Goal: Task Accomplishment & Management: Complete application form

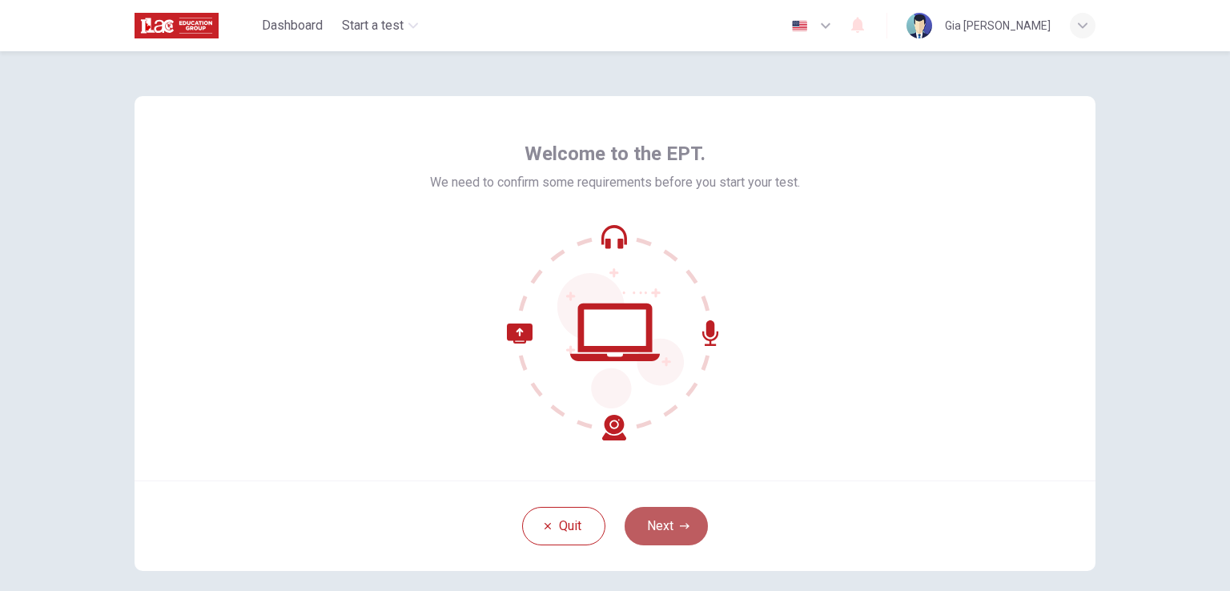
click at [673, 522] on button "Next" at bounding box center [665, 526] width 83 height 38
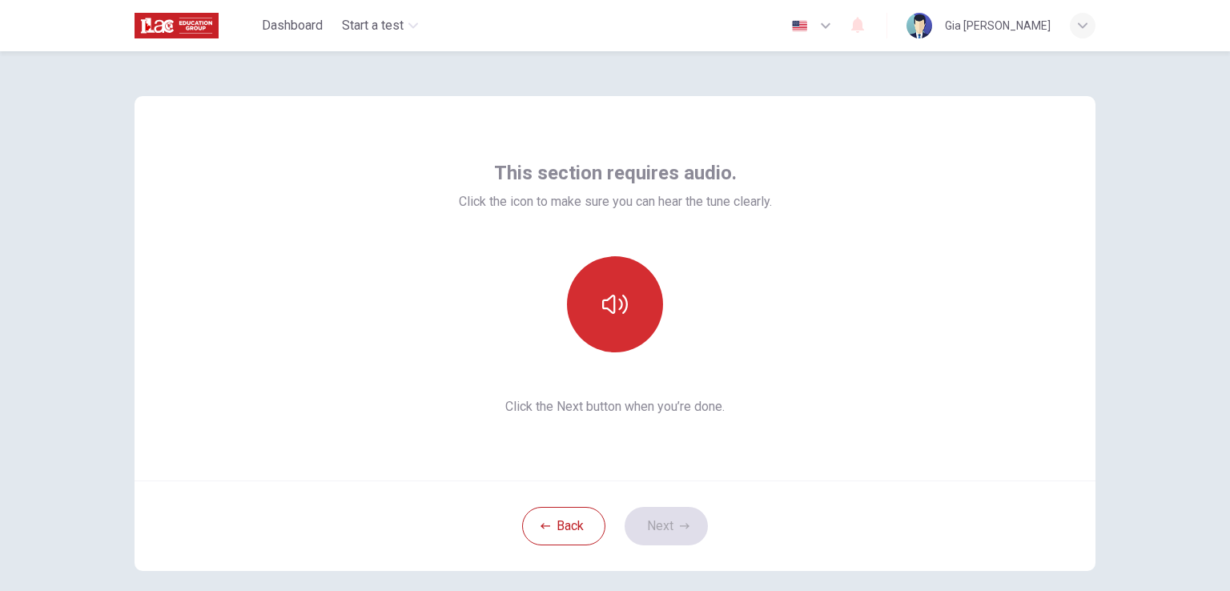
click at [577, 318] on button "button" at bounding box center [615, 304] width 96 height 96
click at [604, 315] on icon "button" at bounding box center [615, 304] width 26 height 26
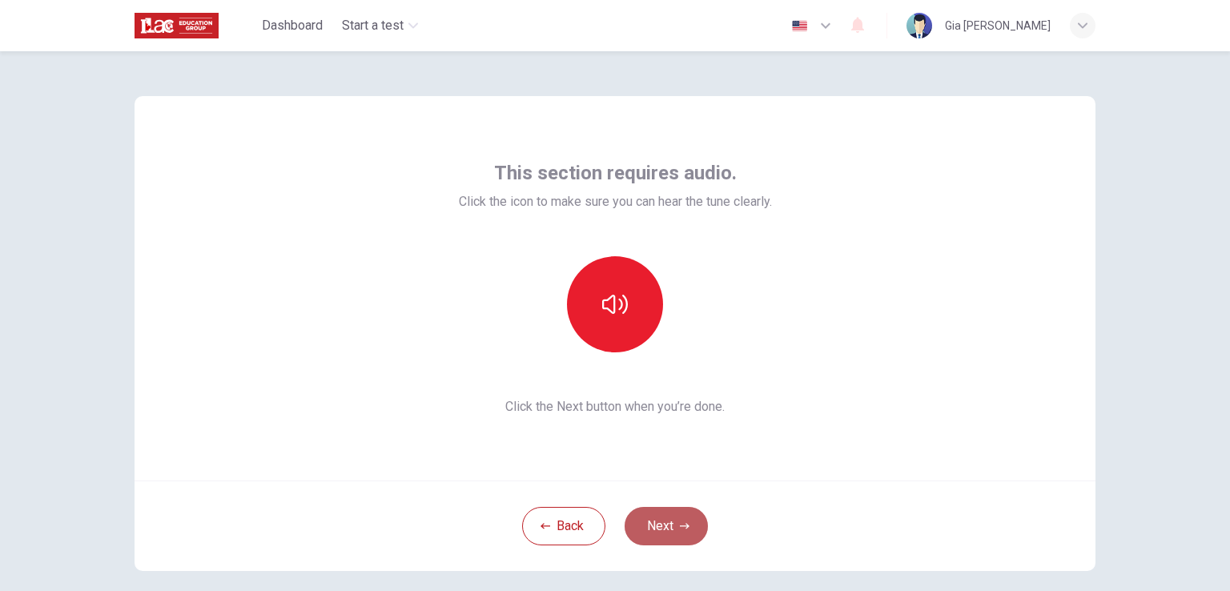
click at [667, 528] on button "Next" at bounding box center [665, 526] width 83 height 38
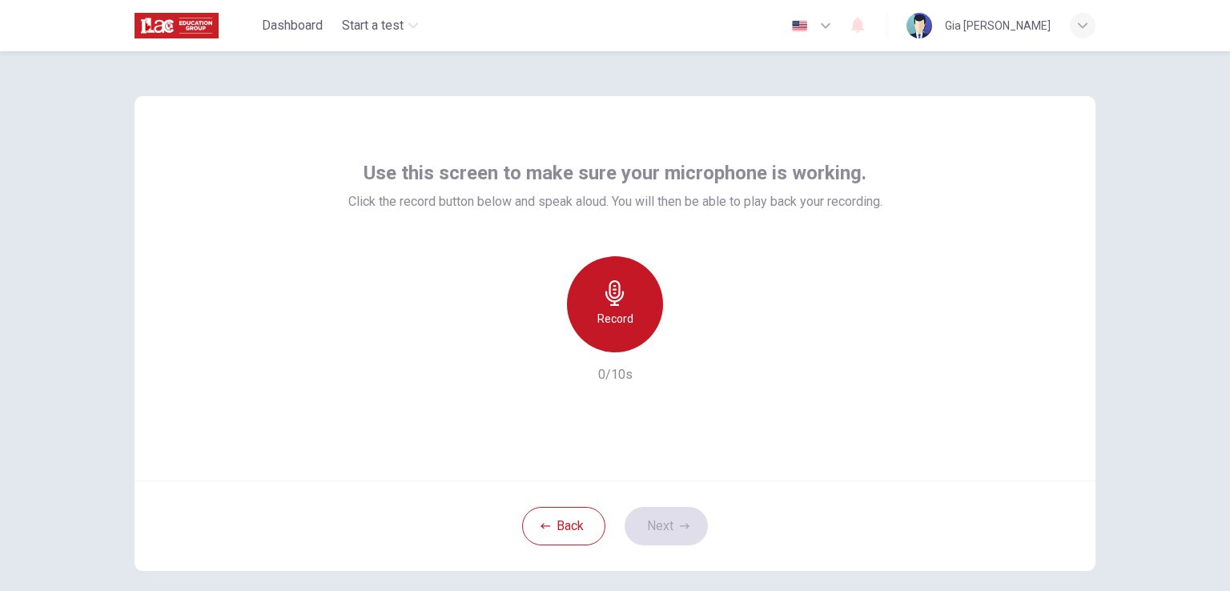
click at [585, 298] on div "Record" at bounding box center [615, 304] width 96 height 96
click at [603, 309] on h6 "Stop" at bounding box center [615, 318] width 24 height 19
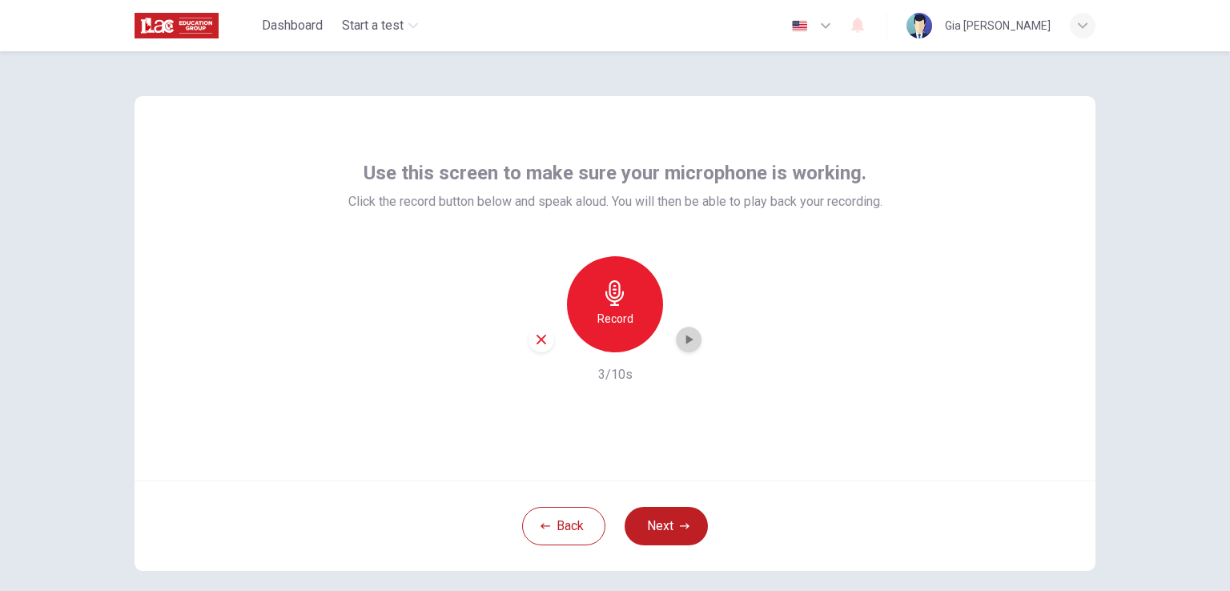
click at [690, 335] on icon "button" at bounding box center [688, 339] width 16 height 16
click at [664, 528] on button "Next" at bounding box center [665, 526] width 83 height 38
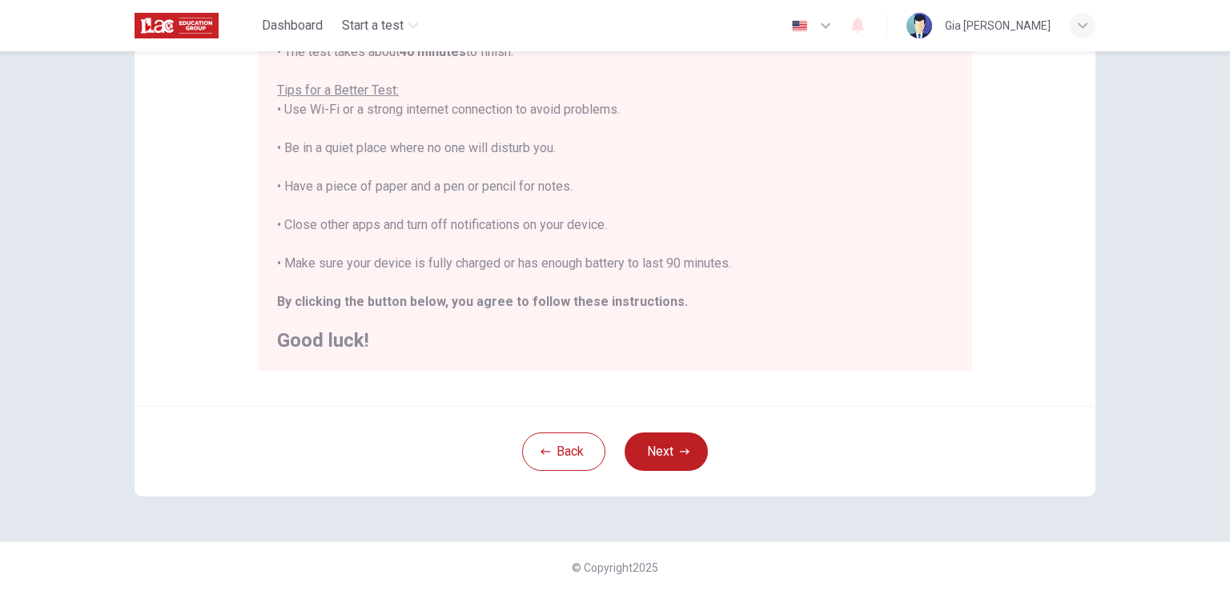
scroll to position [299, 0]
click at [661, 441] on button "Next" at bounding box center [665, 450] width 83 height 38
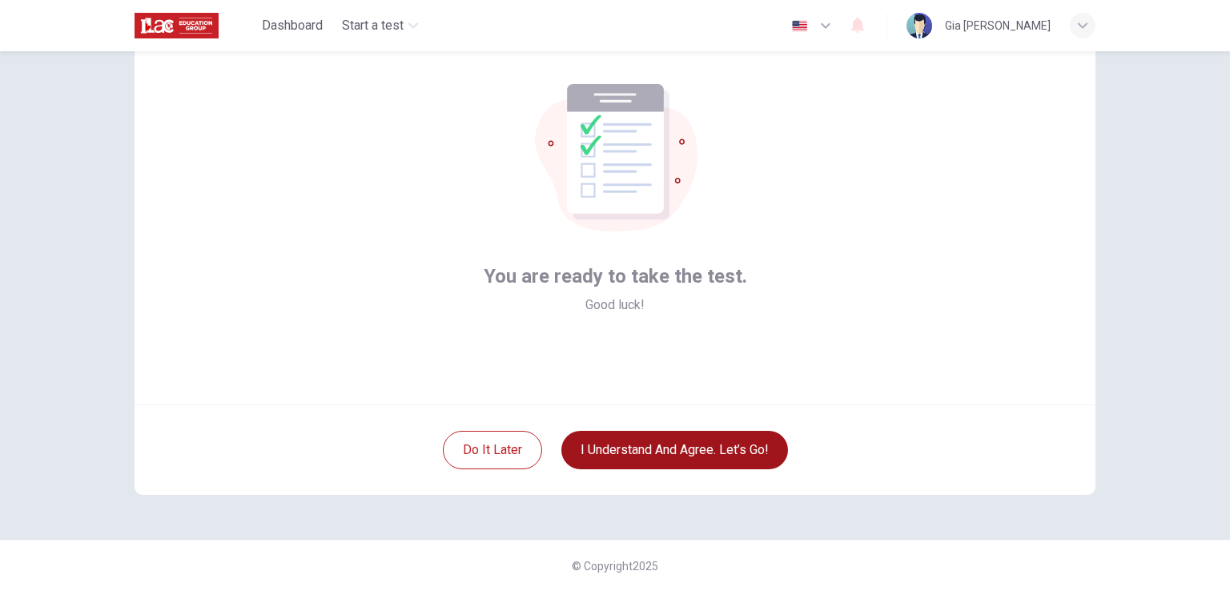
click at [661, 441] on button "I understand and agree. Let’s go!" at bounding box center [674, 450] width 227 height 38
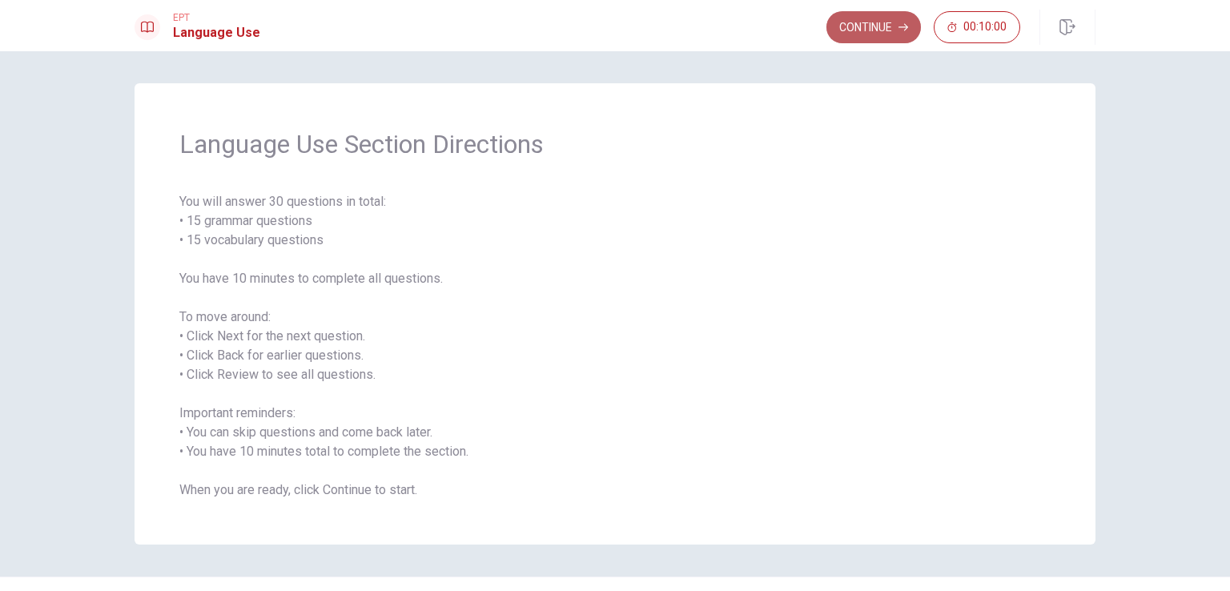
click at [884, 28] on button "Continue" at bounding box center [873, 27] width 94 height 32
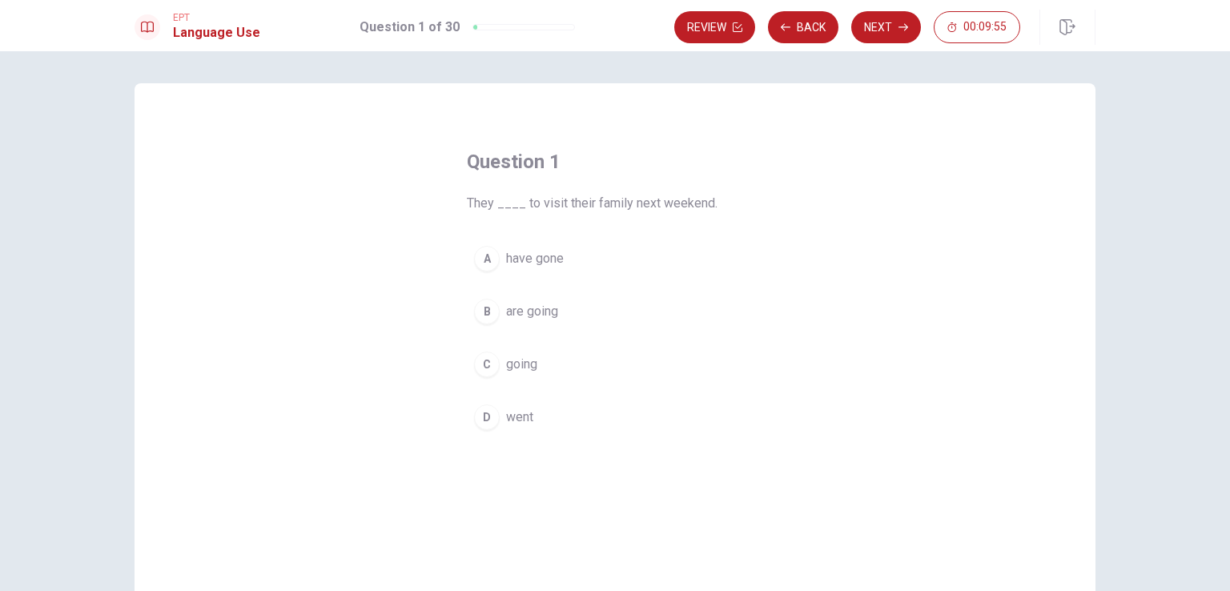
click at [477, 315] on div "B" at bounding box center [487, 312] width 26 height 26
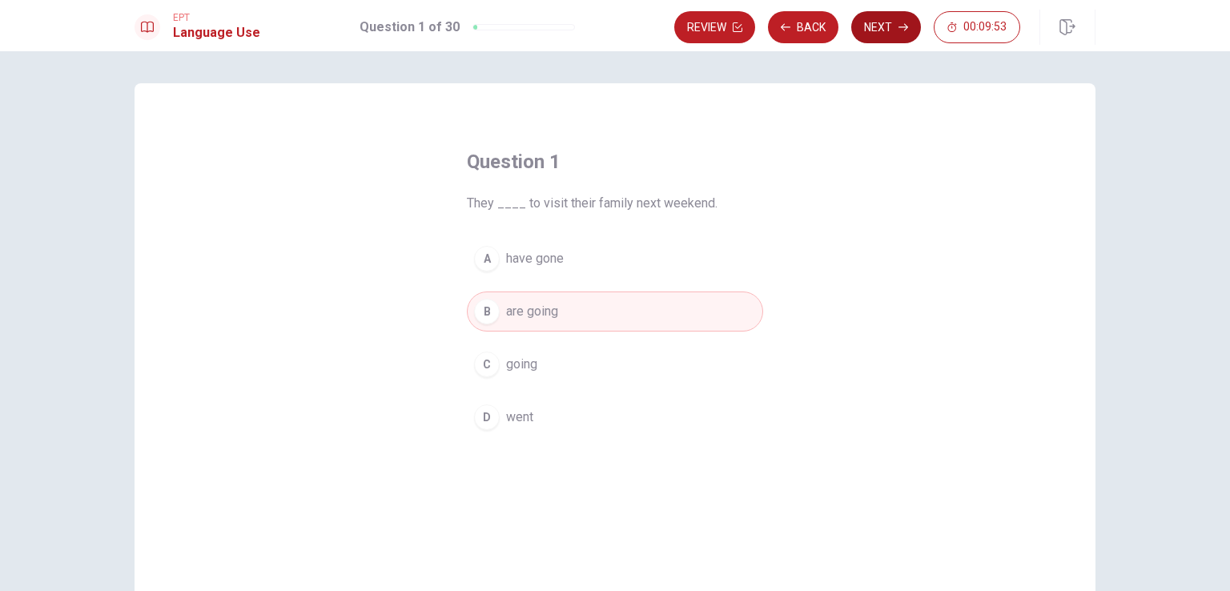
click at [870, 27] on button "Next" at bounding box center [886, 27] width 70 height 32
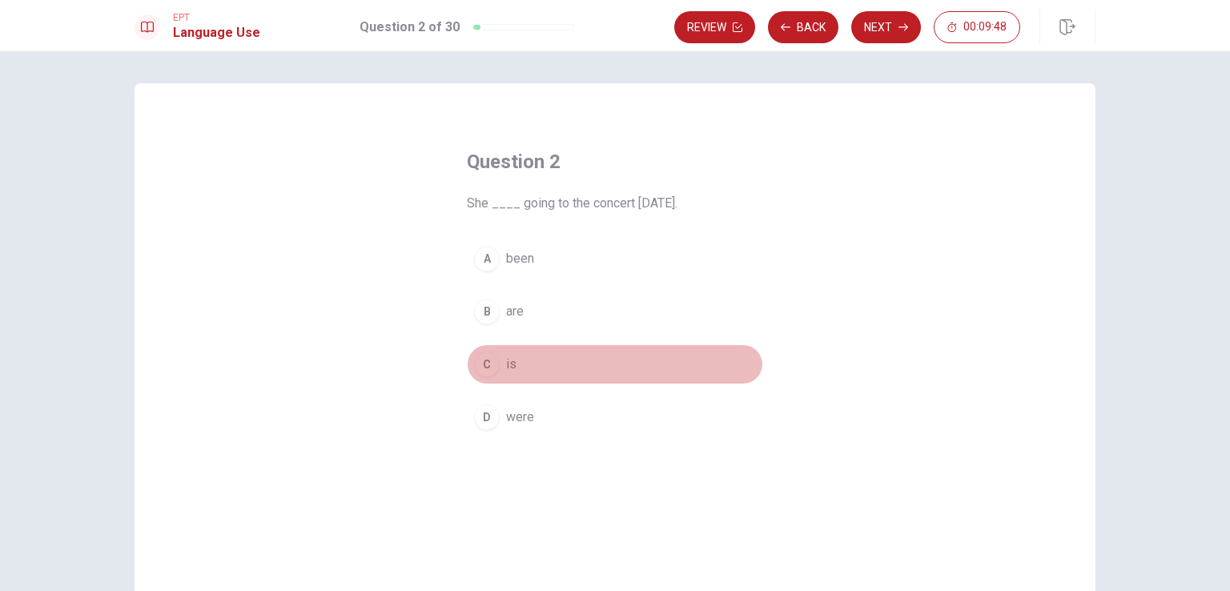
click at [480, 367] on div "C" at bounding box center [487, 364] width 26 height 26
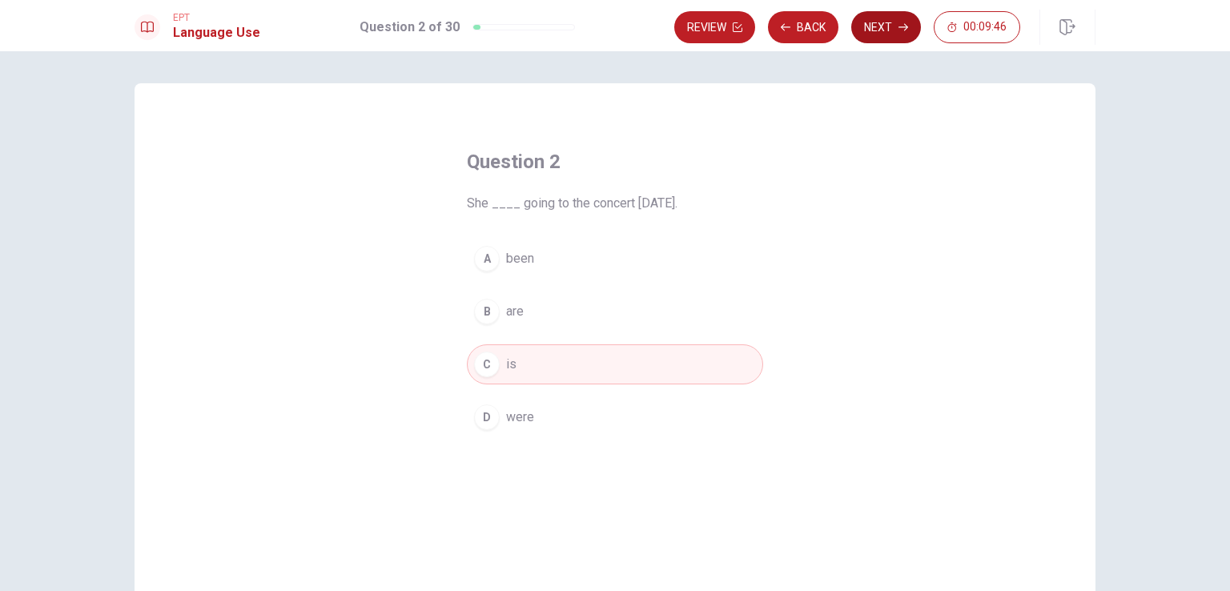
click at [884, 29] on button "Next" at bounding box center [886, 27] width 70 height 32
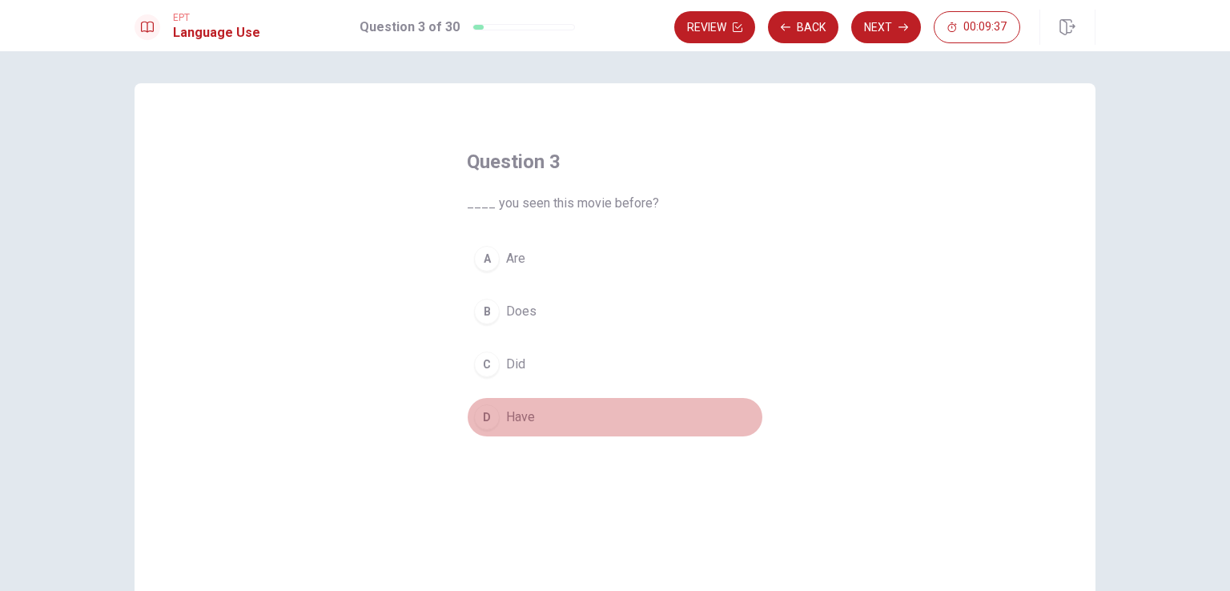
click at [484, 414] on div "D" at bounding box center [487, 417] width 26 height 26
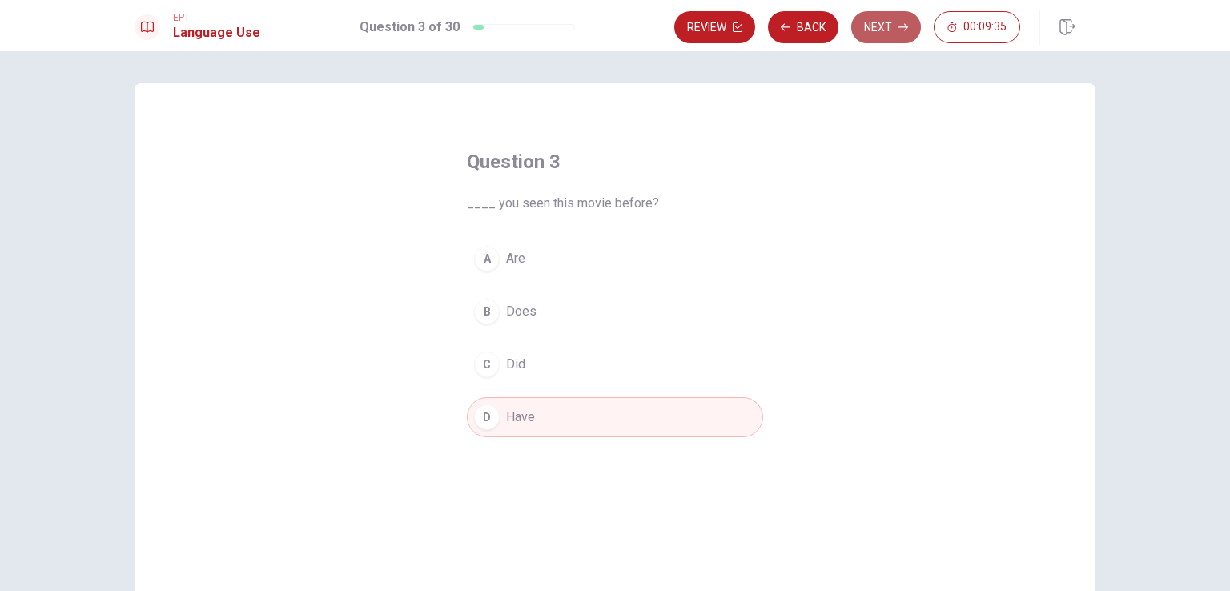
click at [858, 23] on button "Next" at bounding box center [886, 27] width 70 height 32
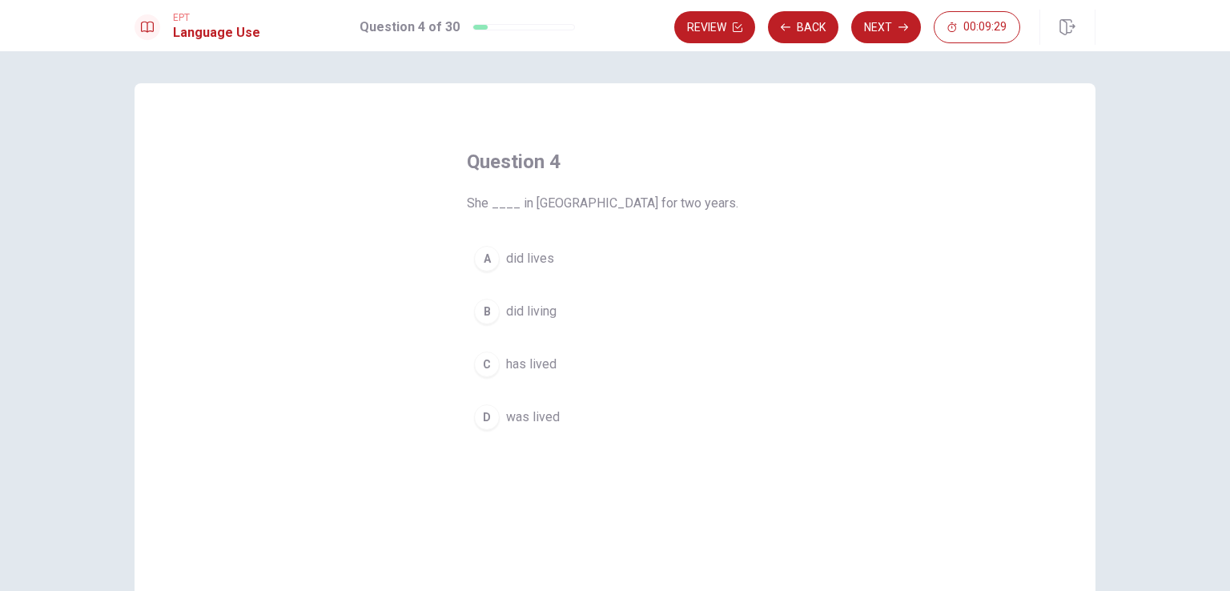
click at [512, 361] on span "has lived" at bounding box center [531, 364] width 50 height 19
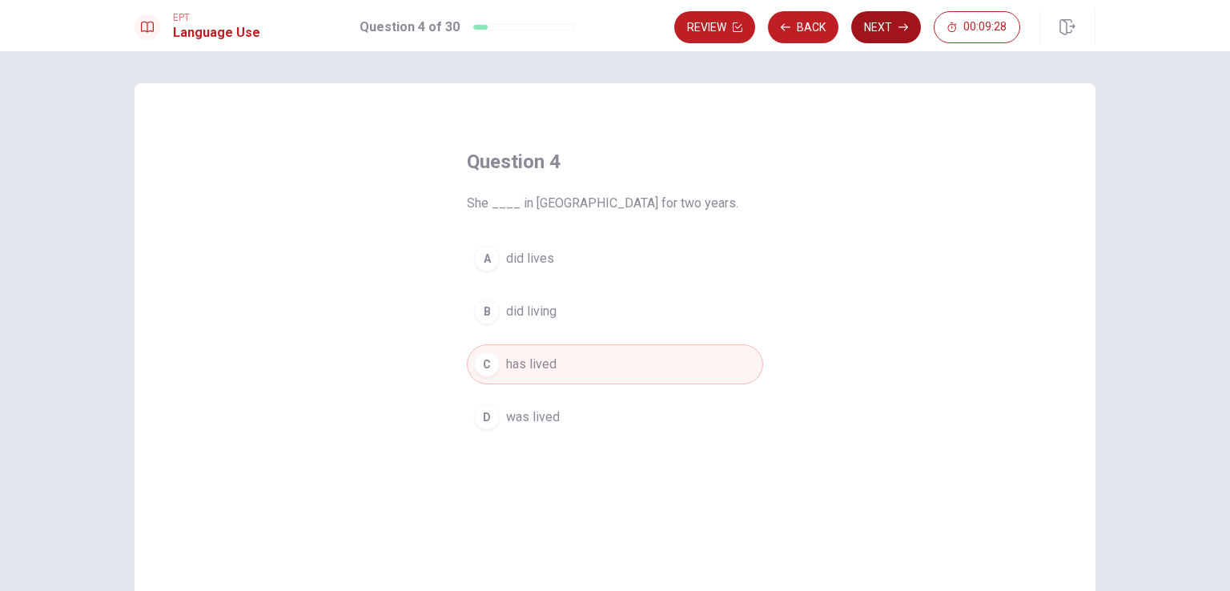
click at [890, 23] on button "Next" at bounding box center [886, 27] width 70 height 32
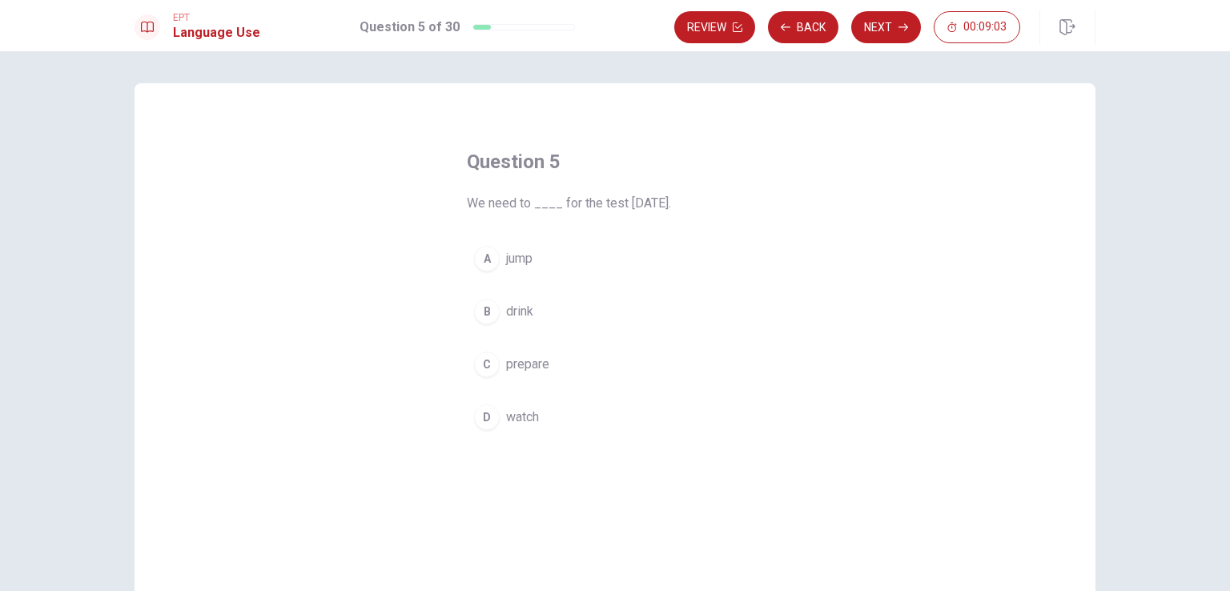
click at [483, 364] on div "C" at bounding box center [487, 364] width 26 height 26
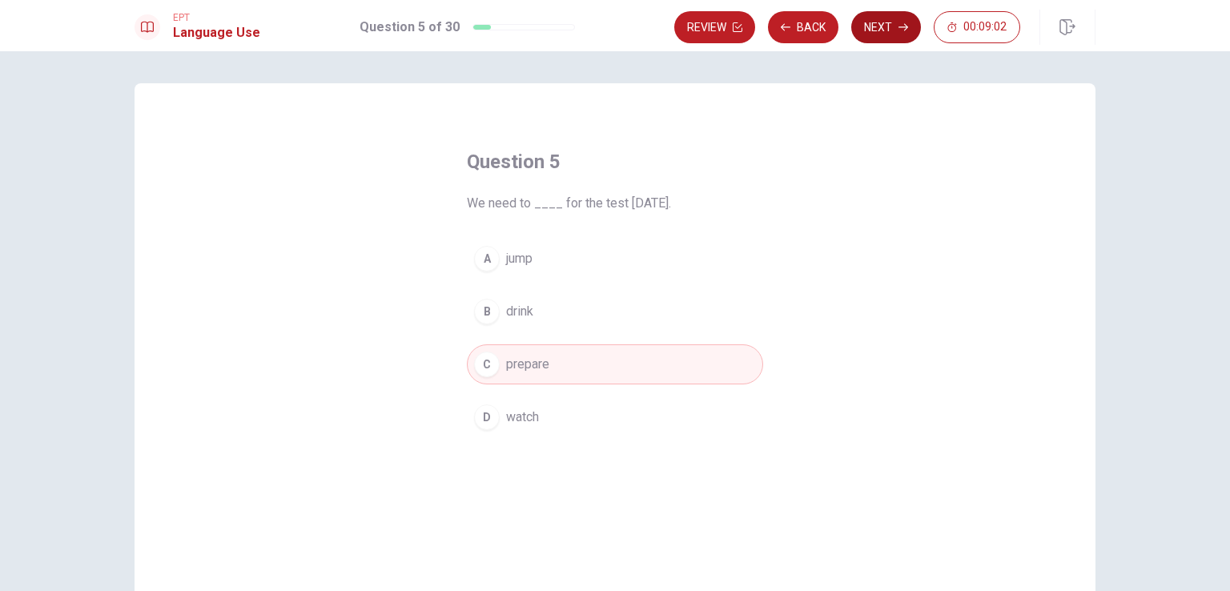
click at [881, 26] on button "Next" at bounding box center [886, 27] width 70 height 32
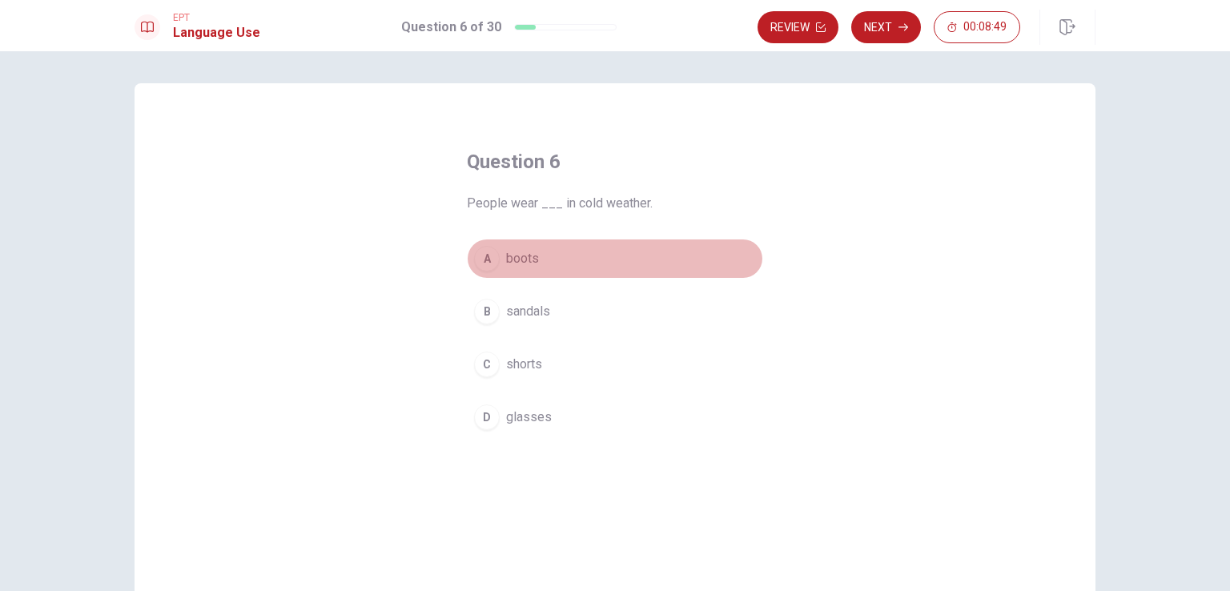
click at [477, 256] on div "A" at bounding box center [487, 259] width 26 height 26
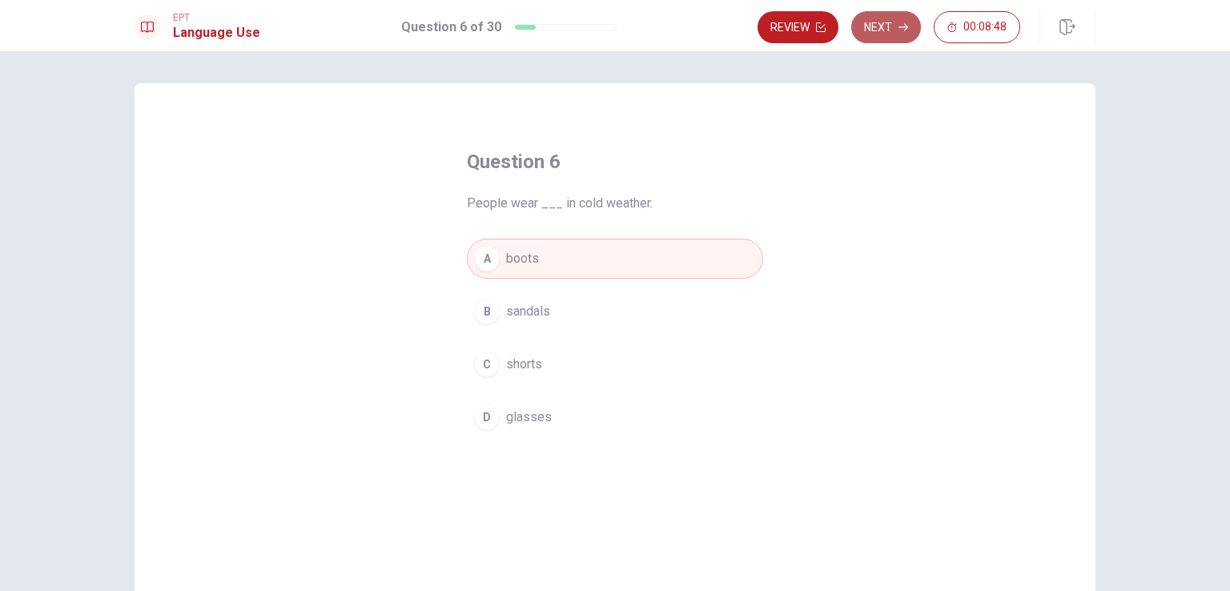
click at [902, 32] on button "Next" at bounding box center [886, 27] width 70 height 32
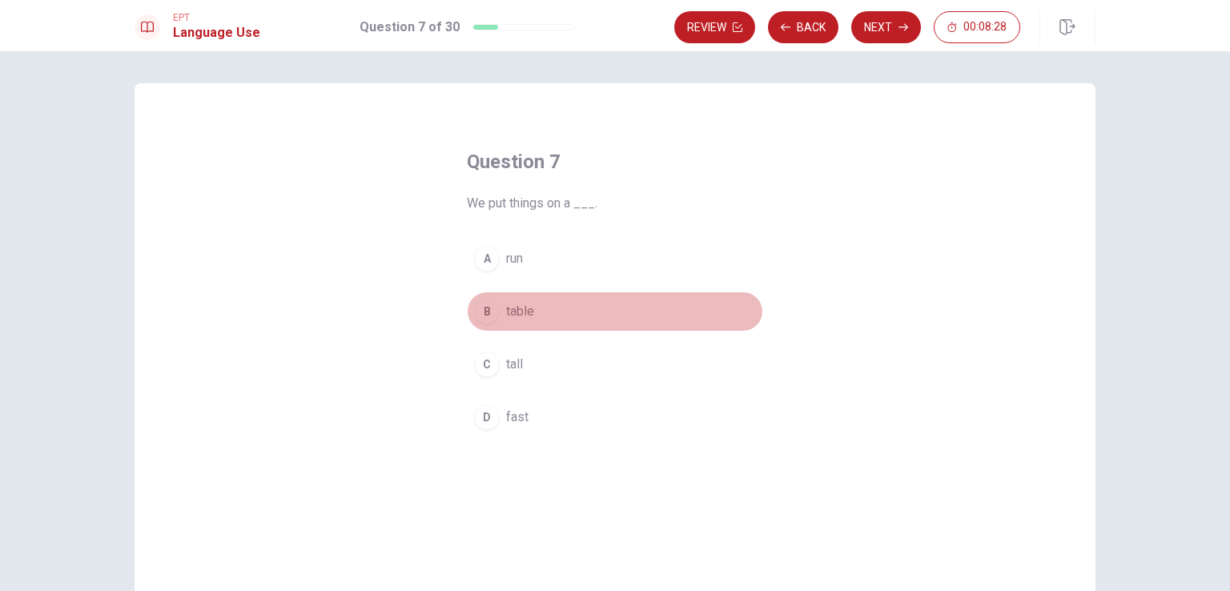
click at [487, 313] on div "B" at bounding box center [487, 312] width 26 height 26
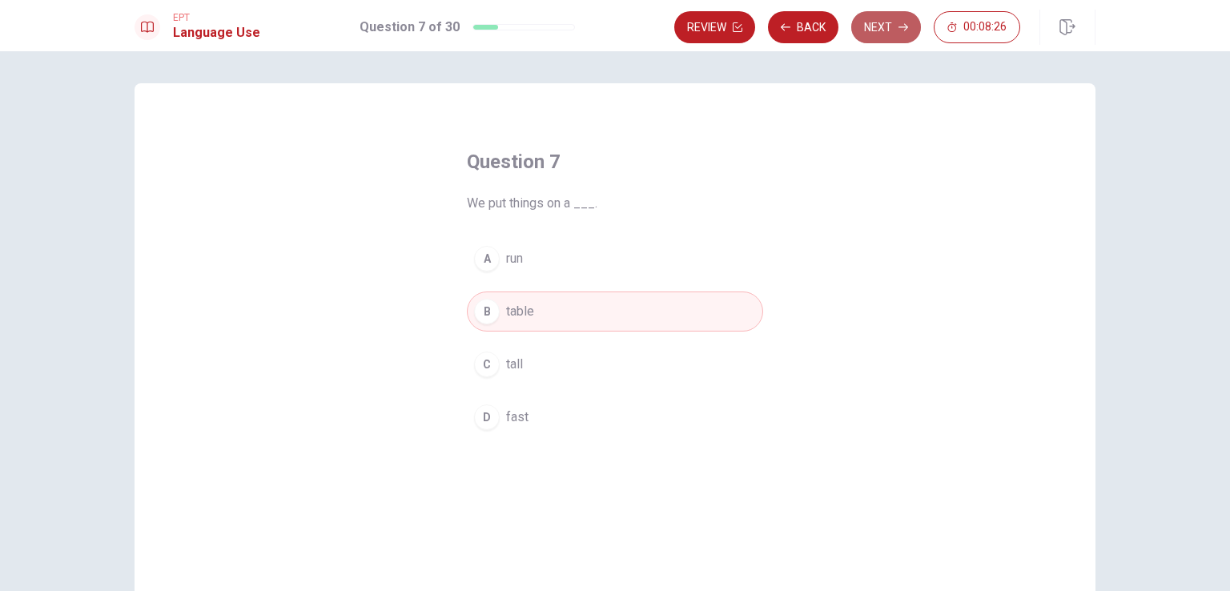
click at [869, 24] on button "Next" at bounding box center [886, 27] width 70 height 32
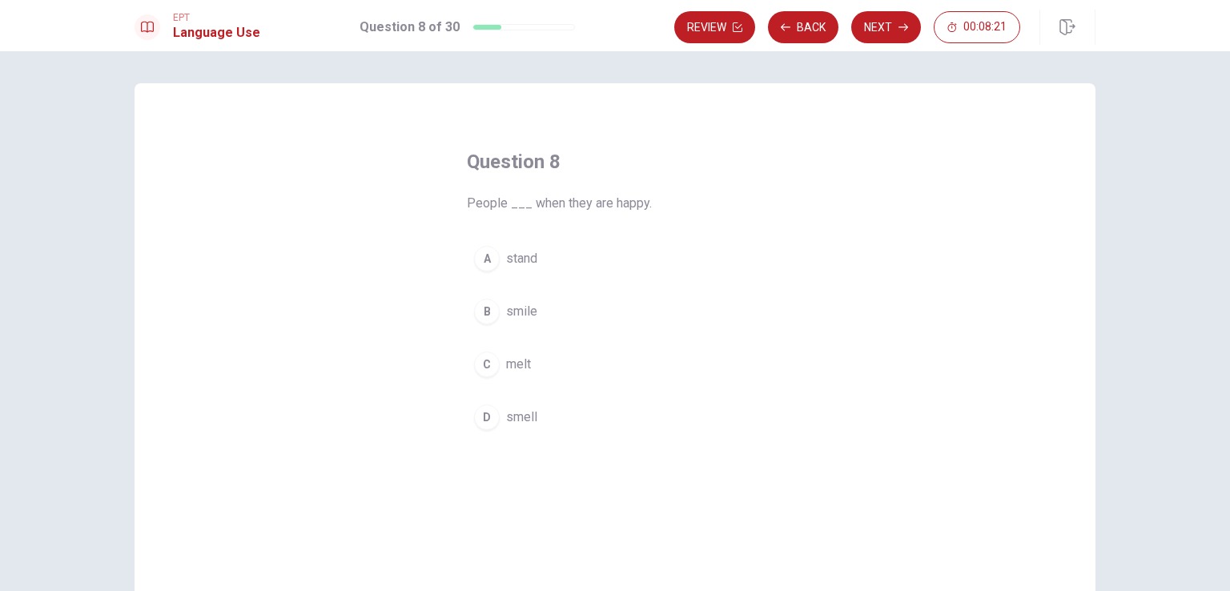
click at [479, 321] on div "B" at bounding box center [487, 312] width 26 height 26
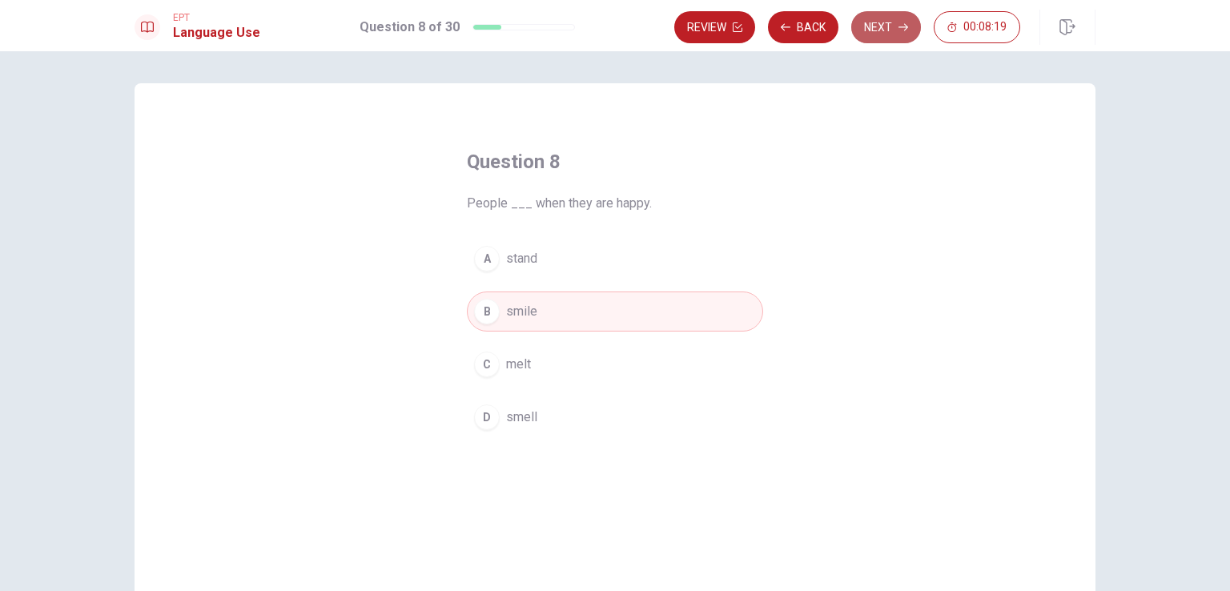
click at [900, 29] on icon "button" at bounding box center [903, 27] width 10 height 10
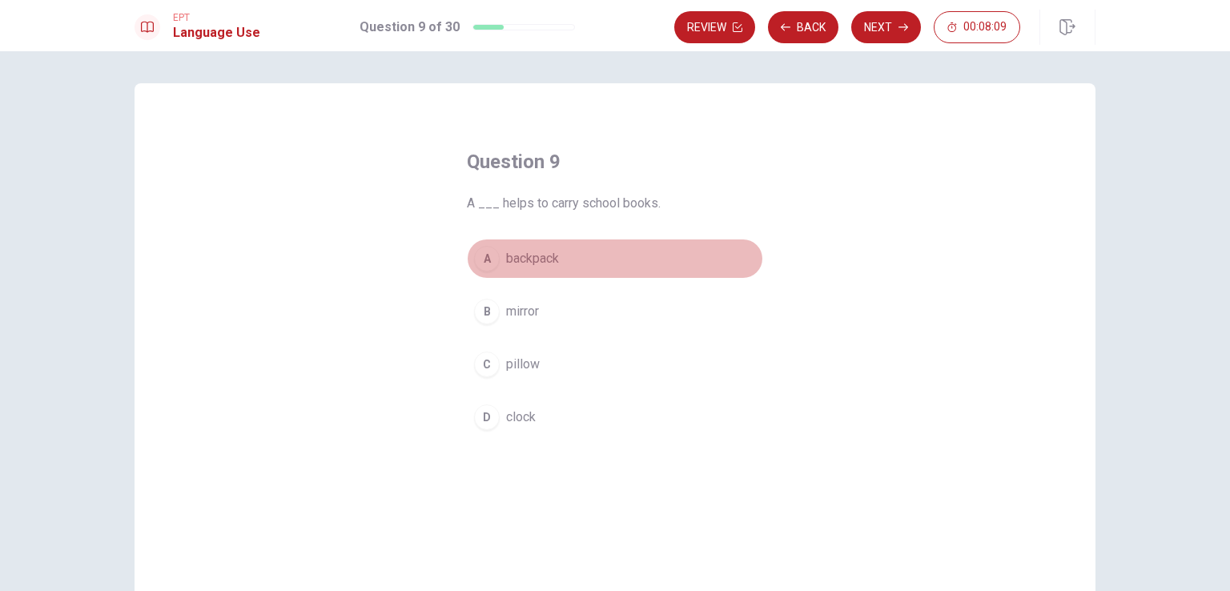
click at [480, 262] on div "A" at bounding box center [487, 259] width 26 height 26
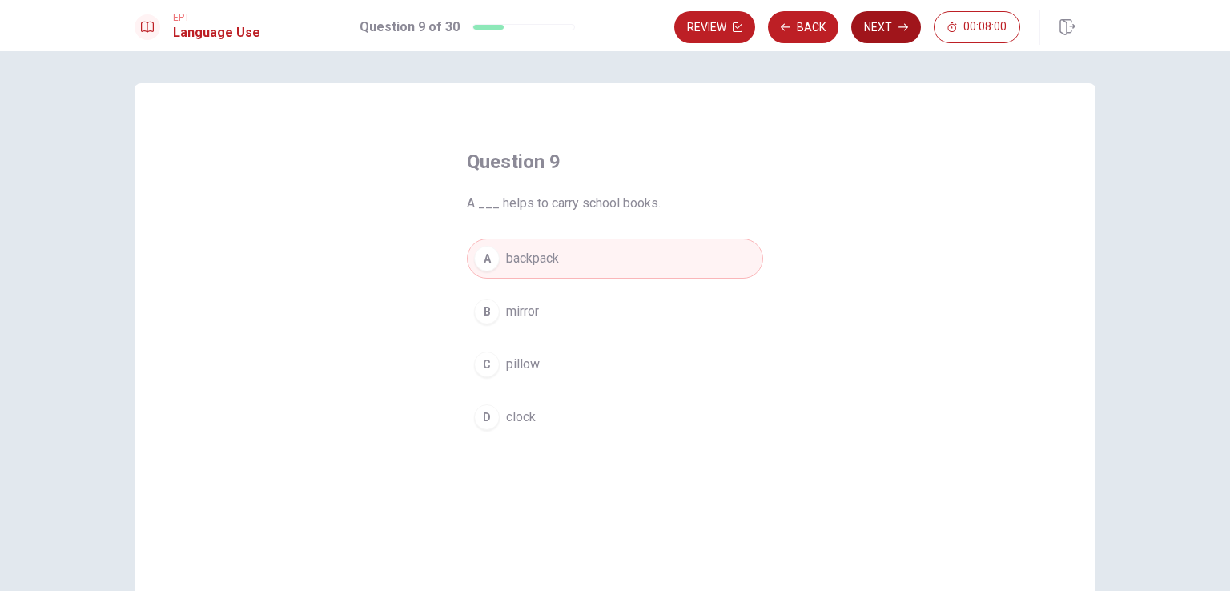
click at [873, 31] on button "Next" at bounding box center [886, 27] width 70 height 32
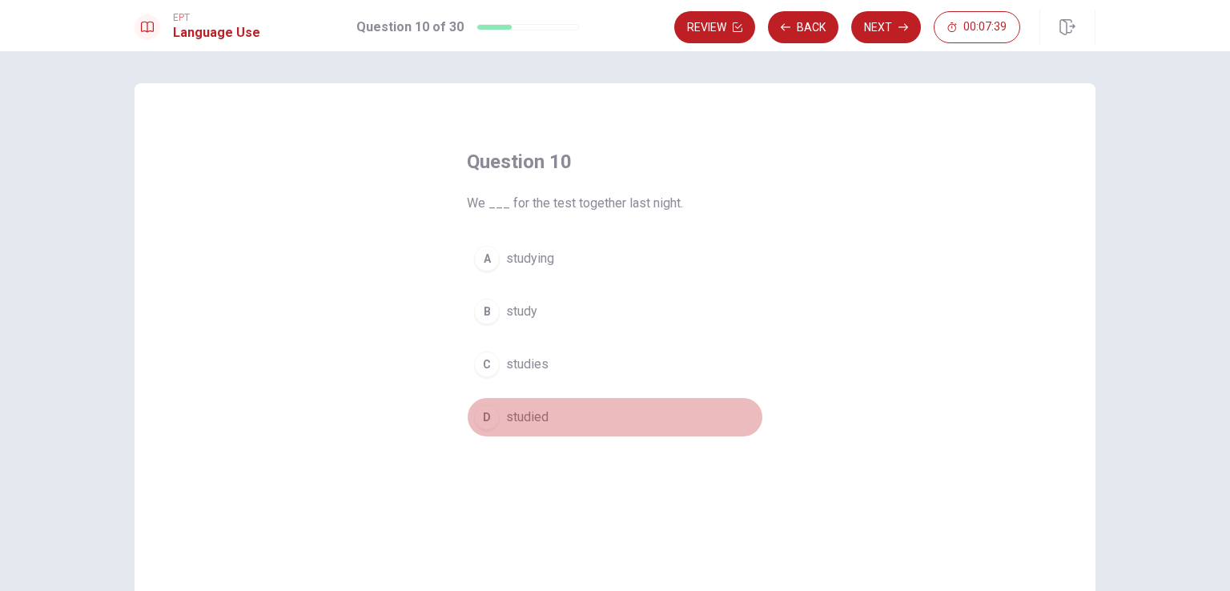
click at [480, 414] on div "D" at bounding box center [487, 417] width 26 height 26
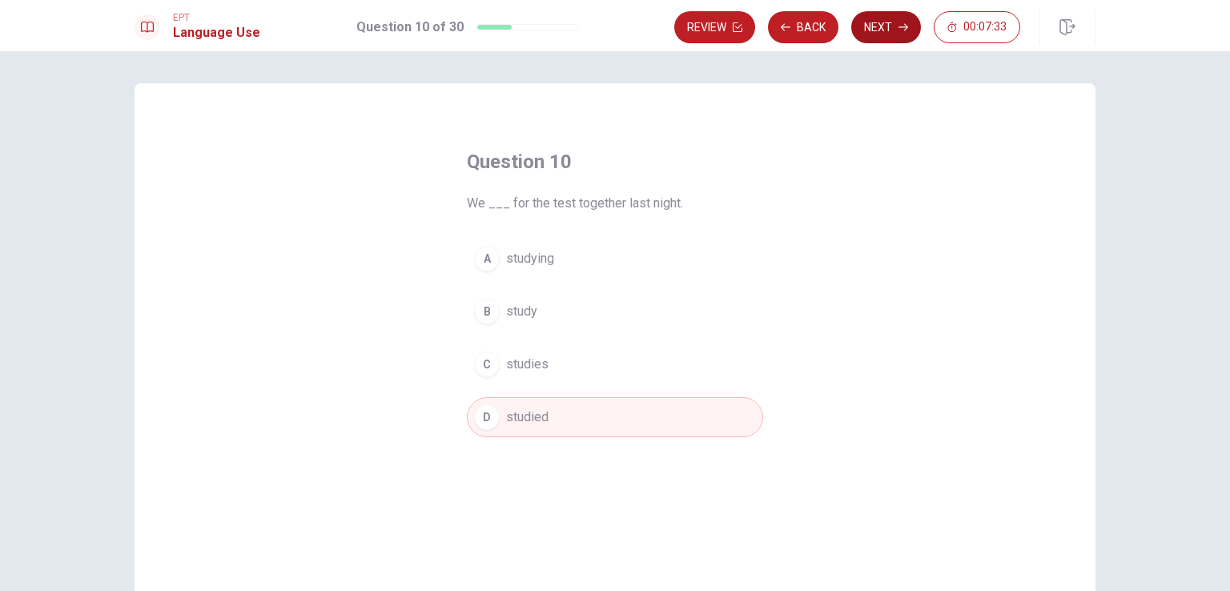
click at [873, 31] on button "Next" at bounding box center [886, 27] width 70 height 32
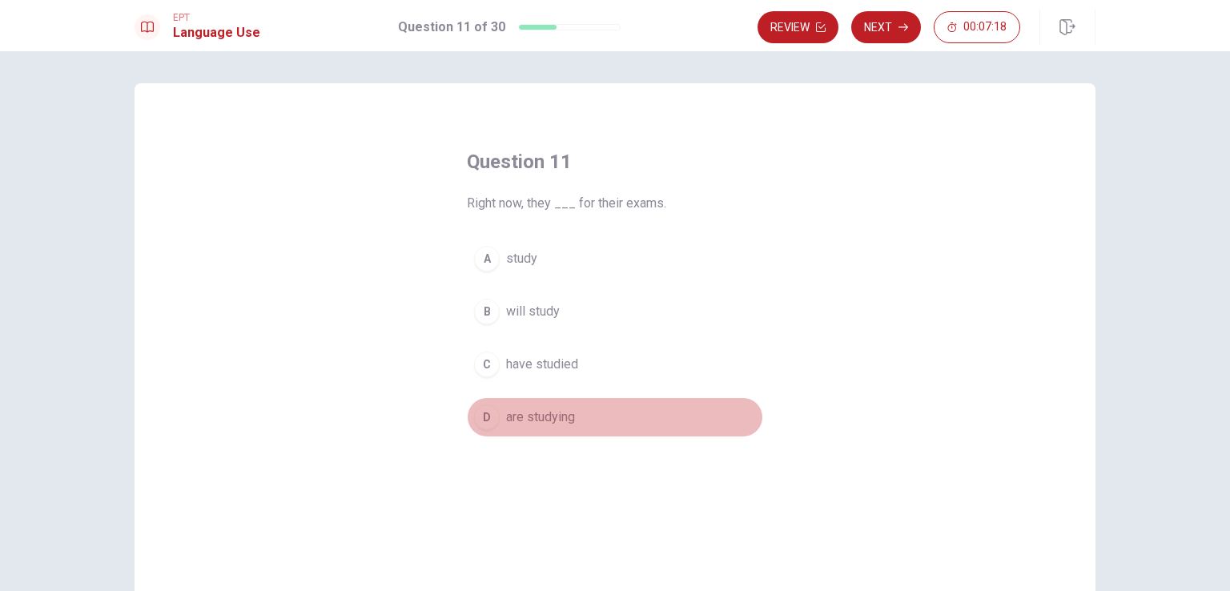
click at [483, 415] on div "D" at bounding box center [487, 417] width 26 height 26
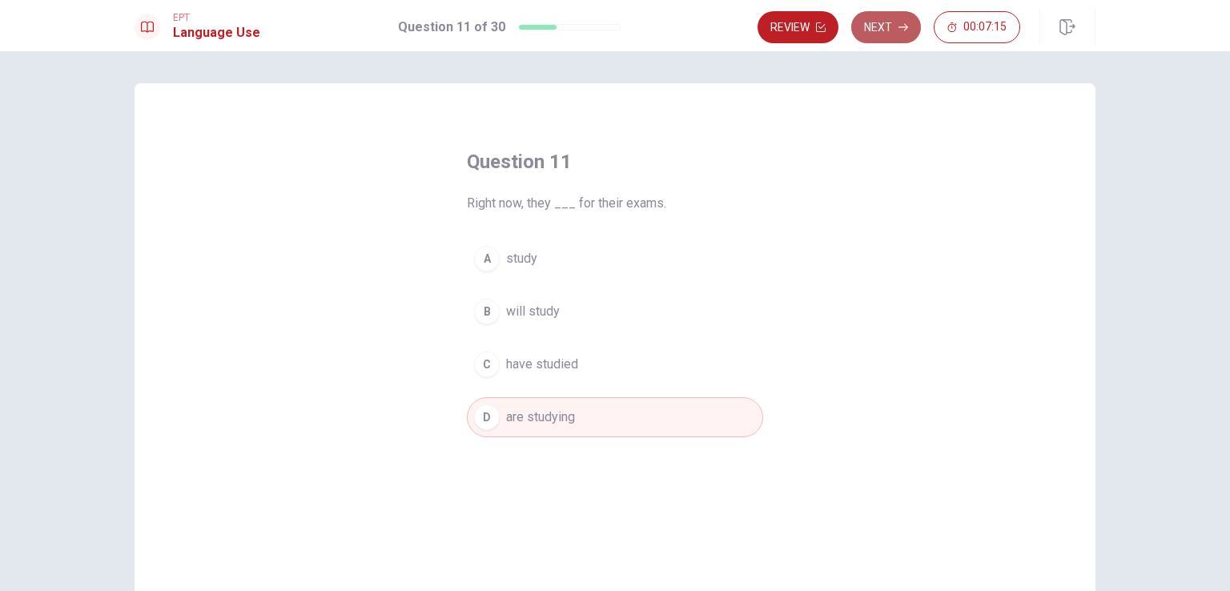
click at [874, 30] on button "Next" at bounding box center [886, 27] width 70 height 32
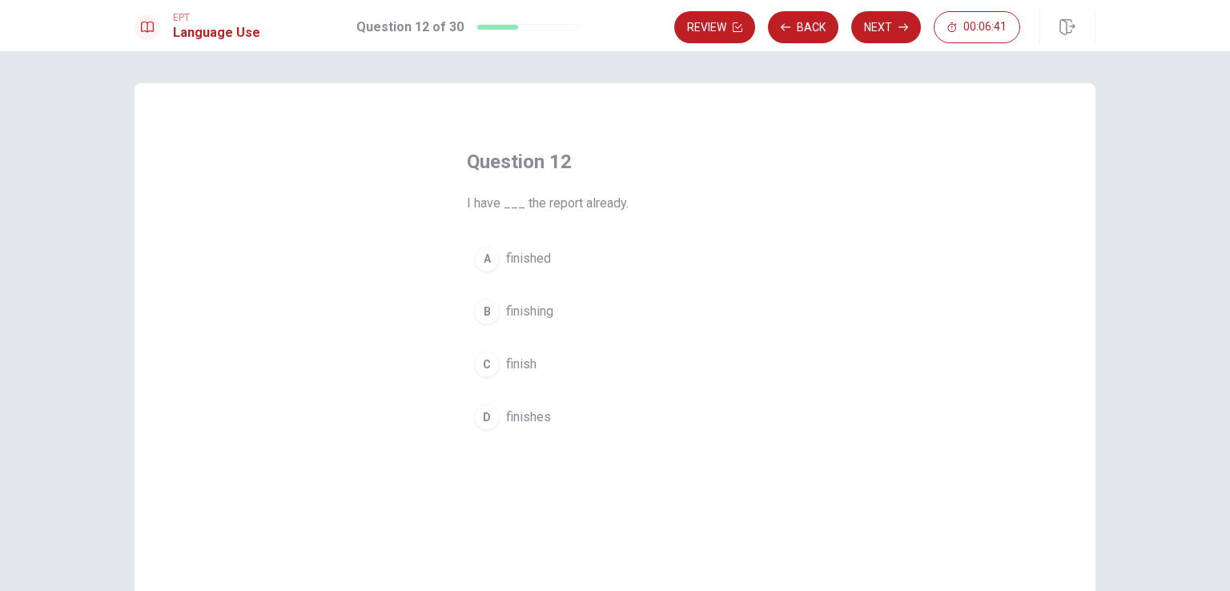
click at [477, 258] on div "A" at bounding box center [487, 259] width 26 height 26
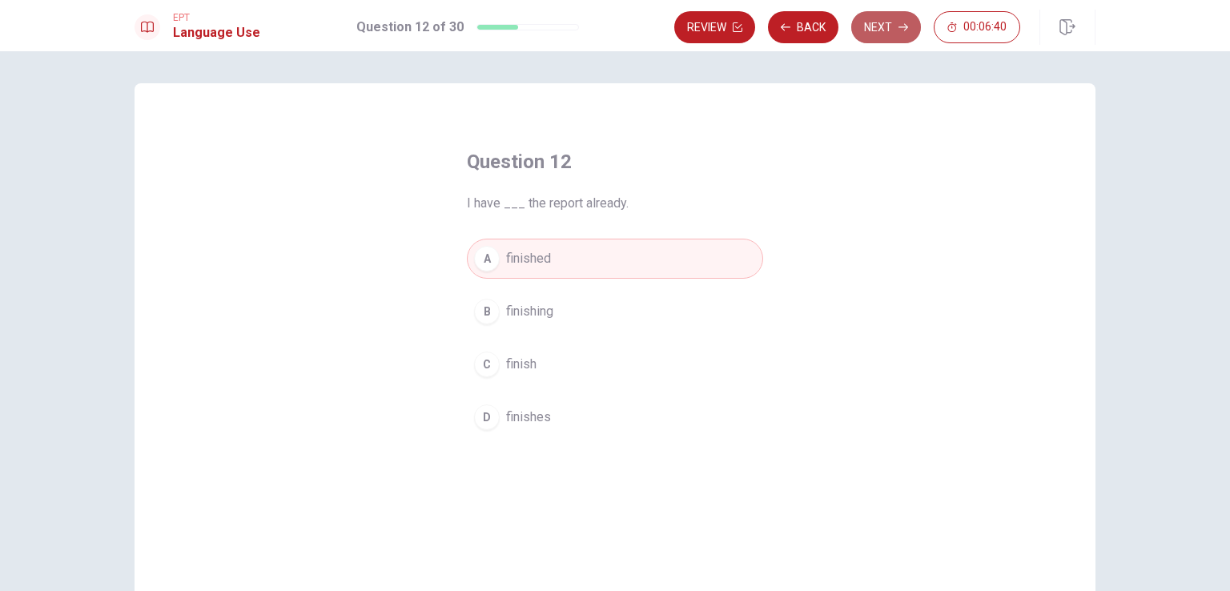
click at [885, 18] on button "Next" at bounding box center [886, 27] width 70 height 32
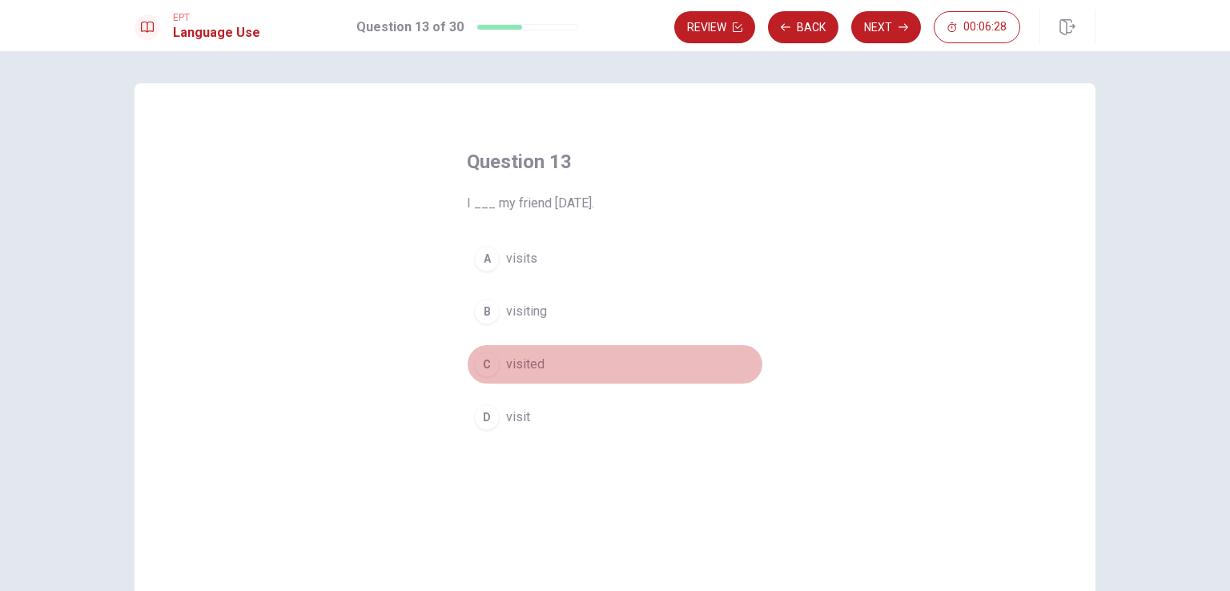
click at [514, 363] on span "visited" at bounding box center [525, 364] width 38 height 19
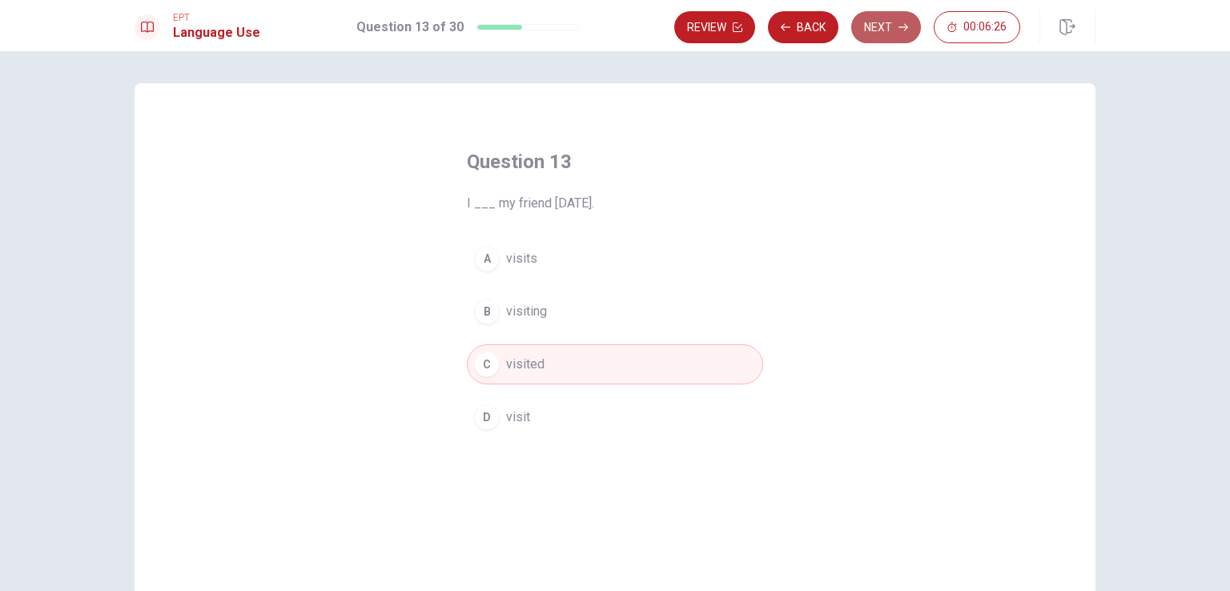
click at [890, 22] on button "Next" at bounding box center [886, 27] width 70 height 32
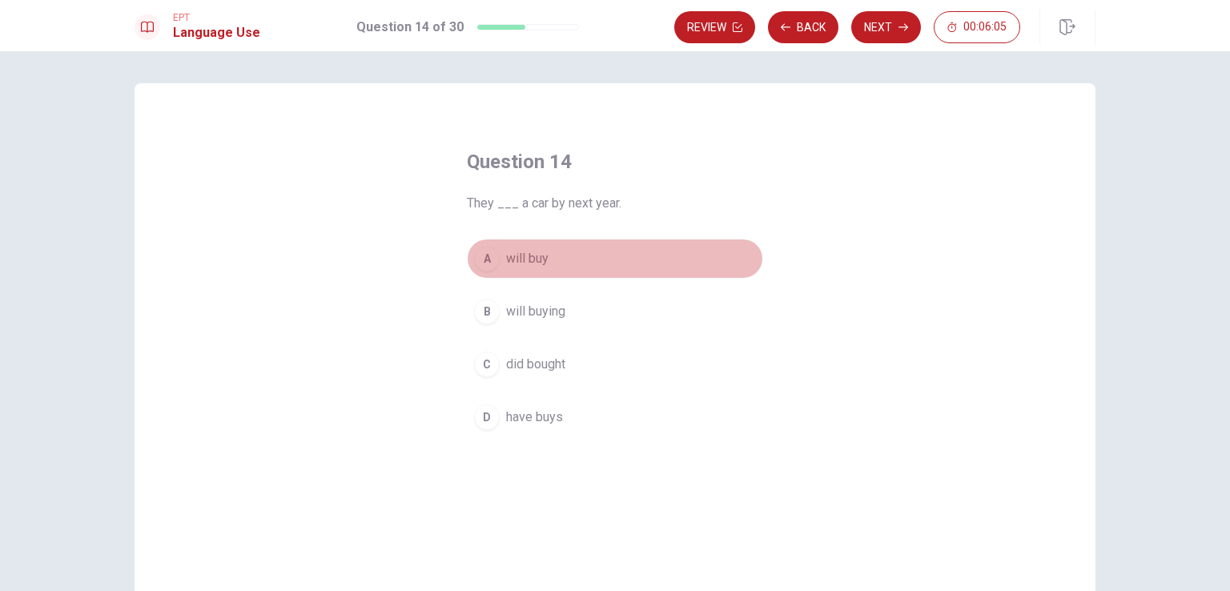
click at [528, 251] on span "will buy" at bounding box center [527, 258] width 42 height 19
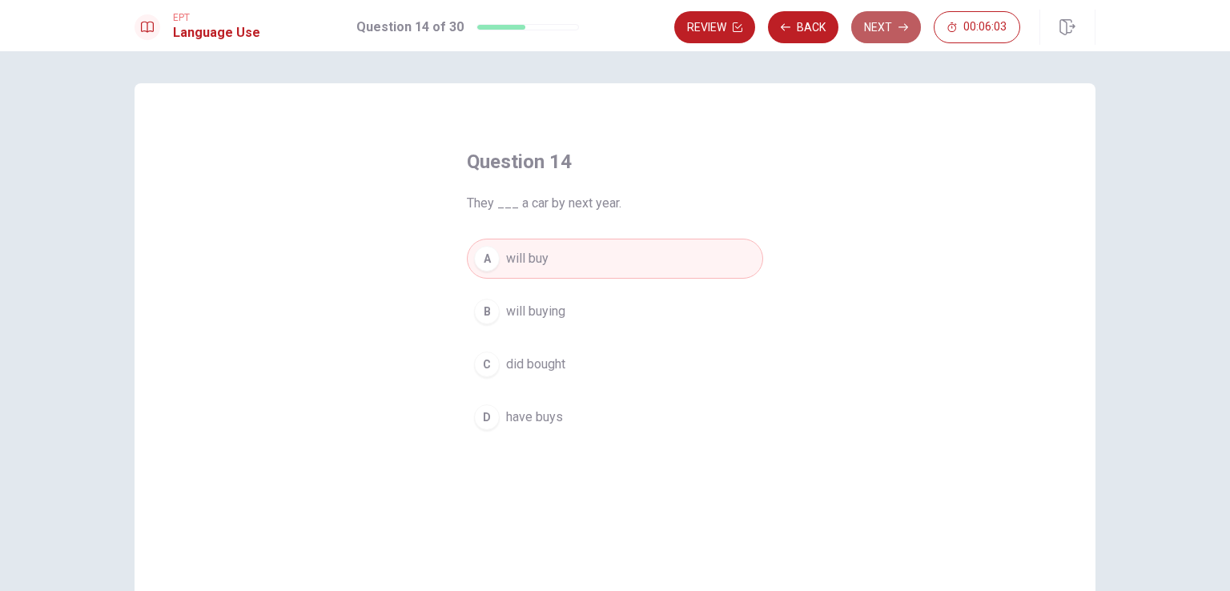
click at [890, 40] on button "Next" at bounding box center [886, 27] width 70 height 32
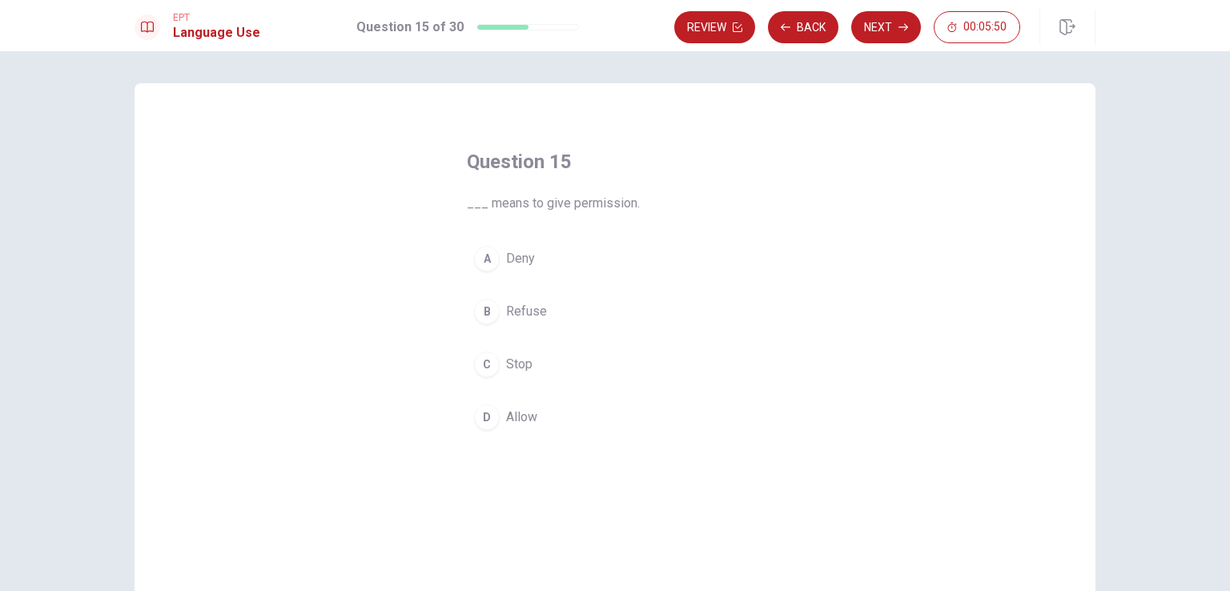
click at [496, 269] on button "A Deny" at bounding box center [615, 259] width 296 height 40
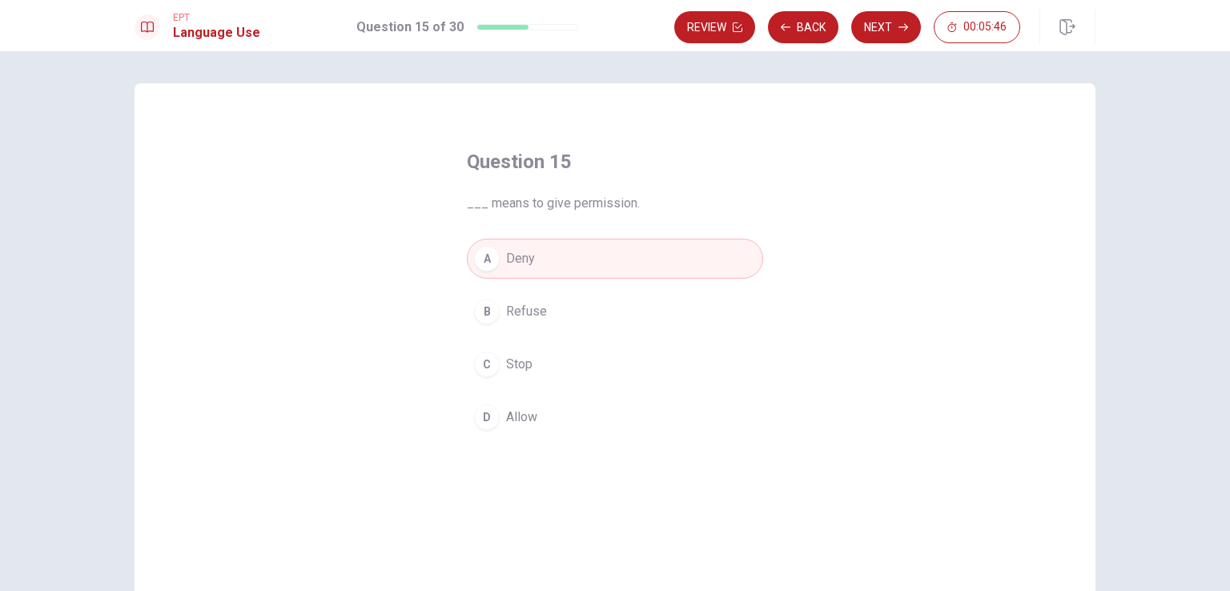
click at [515, 363] on span "Stop" at bounding box center [519, 364] width 26 height 19
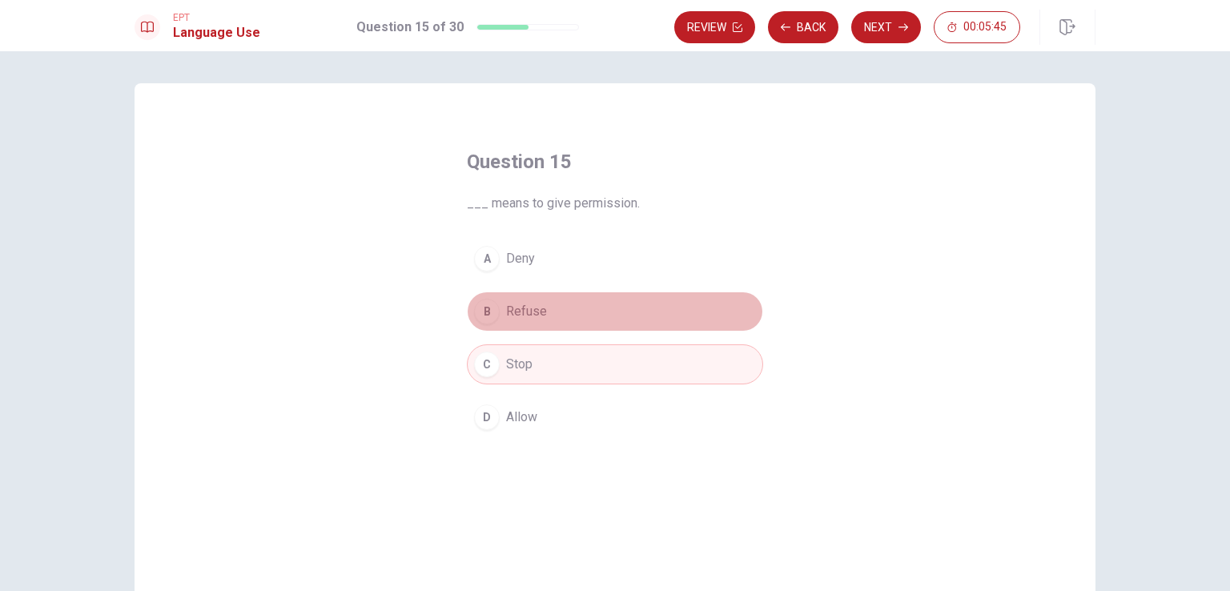
click at [528, 312] on span "Refuse" at bounding box center [526, 311] width 41 height 19
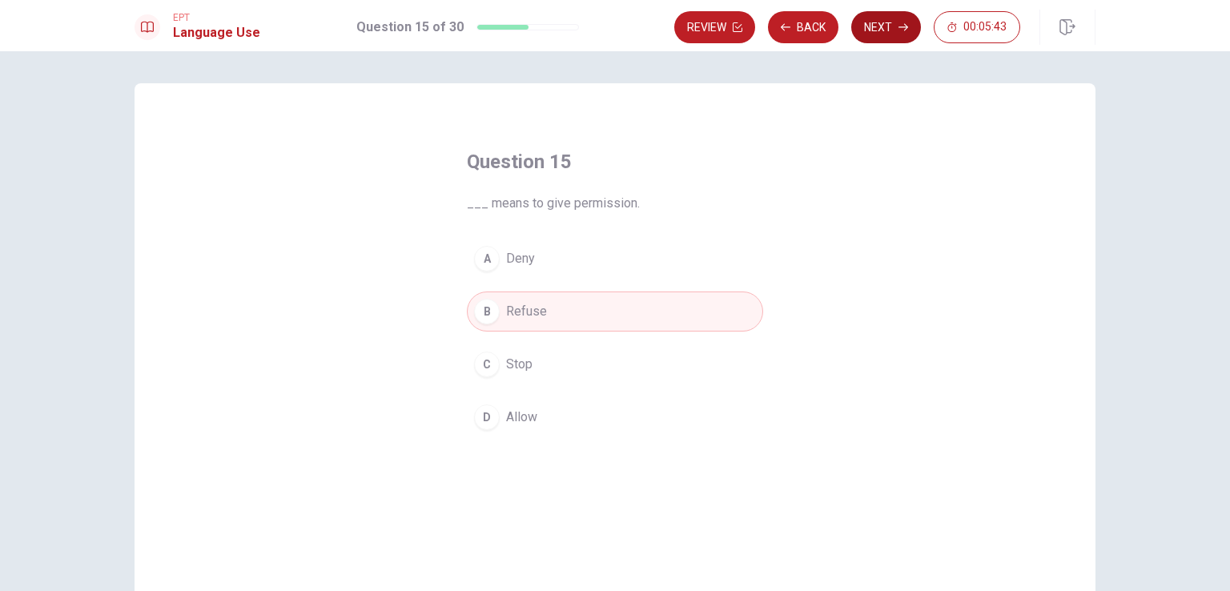
click at [893, 33] on button "Next" at bounding box center [886, 27] width 70 height 32
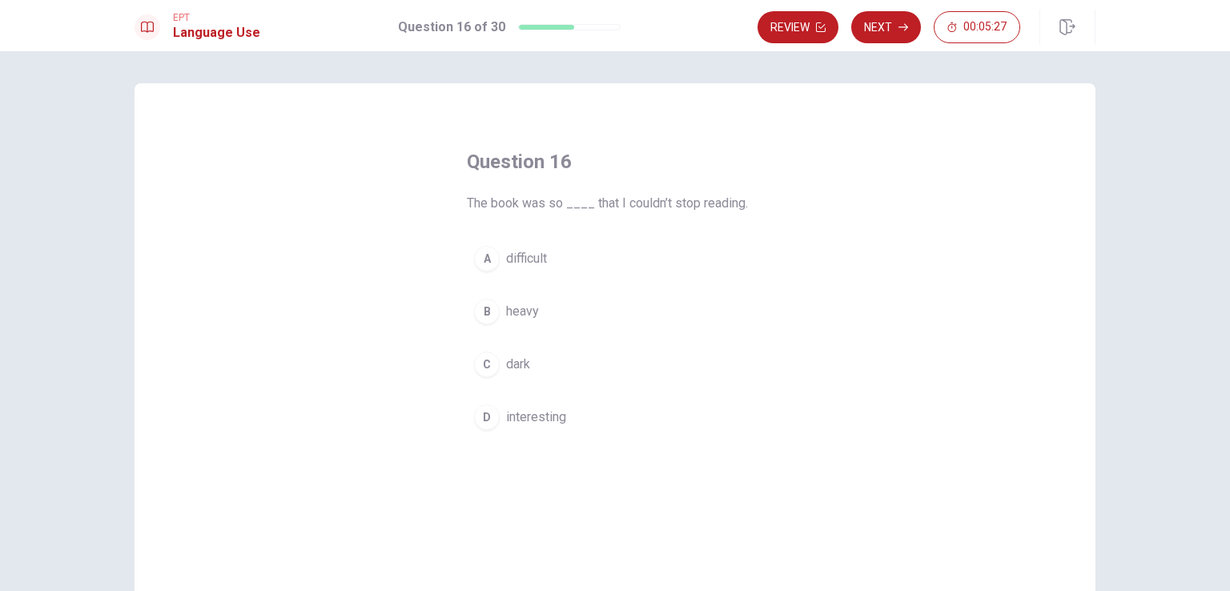
click at [491, 259] on div "A" at bounding box center [487, 259] width 26 height 26
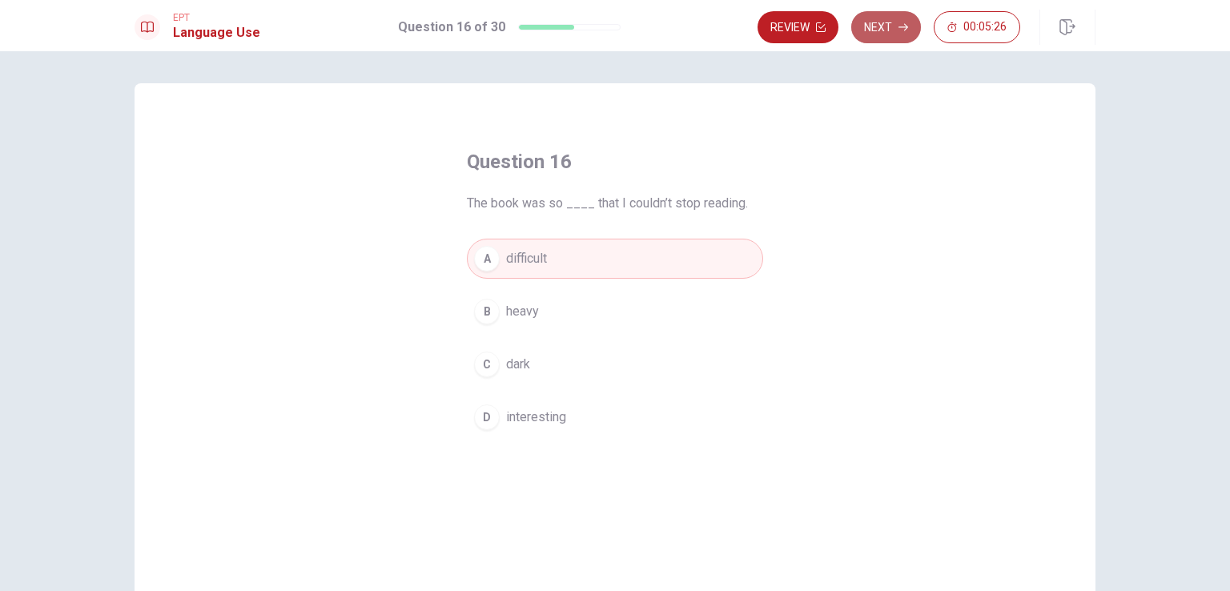
click at [915, 32] on button "Next" at bounding box center [886, 27] width 70 height 32
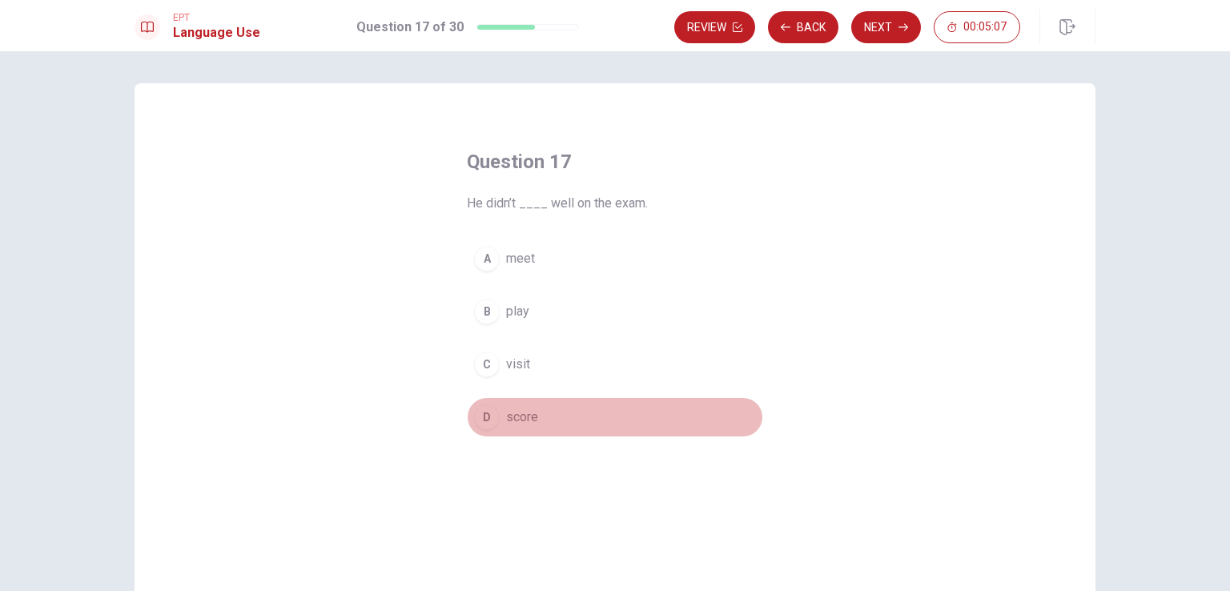
click at [490, 418] on div "D" at bounding box center [487, 417] width 26 height 26
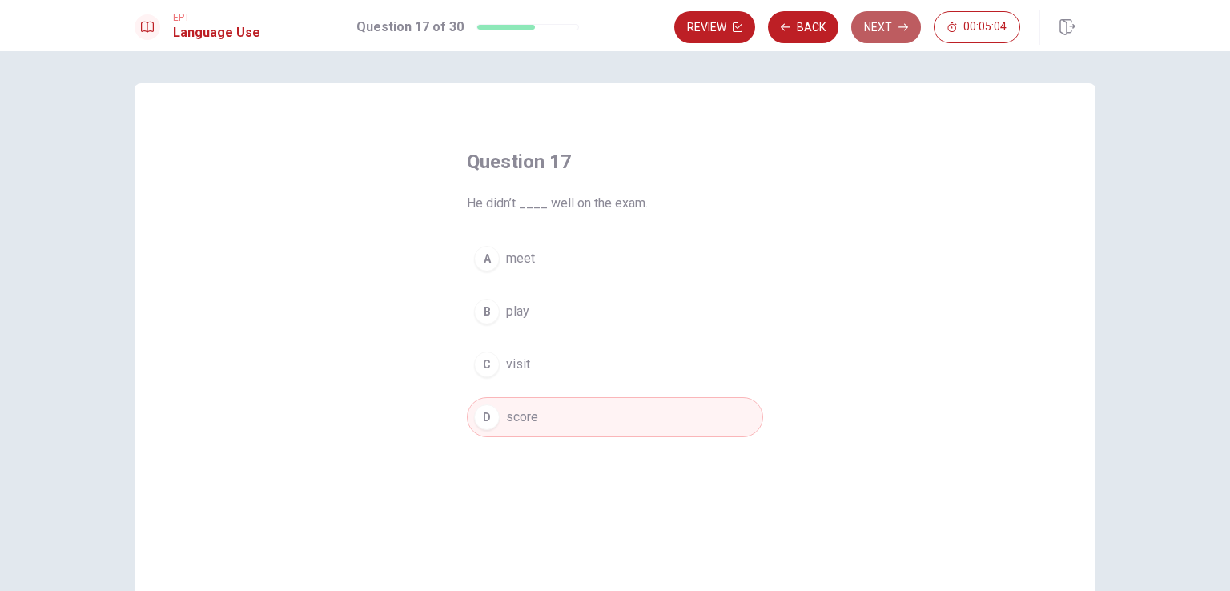
click at [900, 27] on icon "button" at bounding box center [903, 27] width 10 height 10
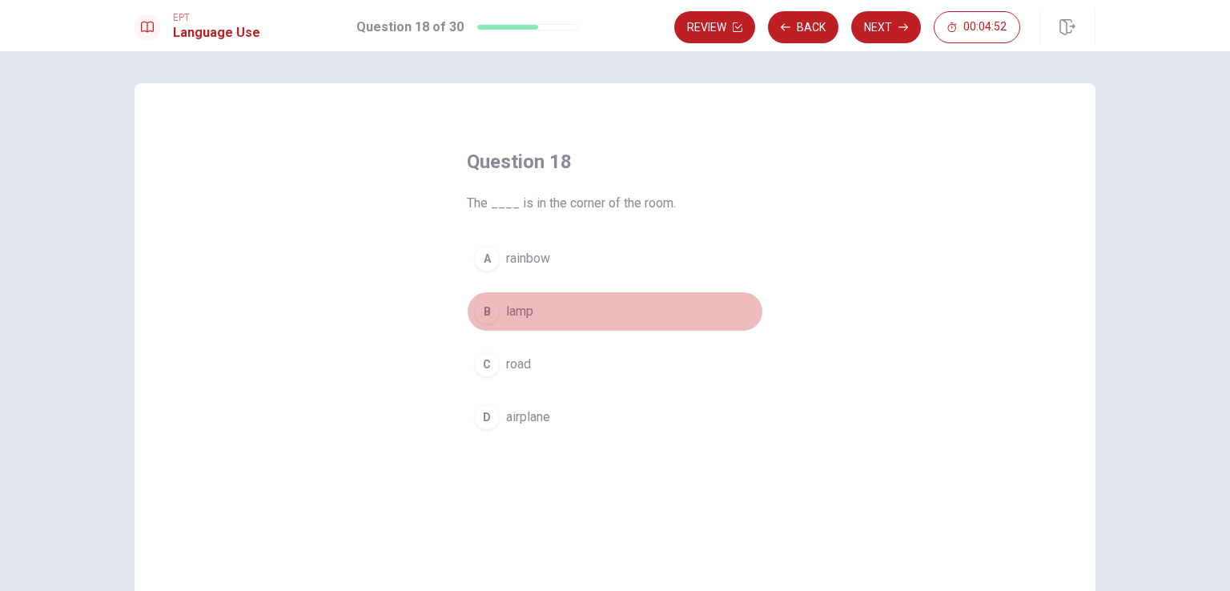
click at [474, 313] on div "B" at bounding box center [487, 312] width 26 height 26
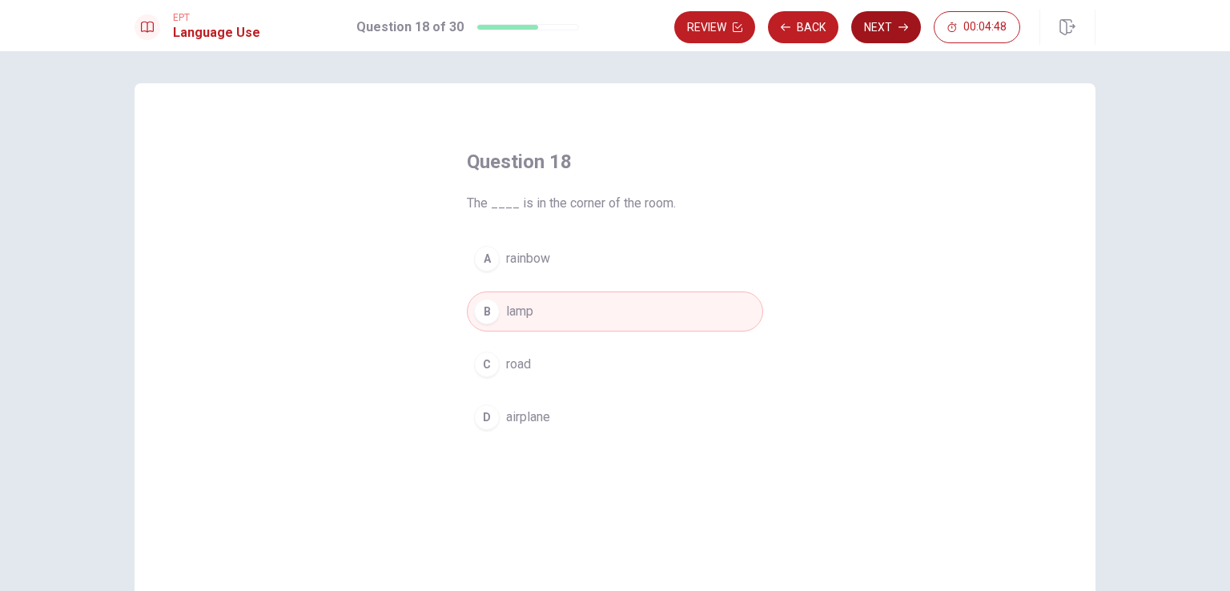
click at [881, 23] on button "Next" at bounding box center [886, 27] width 70 height 32
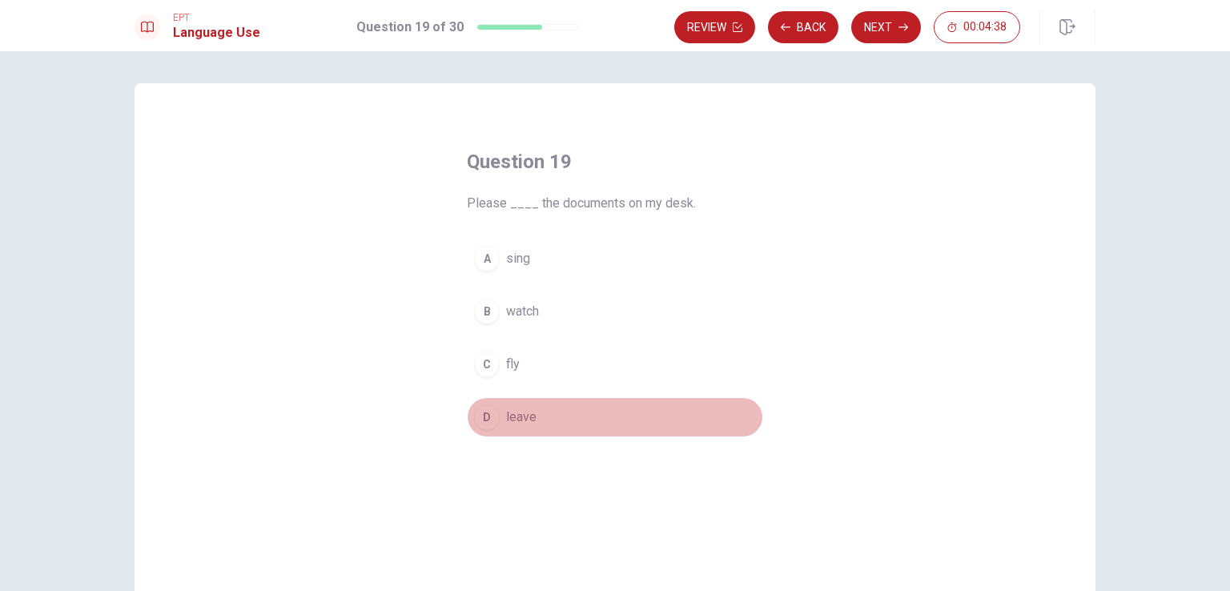
click at [483, 417] on div "D" at bounding box center [487, 417] width 26 height 26
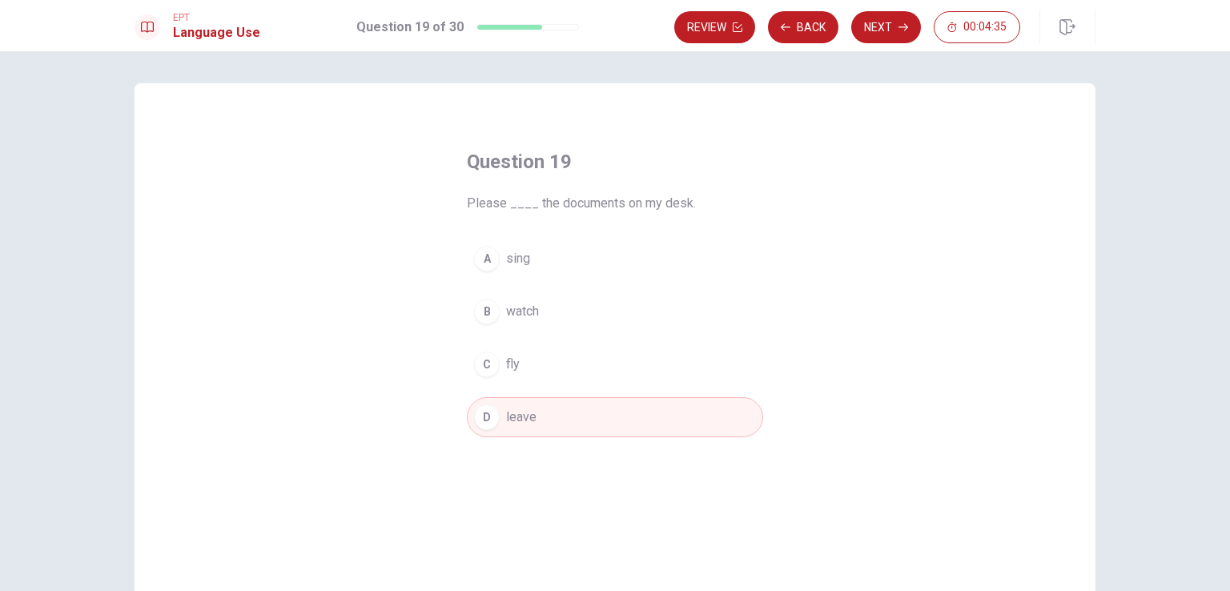
click at [847, 49] on div "EPT Language Use Question 19 of 30 Review Back Next 00:04:35" at bounding box center [615, 25] width 1230 height 51
click at [862, 37] on button "Next" at bounding box center [886, 27] width 70 height 32
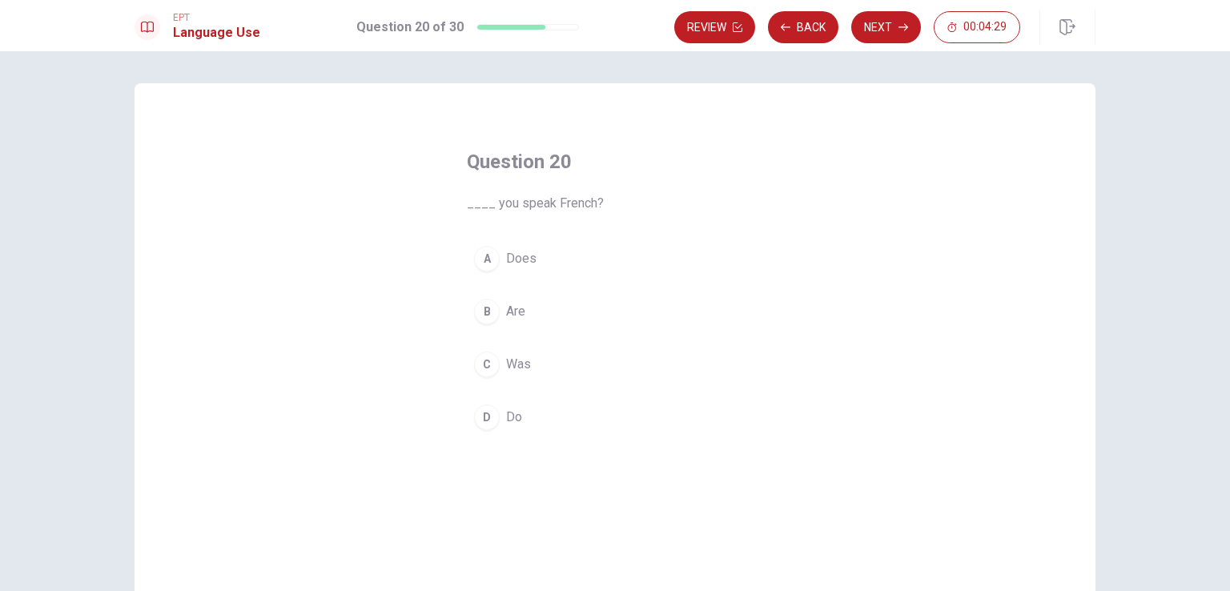
click at [485, 412] on div "D" at bounding box center [487, 417] width 26 height 26
click at [896, 34] on button "Next" at bounding box center [886, 27] width 70 height 32
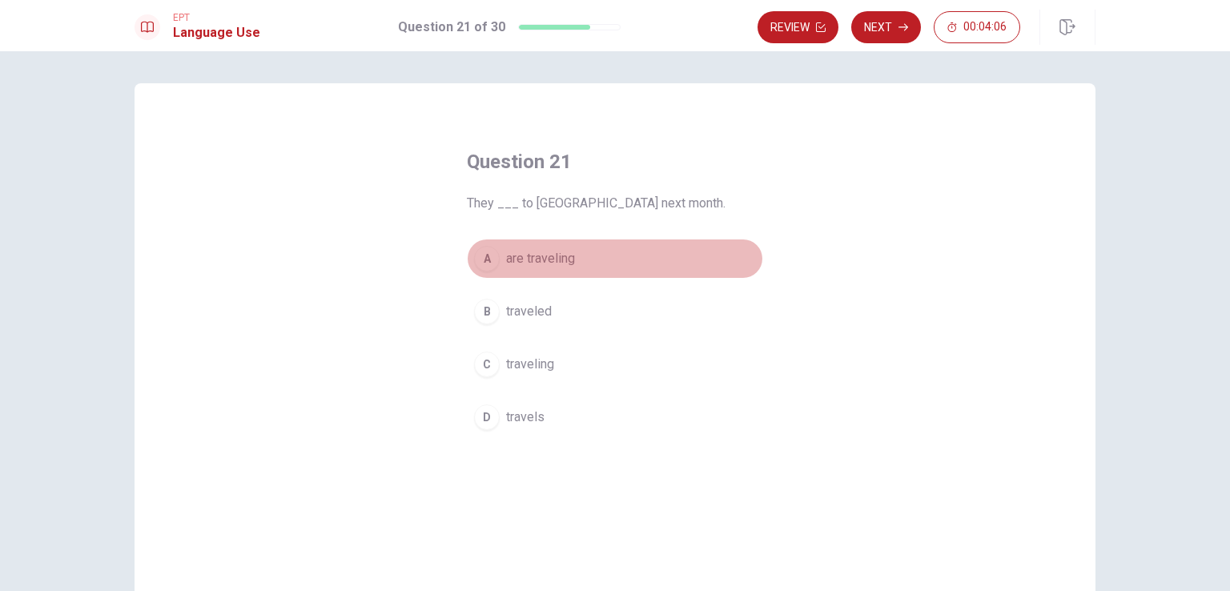
click at [491, 265] on div "A" at bounding box center [487, 259] width 26 height 26
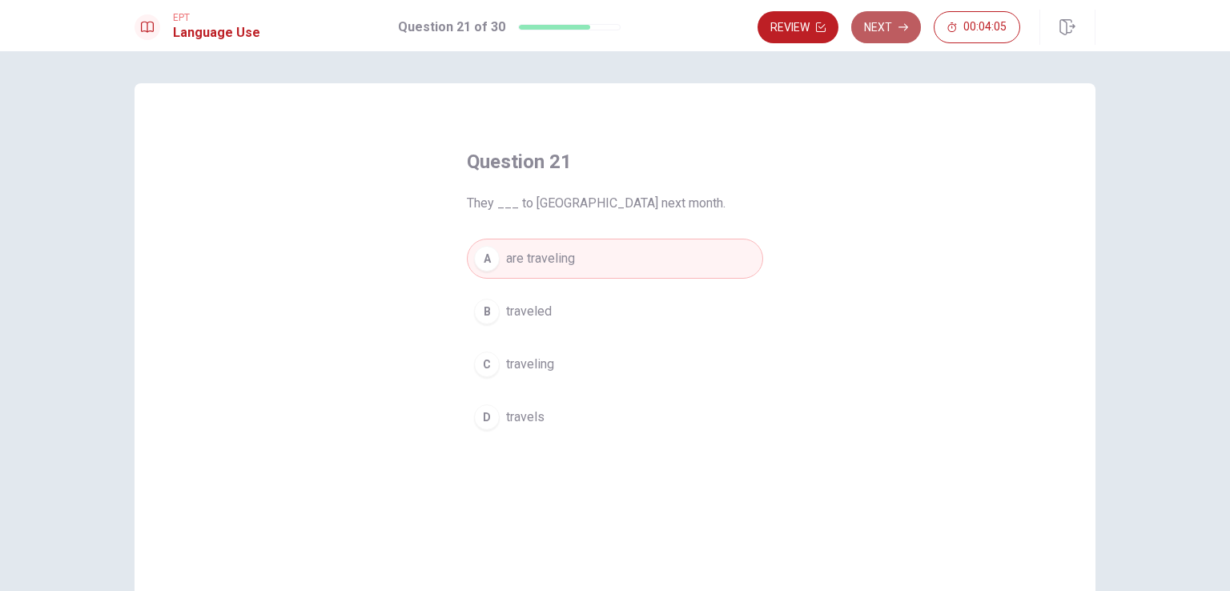
click at [877, 30] on button "Next" at bounding box center [886, 27] width 70 height 32
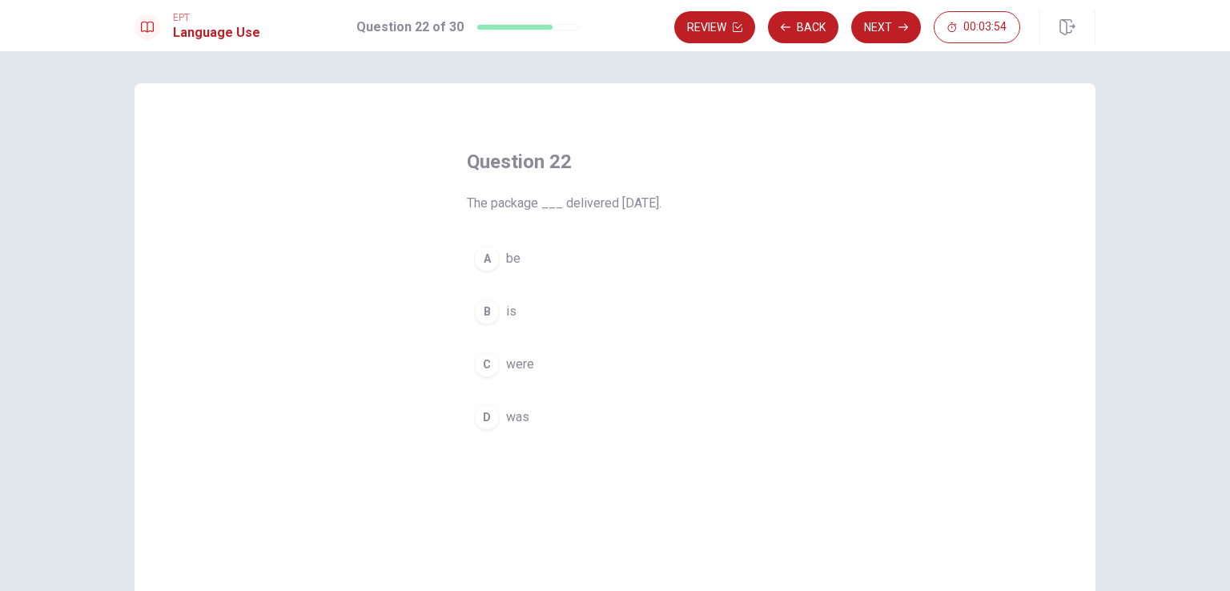
click at [482, 414] on div "D" at bounding box center [487, 417] width 26 height 26
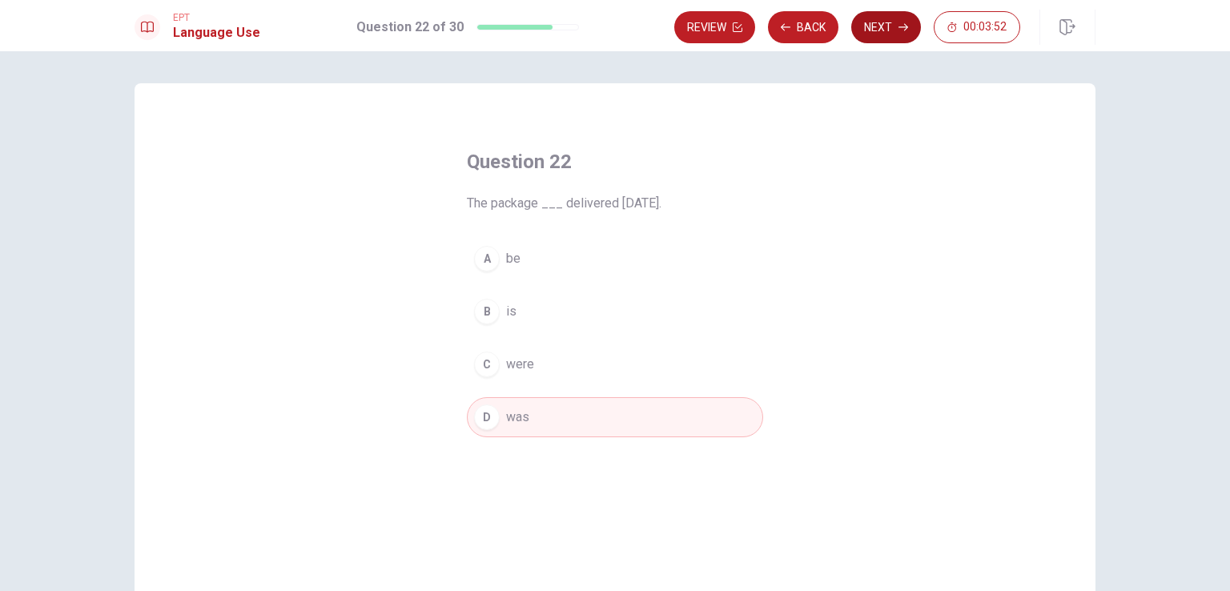
click at [869, 18] on button "Next" at bounding box center [886, 27] width 70 height 32
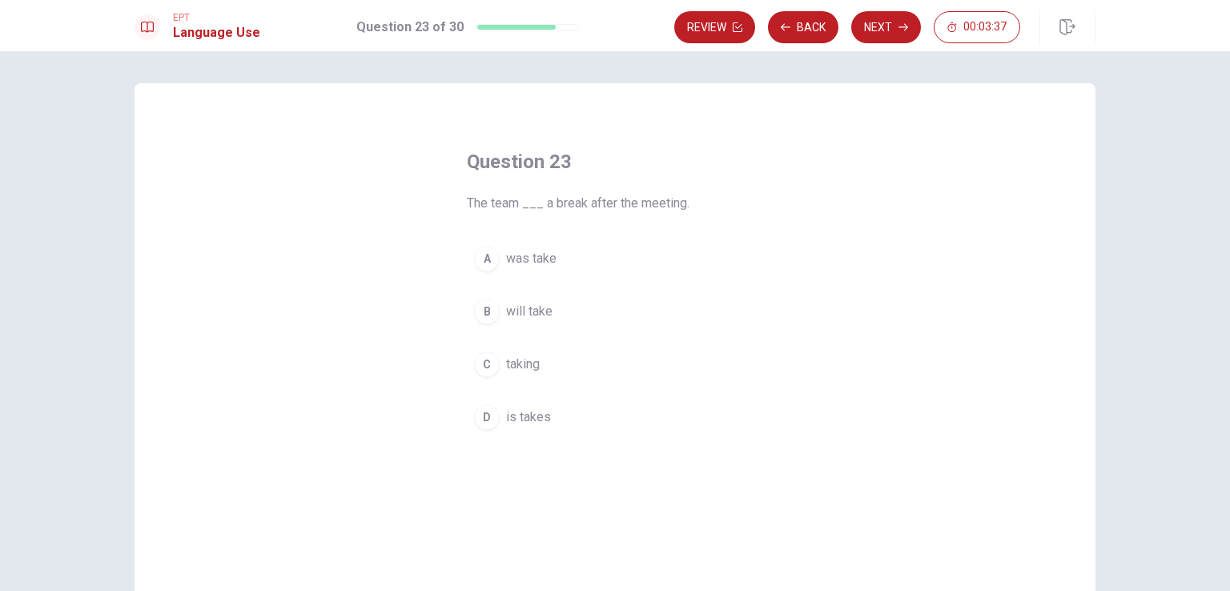
click at [487, 315] on div "B" at bounding box center [487, 312] width 26 height 26
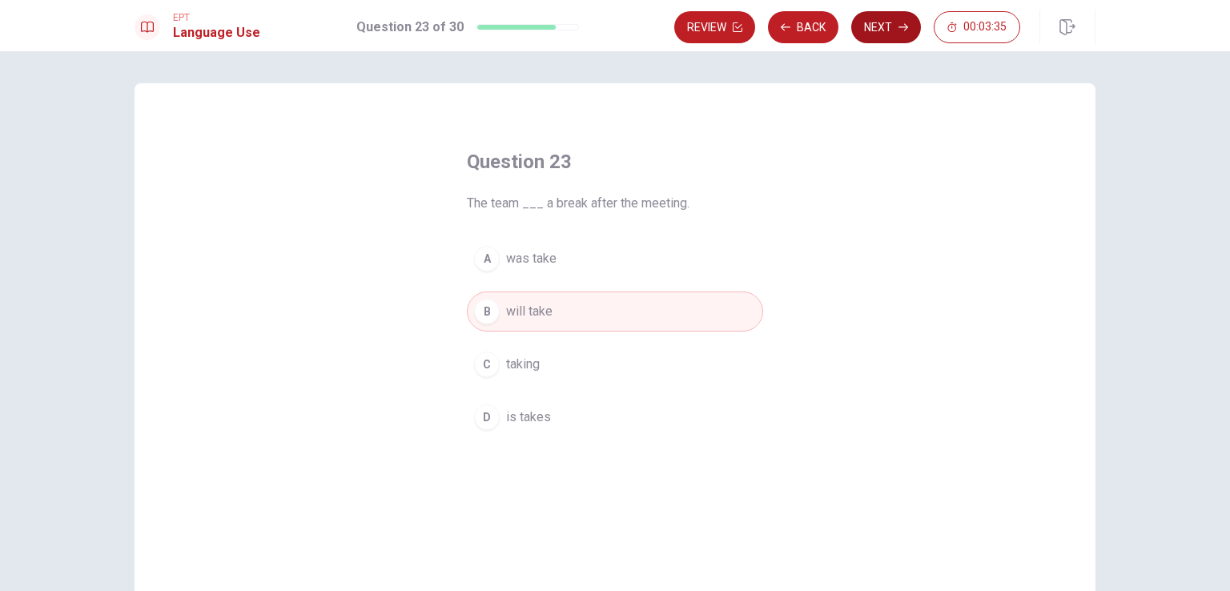
click at [880, 28] on button "Next" at bounding box center [886, 27] width 70 height 32
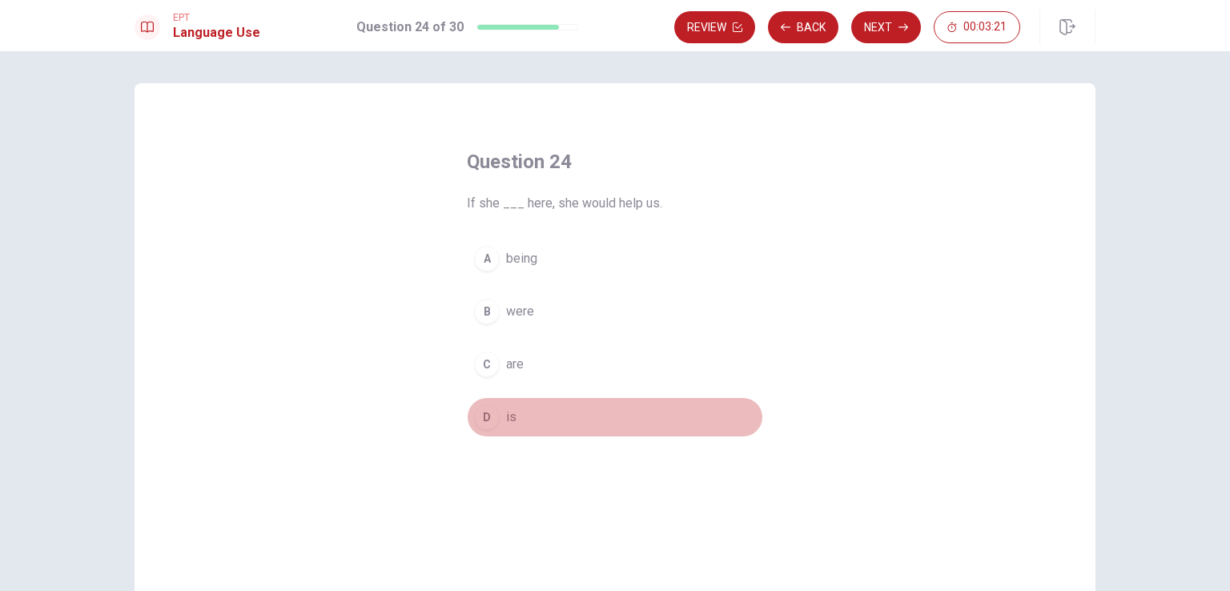
click at [476, 416] on div "D" at bounding box center [487, 417] width 26 height 26
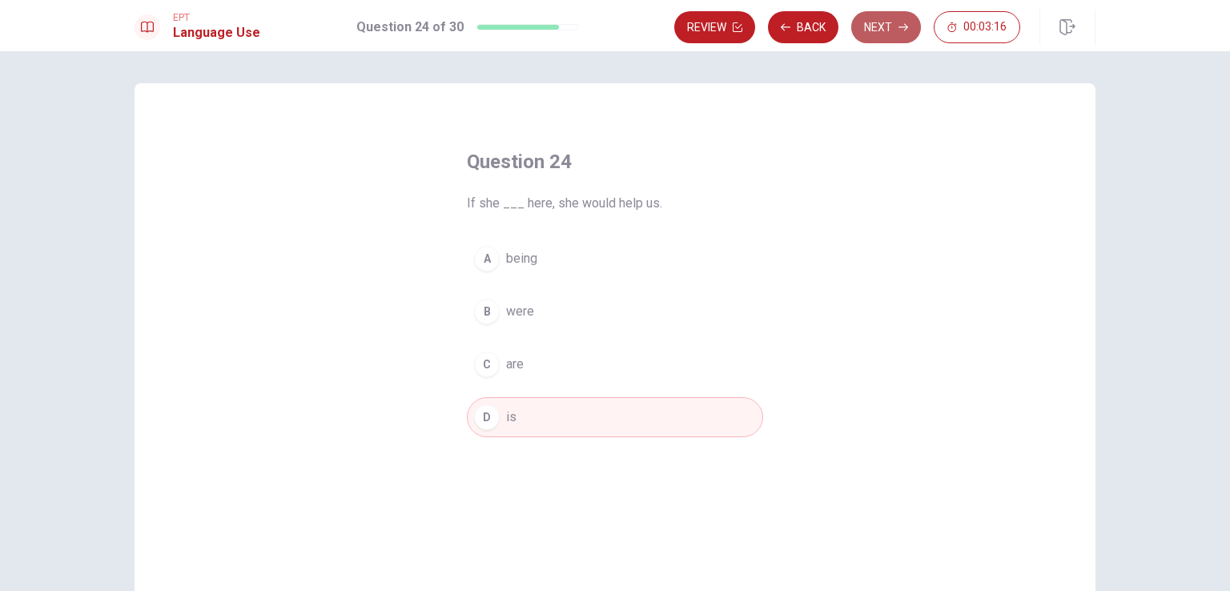
click at [906, 30] on icon "button" at bounding box center [903, 27] width 10 height 10
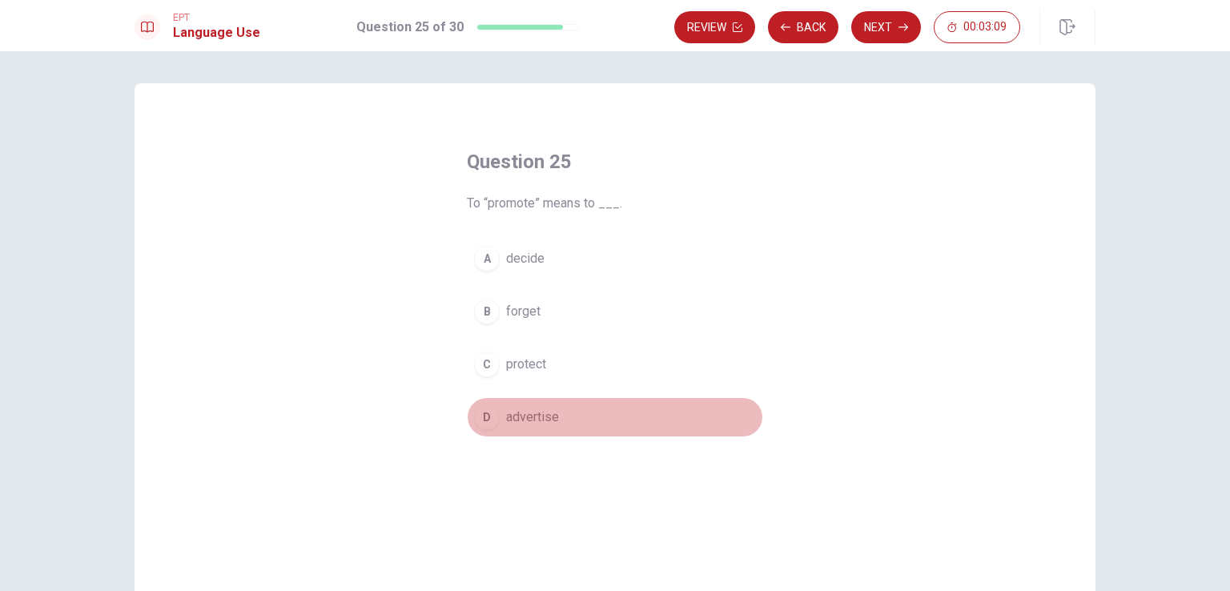
click at [487, 423] on div "D" at bounding box center [487, 417] width 26 height 26
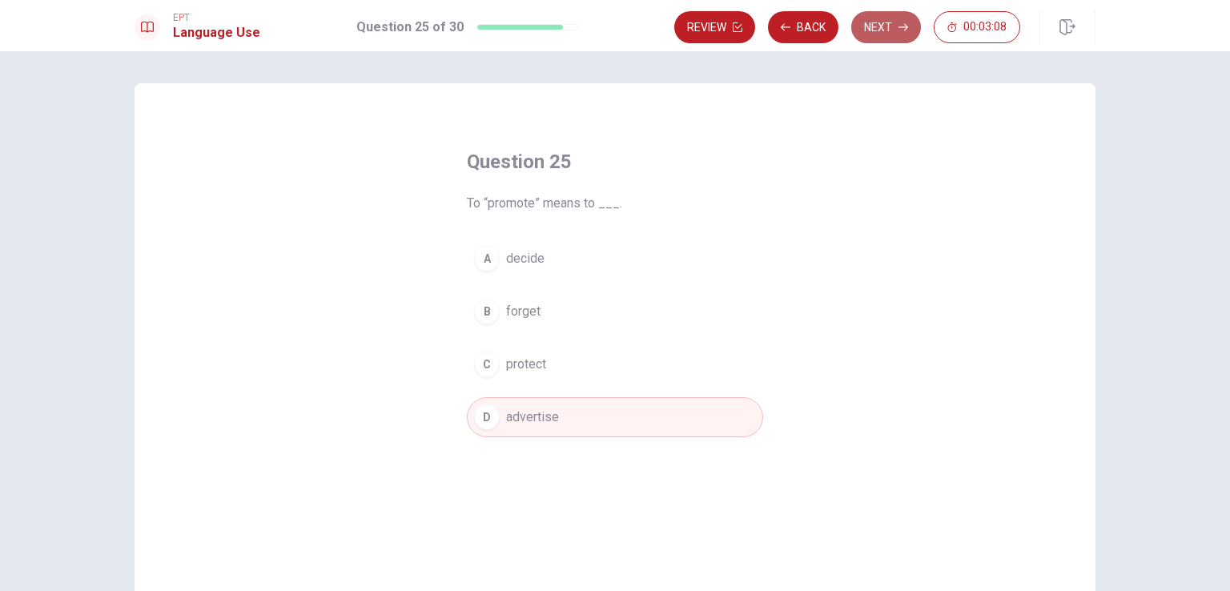
click at [879, 34] on button "Next" at bounding box center [886, 27] width 70 height 32
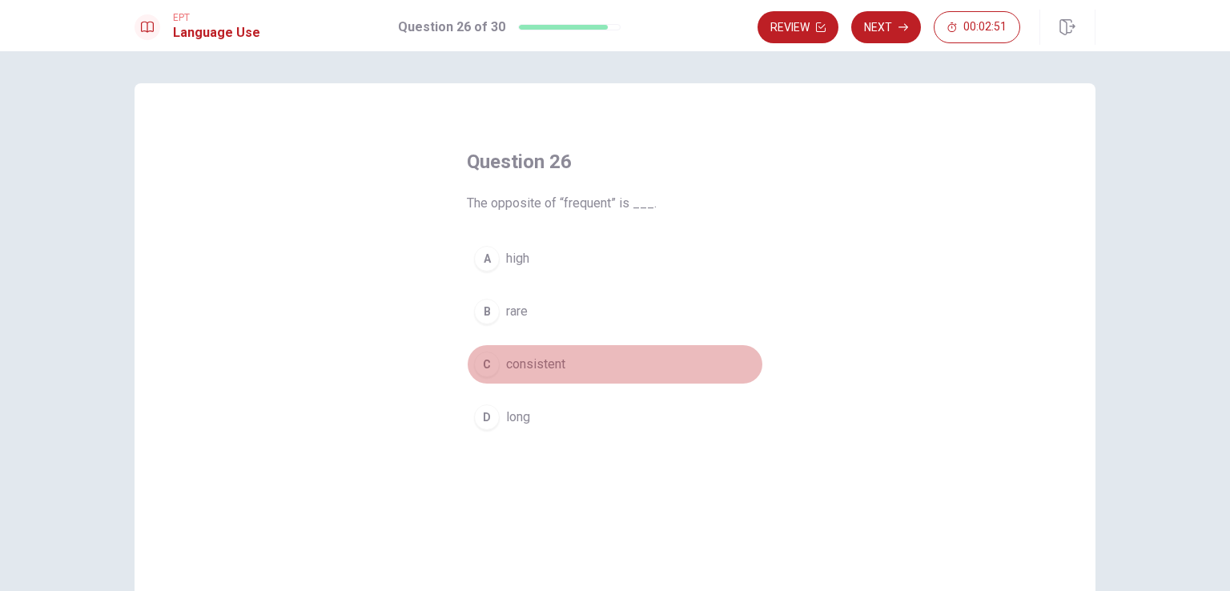
click at [480, 359] on div "C" at bounding box center [487, 364] width 26 height 26
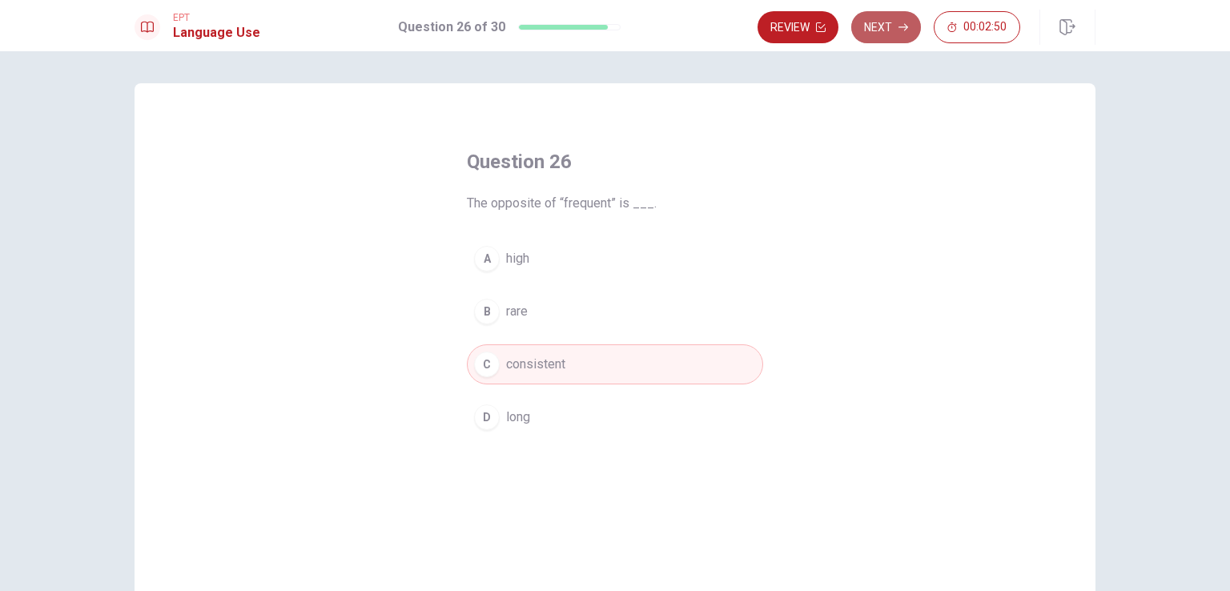
click at [877, 26] on button "Next" at bounding box center [886, 27] width 70 height 32
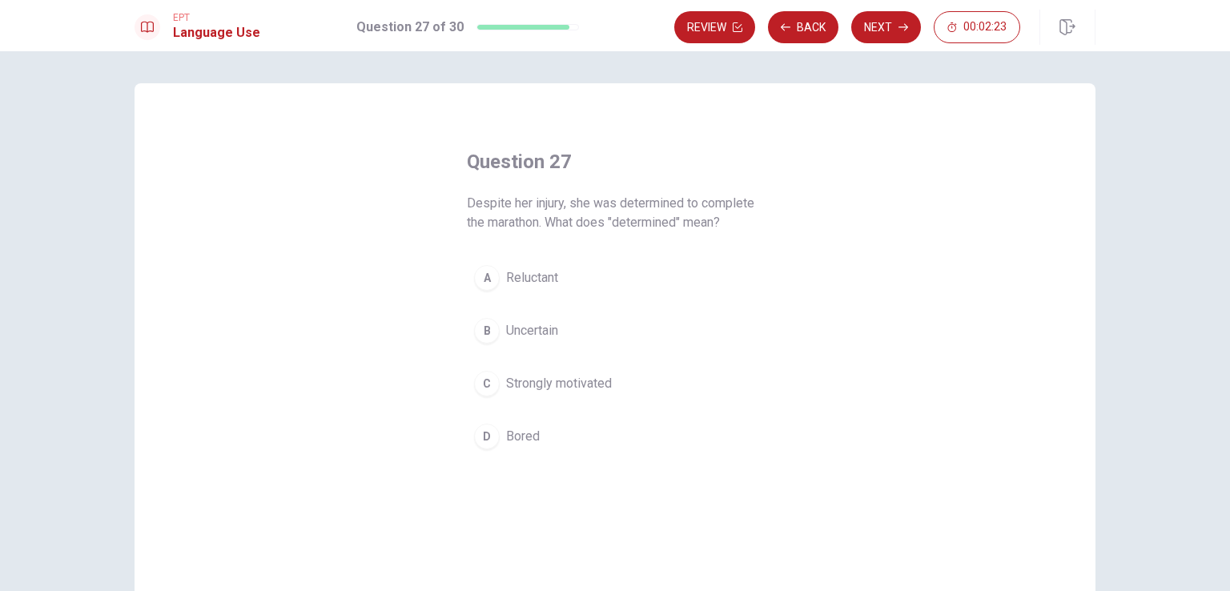
click at [498, 324] on button "B Uncertain" at bounding box center [615, 331] width 296 height 40
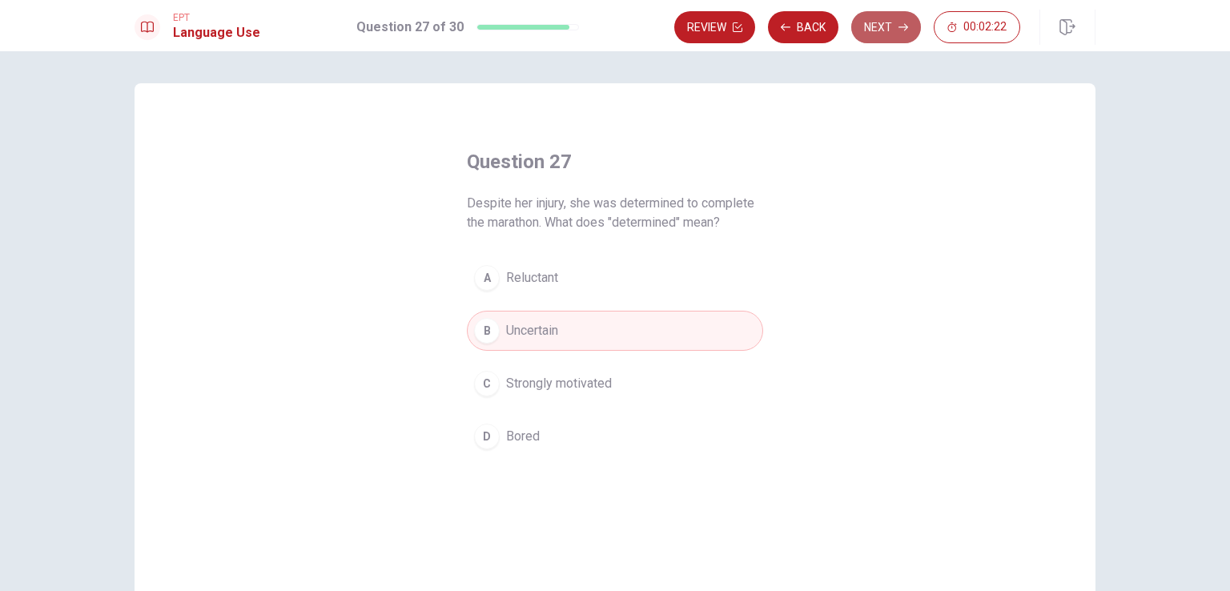
click at [871, 34] on button "Next" at bounding box center [886, 27] width 70 height 32
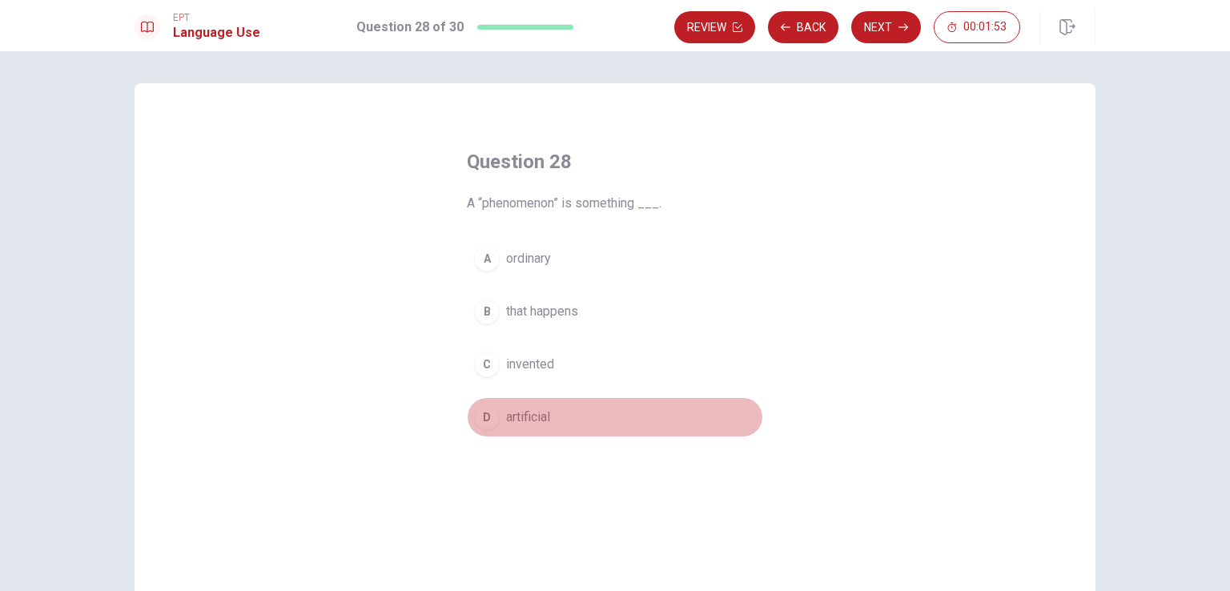
click at [483, 417] on div "D" at bounding box center [487, 417] width 26 height 26
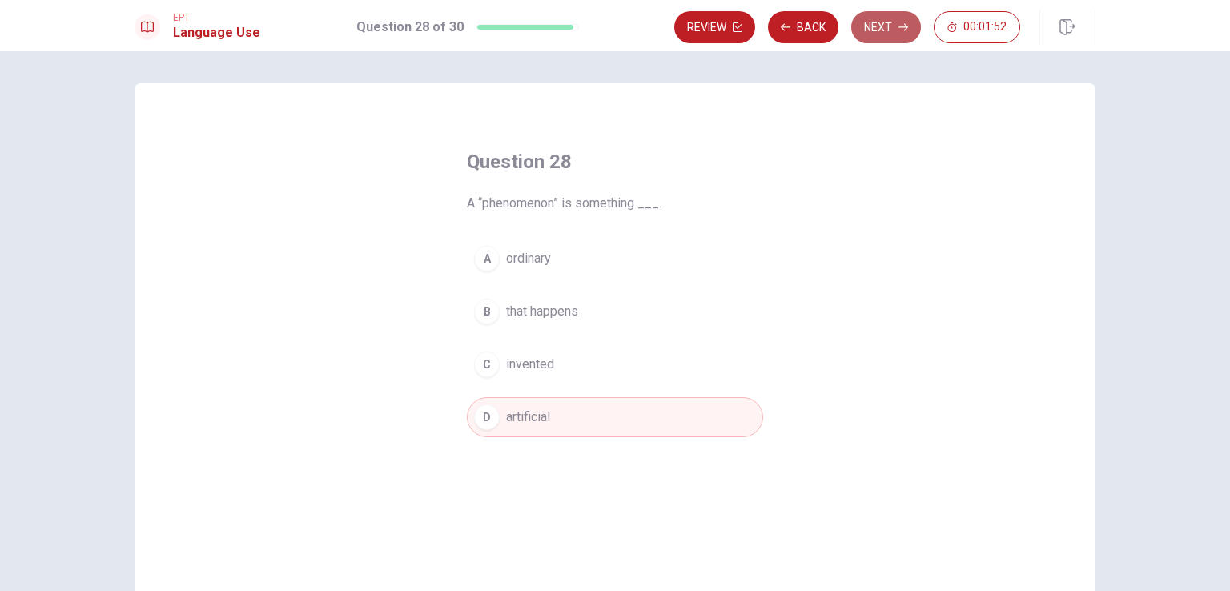
click at [869, 16] on button "Next" at bounding box center [886, 27] width 70 height 32
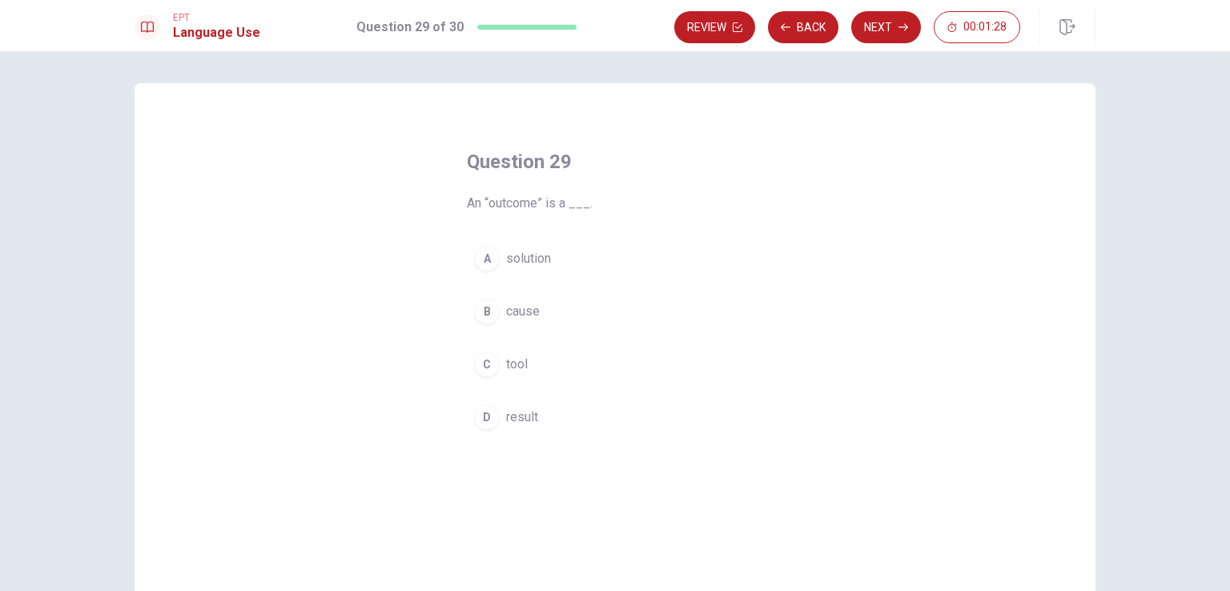
click at [480, 419] on div "D" at bounding box center [487, 417] width 26 height 26
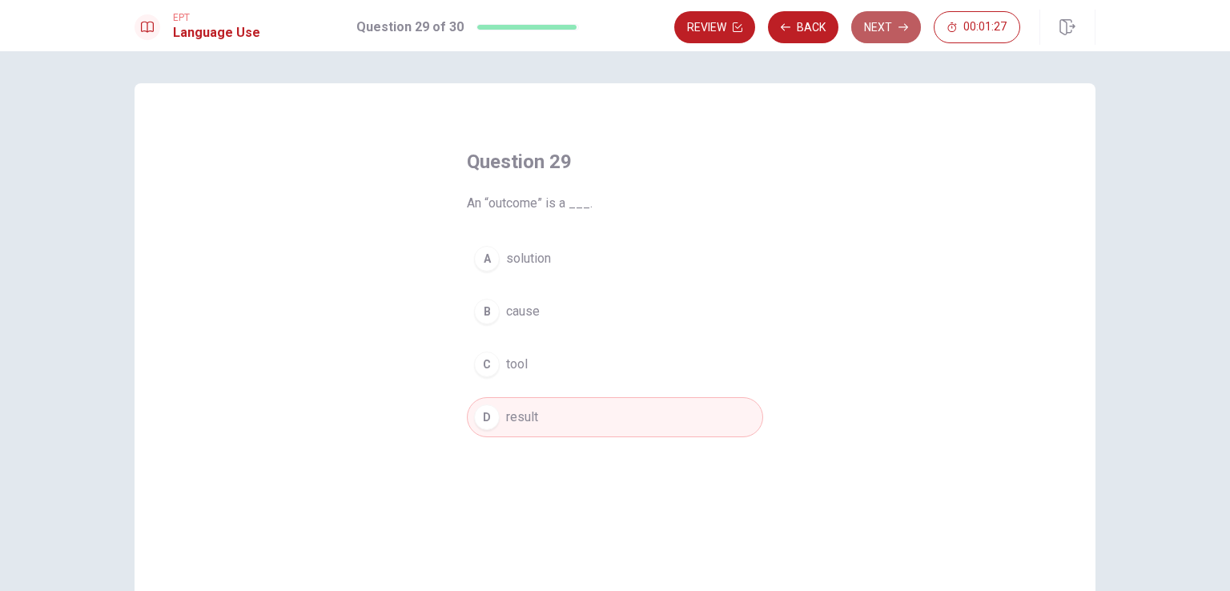
click at [884, 36] on button "Next" at bounding box center [886, 27] width 70 height 32
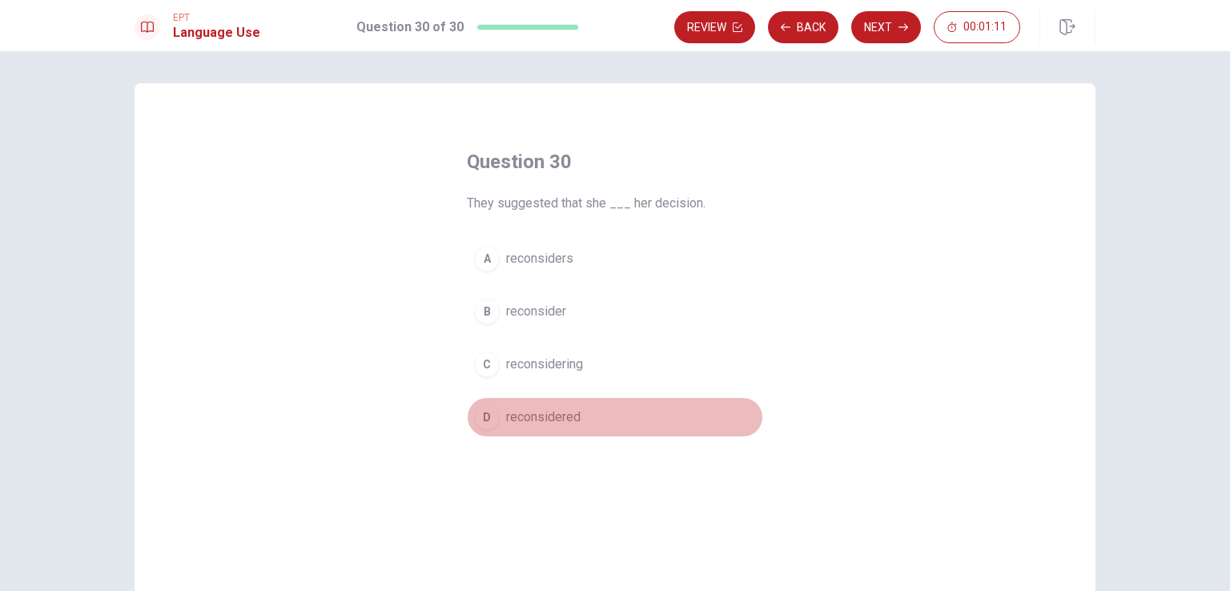
click at [507, 426] on button "D reconsidered" at bounding box center [615, 417] width 296 height 40
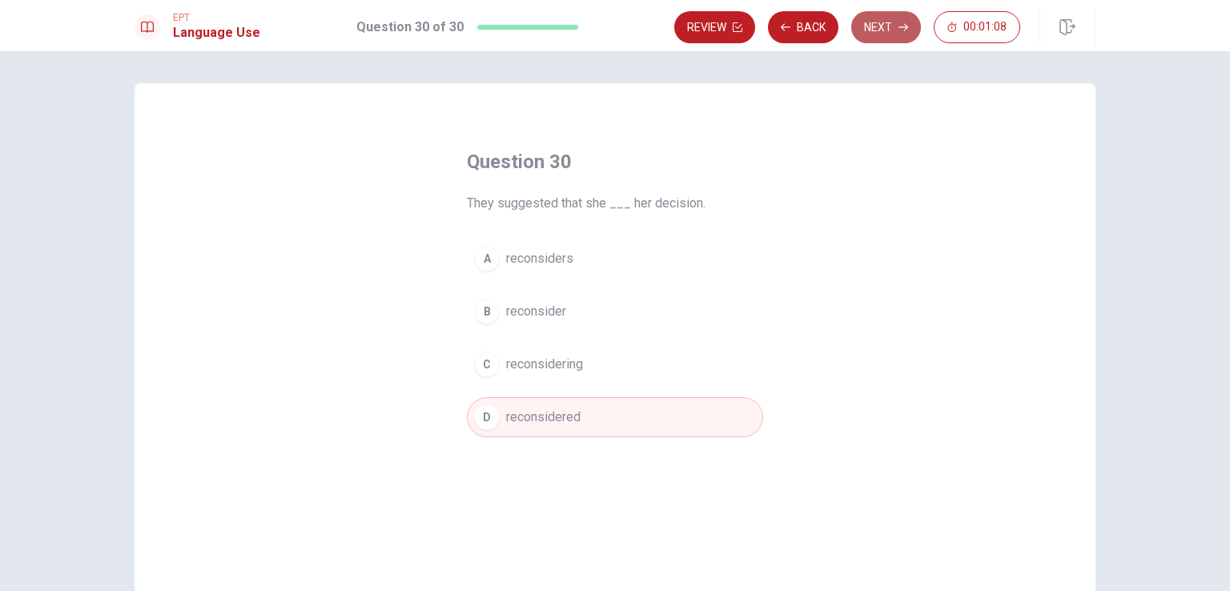
click at [873, 35] on button "Next" at bounding box center [886, 27] width 70 height 32
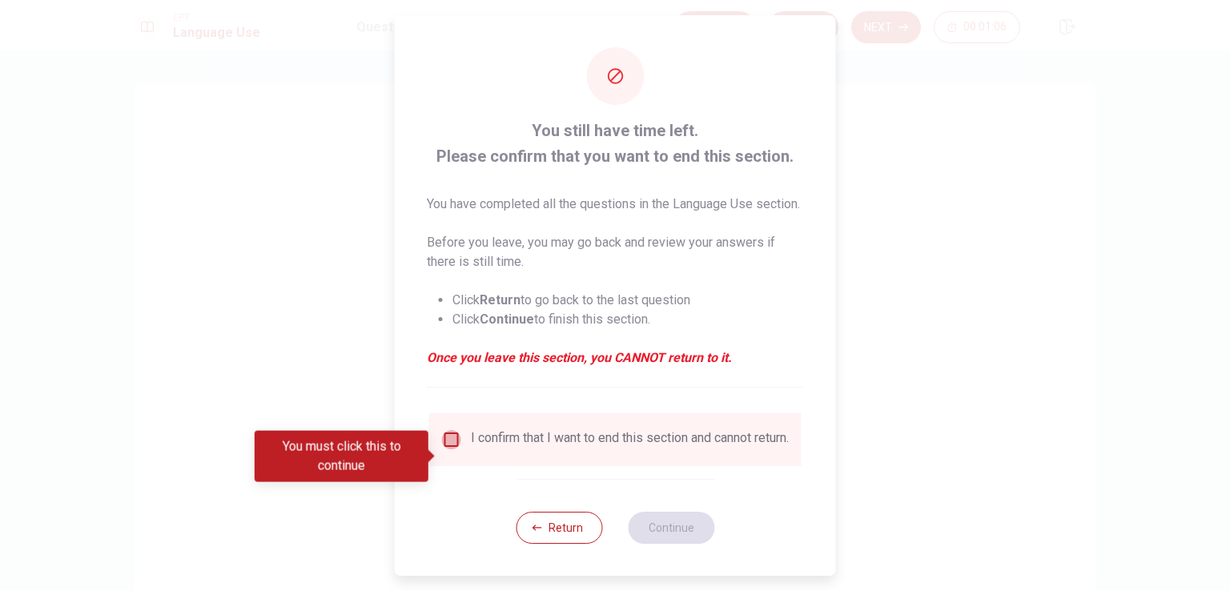
click at [447, 449] on input "You must click this to continue" at bounding box center [451, 439] width 19 height 19
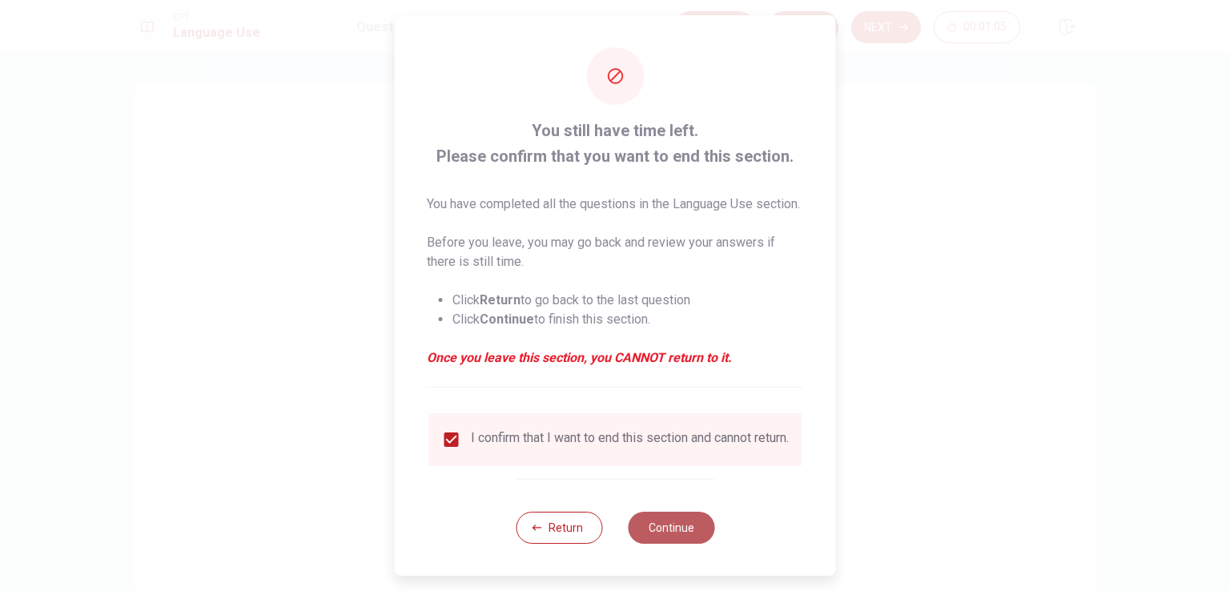
click at [659, 544] on button "Continue" at bounding box center [671, 528] width 86 height 32
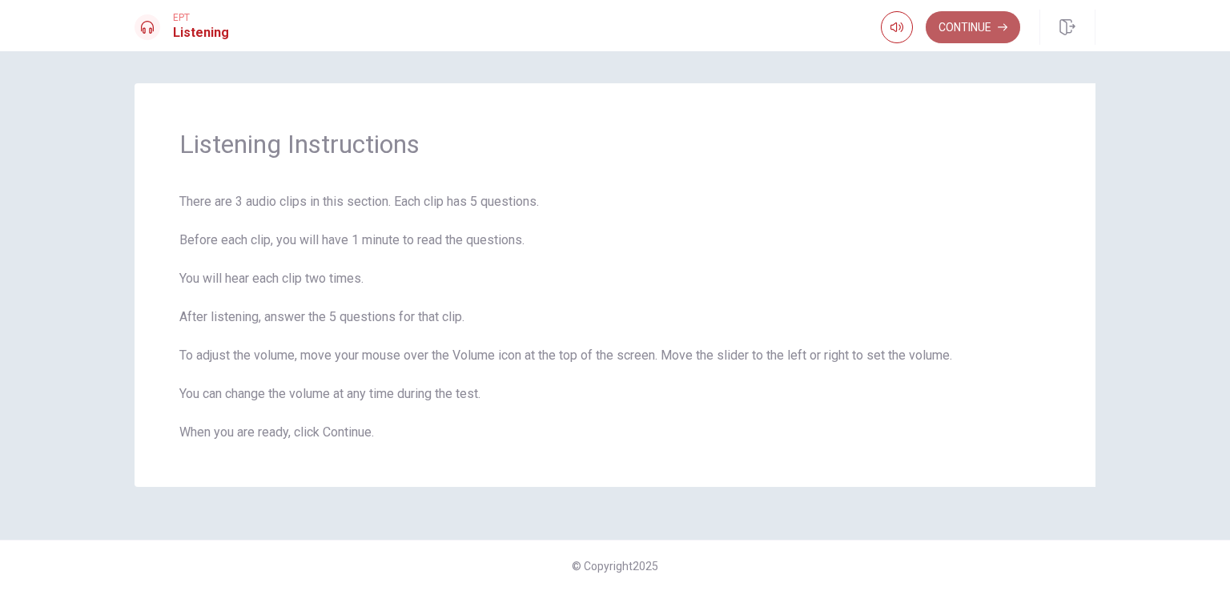
click at [969, 24] on button "Continue" at bounding box center [972, 27] width 94 height 32
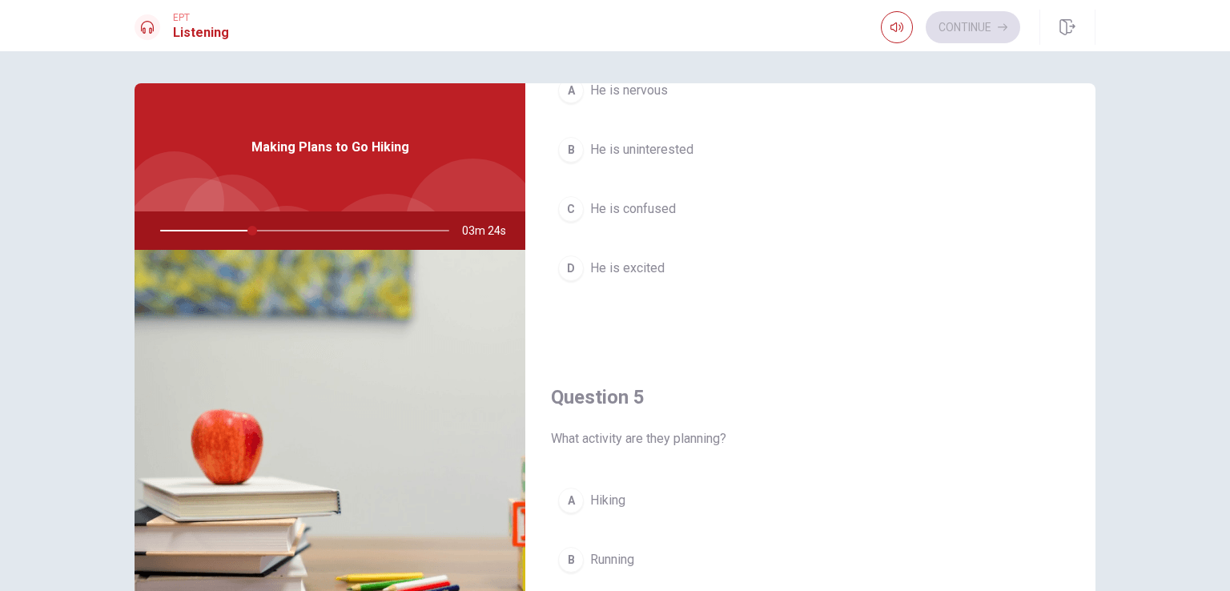
scroll to position [1441, 0]
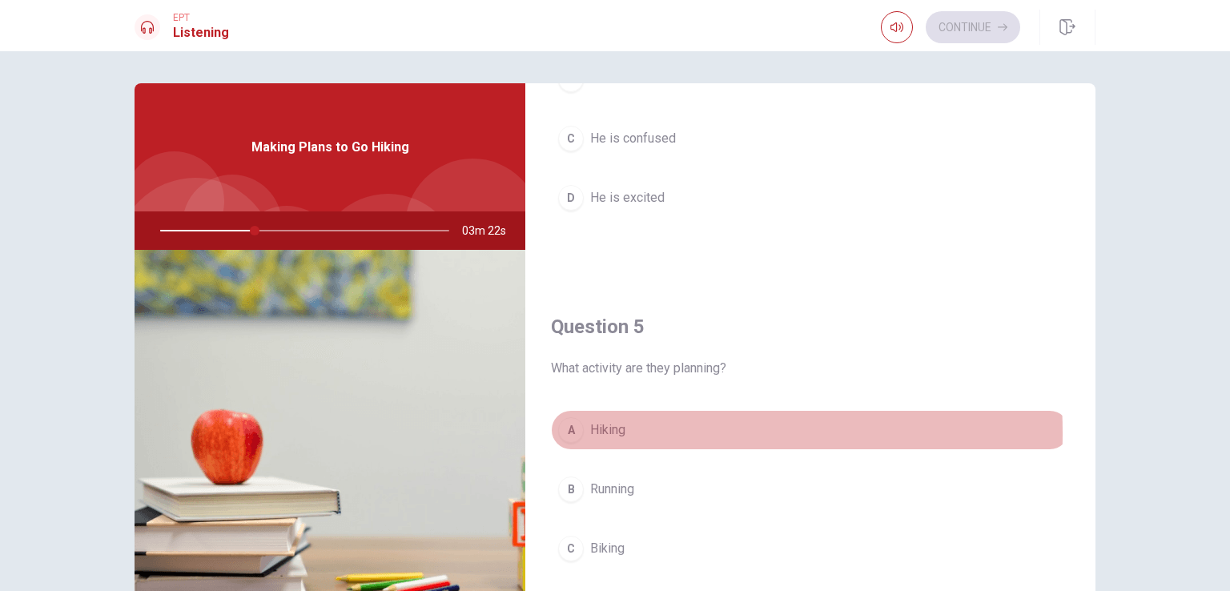
click at [558, 427] on div "A" at bounding box center [571, 430] width 26 height 26
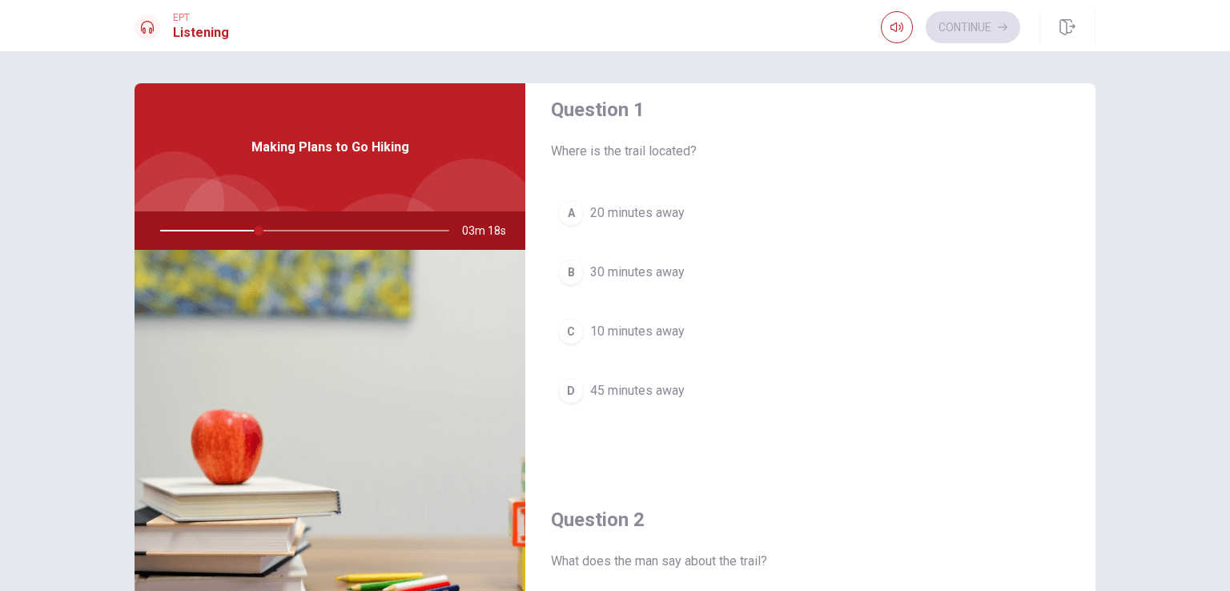
scroll to position [0, 0]
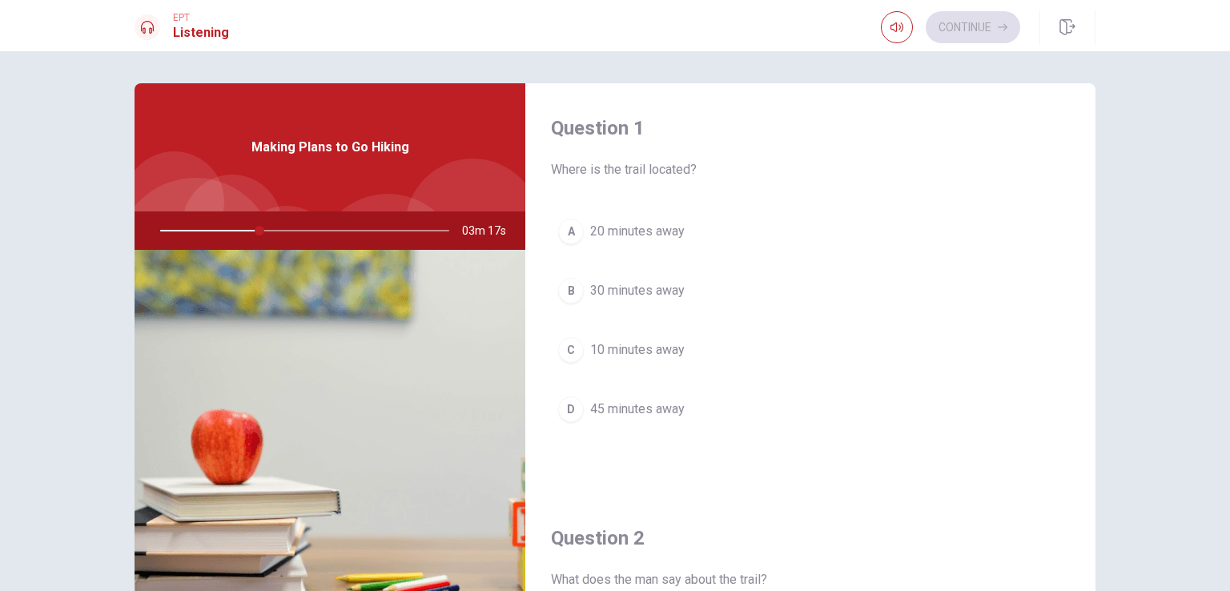
click at [561, 292] on div "B" at bounding box center [571, 291] width 26 height 26
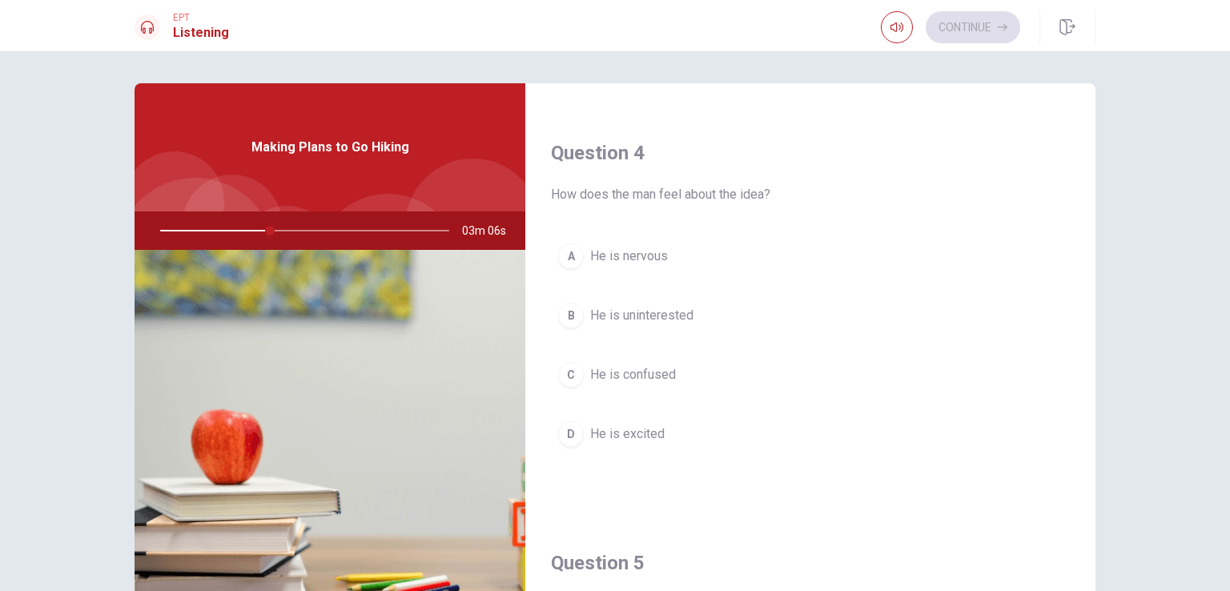
scroll to position [1201, 0]
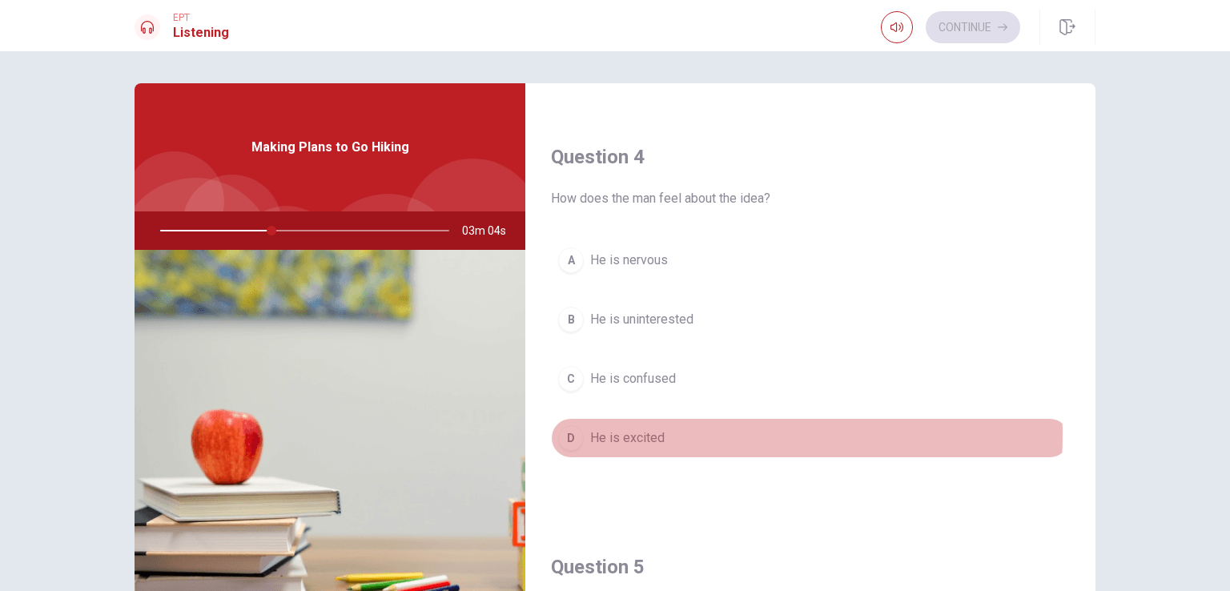
click at [653, 430] on span "He is excited" at bounding box center [627, 437] width 74 height 19
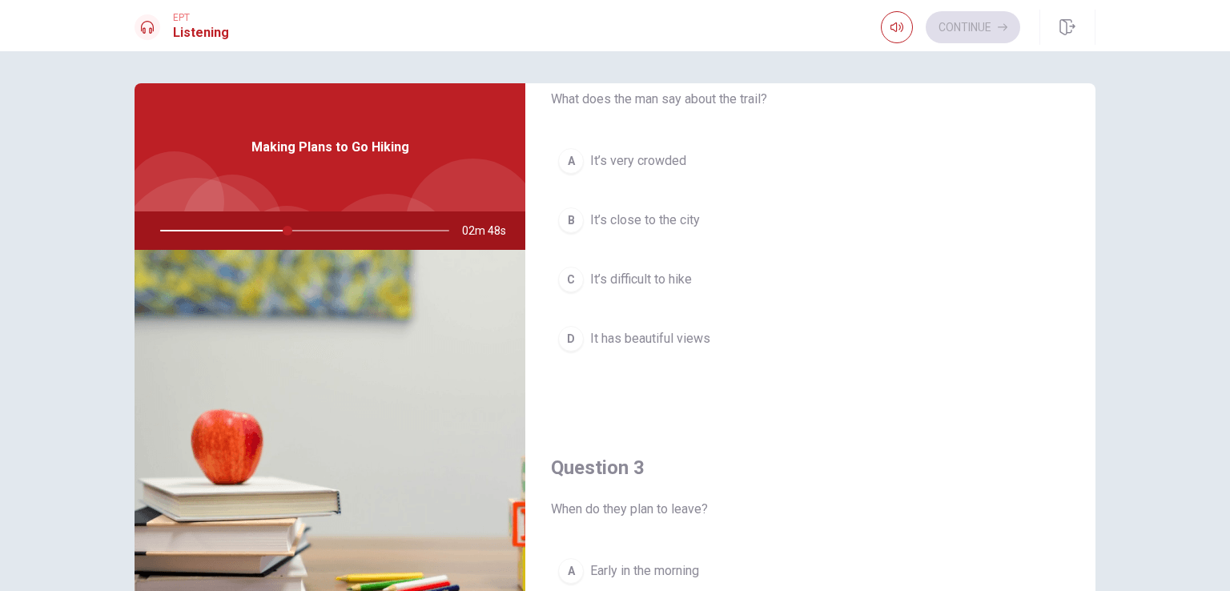
scroll to position [480, 0]
click at [647, 331] on span "It has beautiful views" at bounding box center [650, 338] width 120 height 19
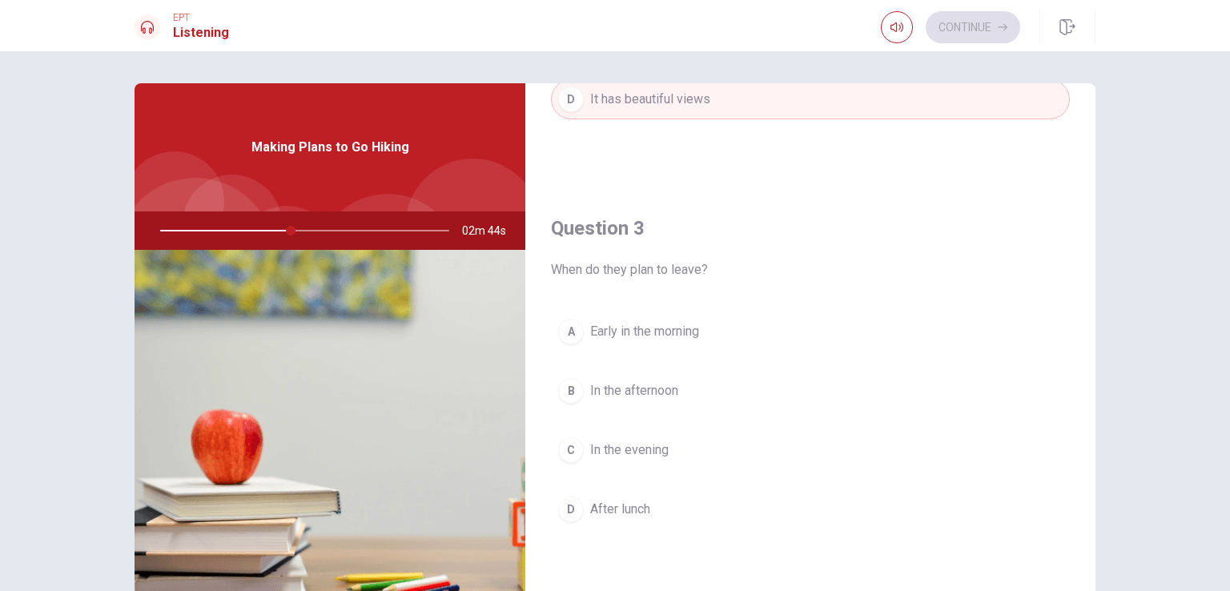
scroll to position [720, 0]
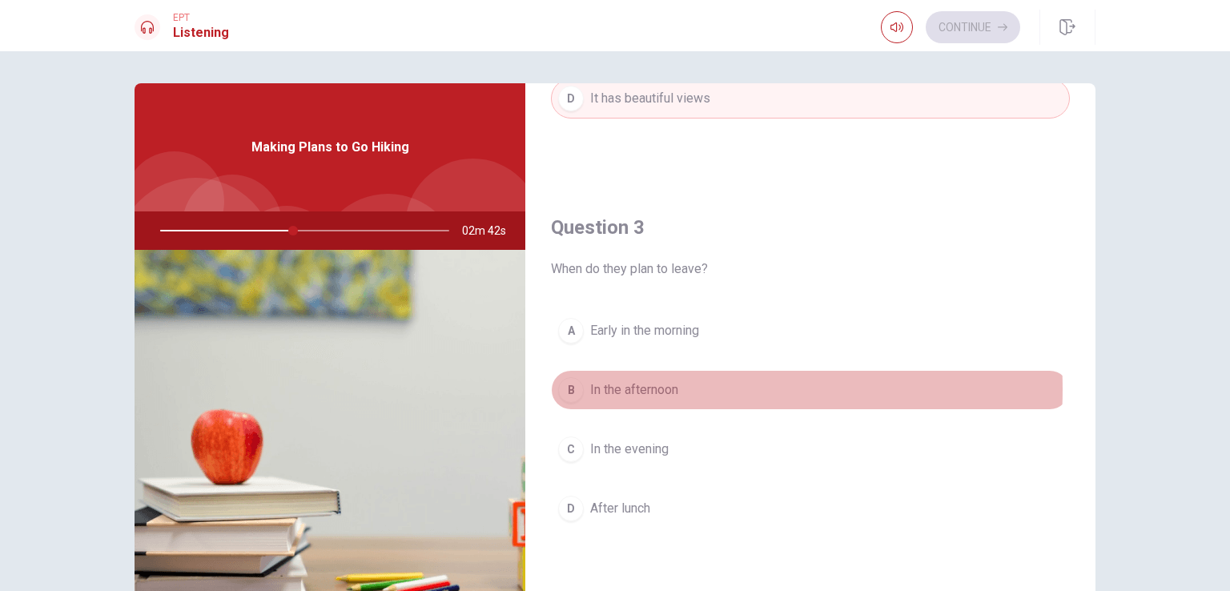
click at [632, 386] on span "In the afternoon" at bounding box center [634, 389] width 88 height 19
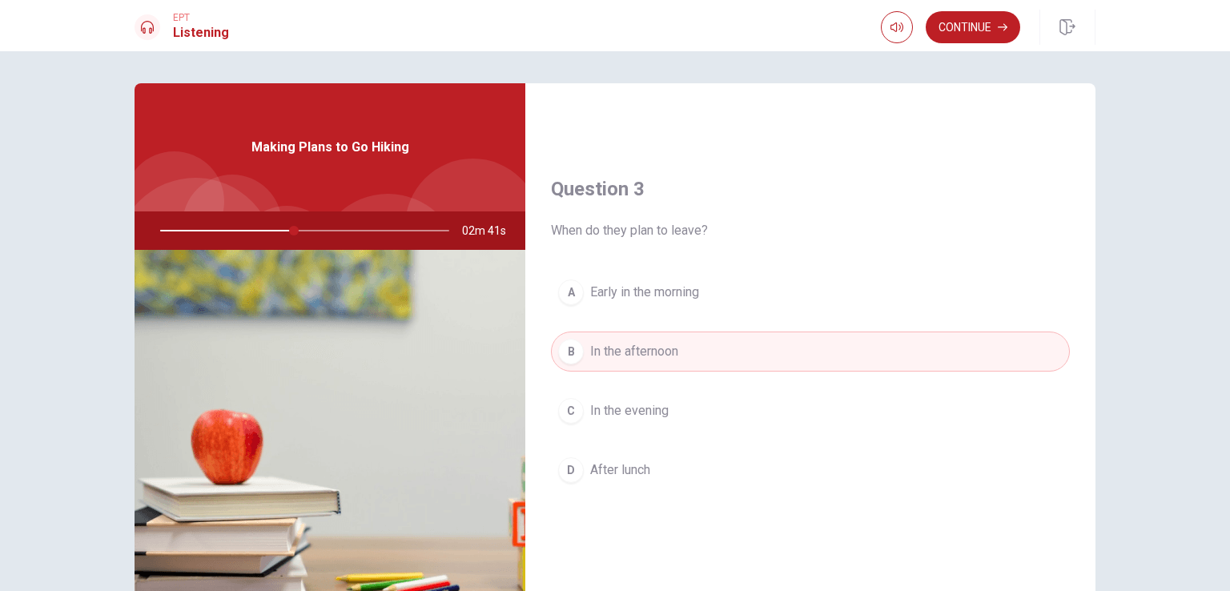
scroll to position [801, 0]
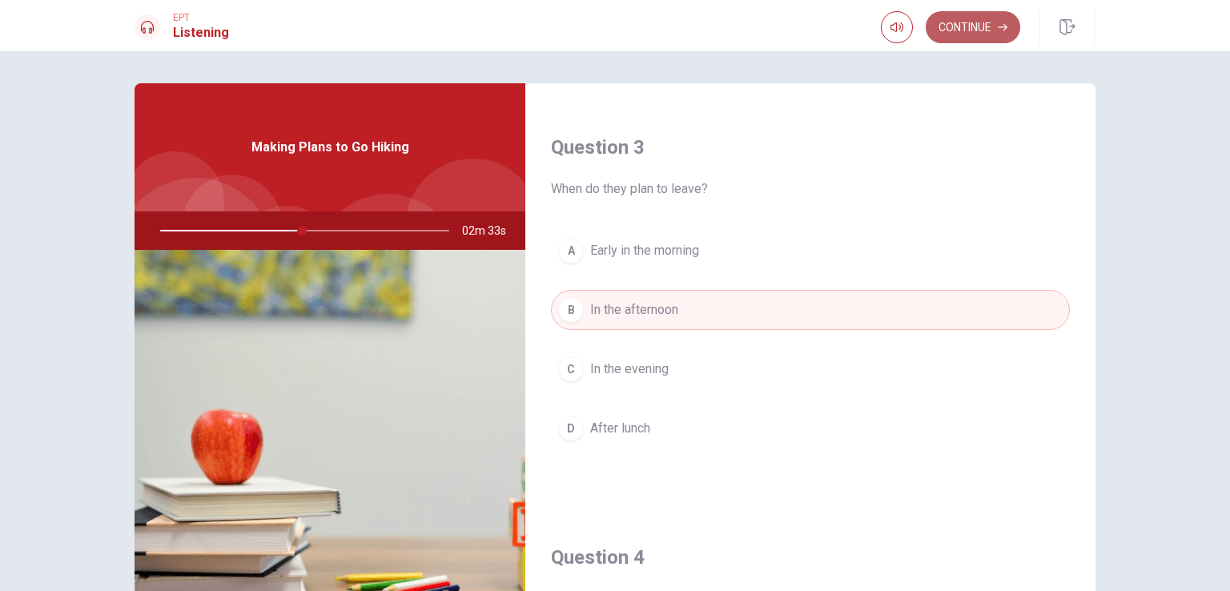
click at [989, 33] on button "Continue" at bounding box center [972, 27] width 94 height 32
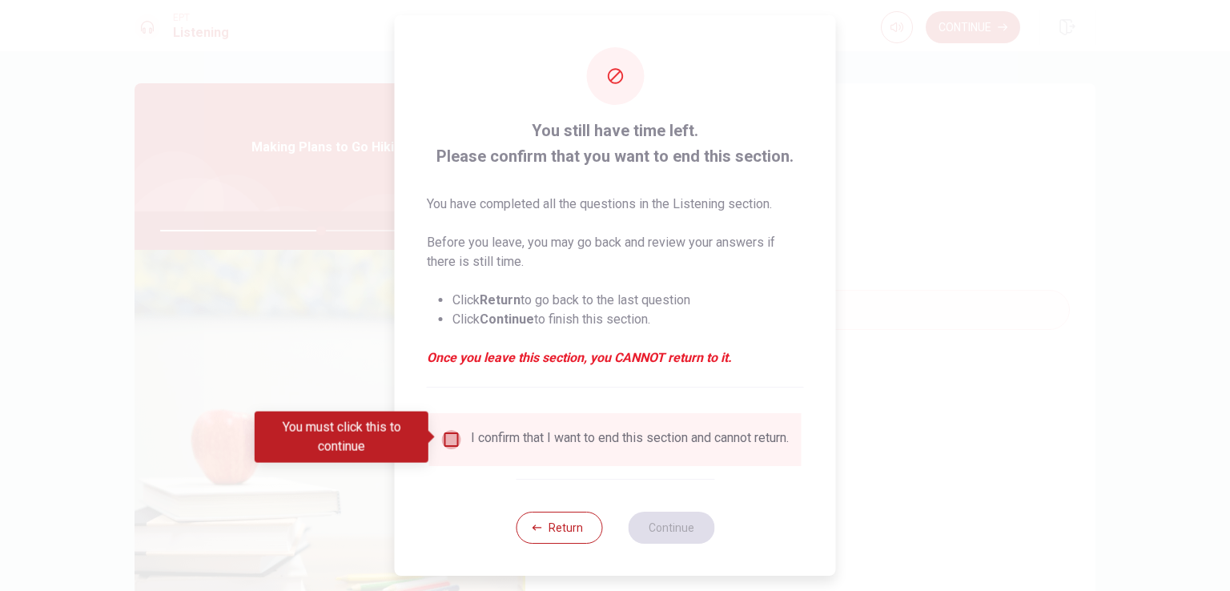
click at [448, 438] on input "You must click this to continue" at bounding box center [451, 439] width 19 height 19
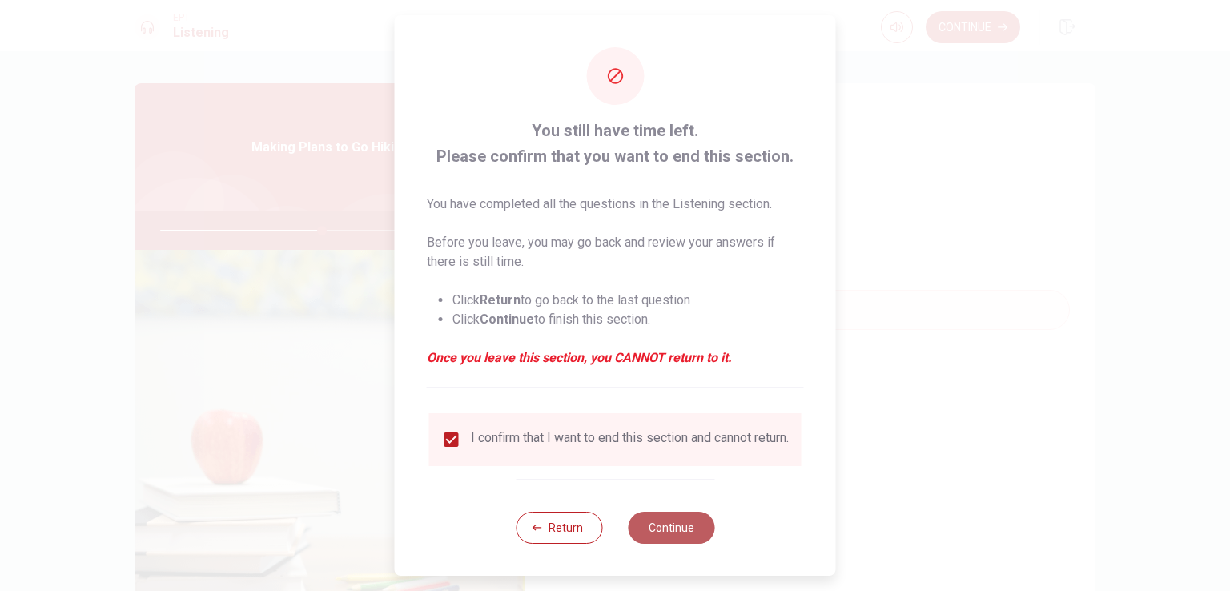
click at [680, 544] on button "Continue" at bounding box center [671, 528] width 86 height 32
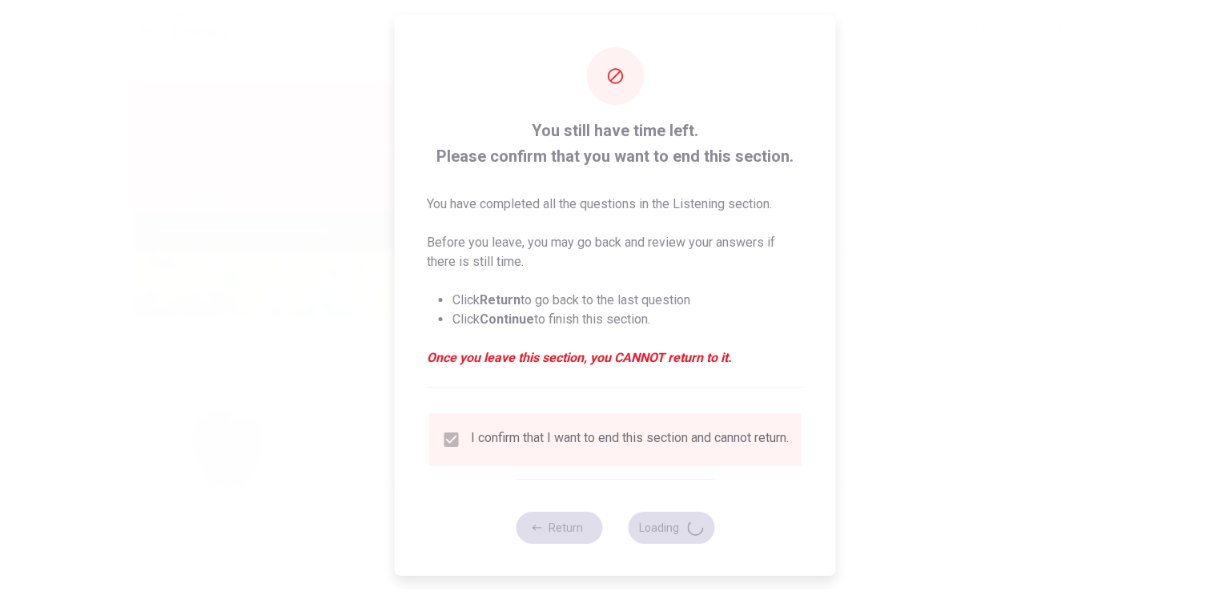
type input "57"
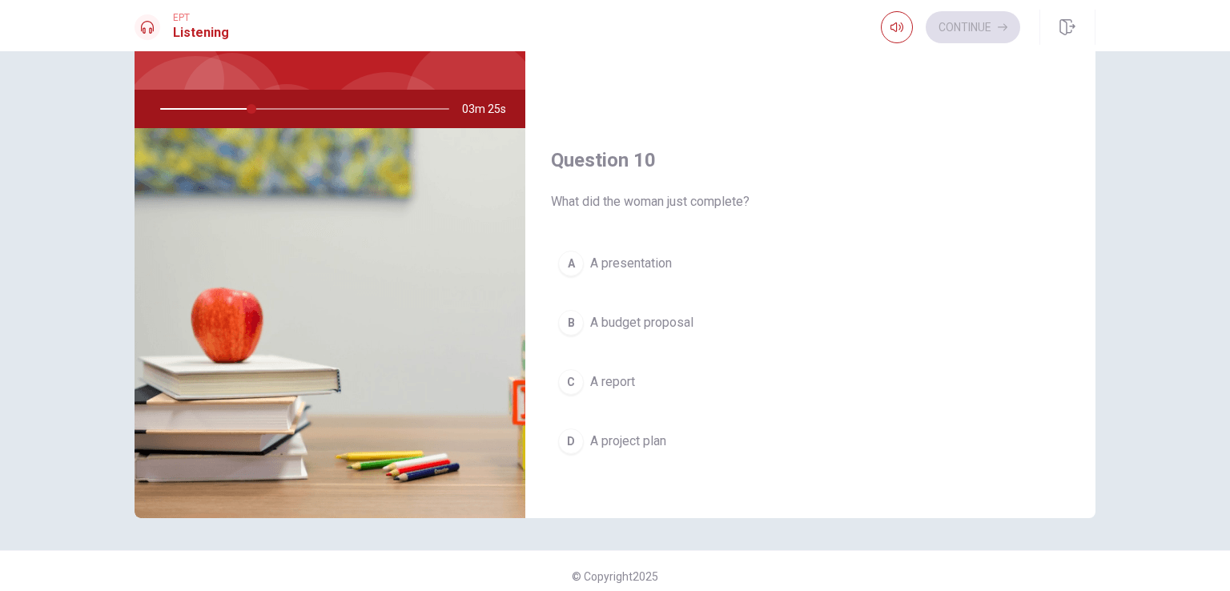
scroll to position [132, 0]
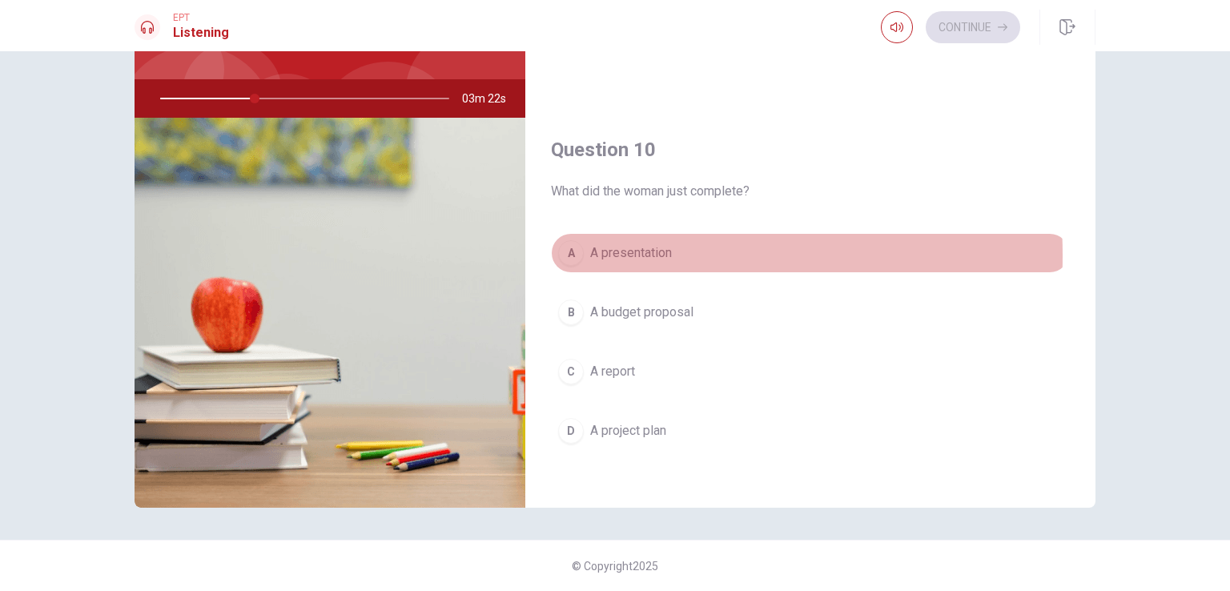
click at [563, 249] on div "A" at bounding box center [571, 253] width 26 height 26
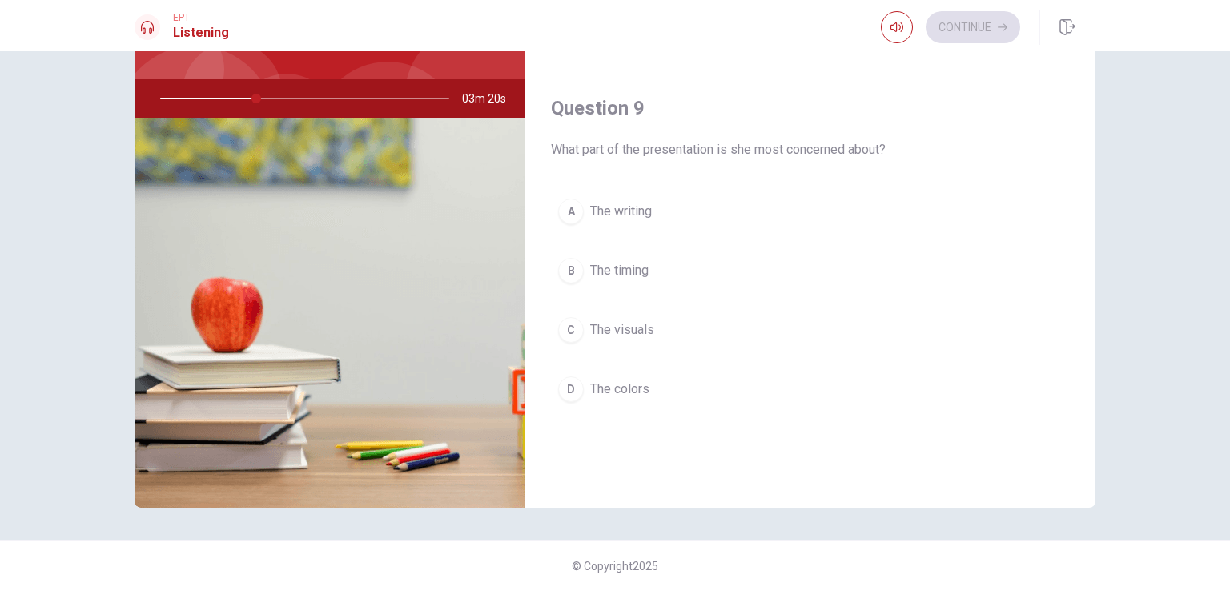
scroll to position [1086, 0]
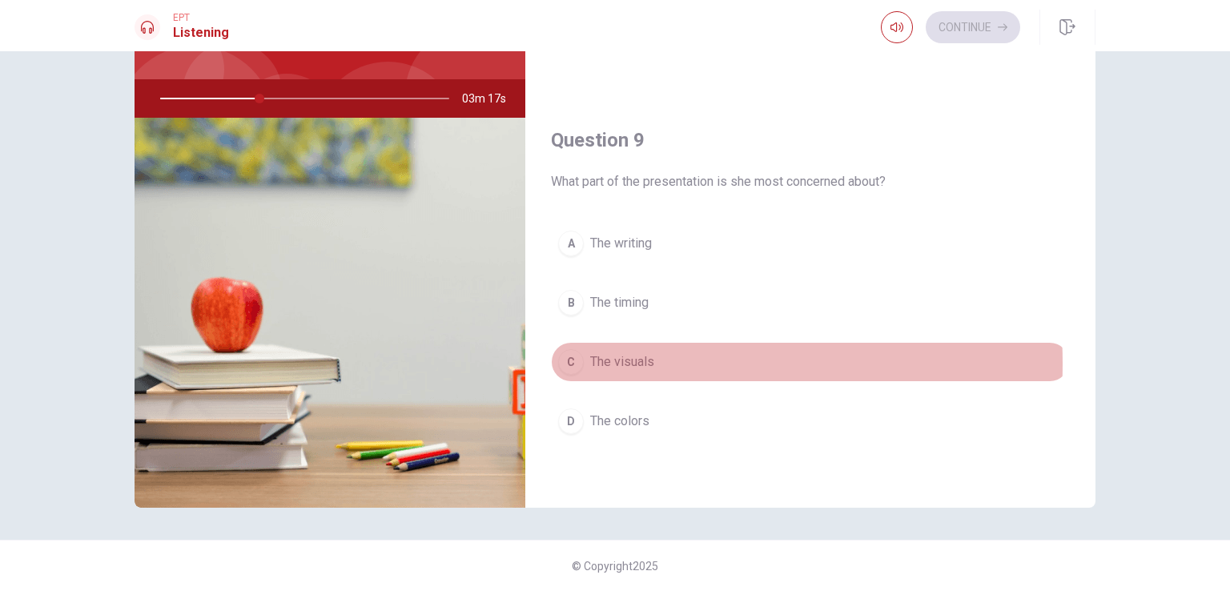
click at [594, 358] on span "The visuals" at bounding box center [622, 361] width 64 height 19
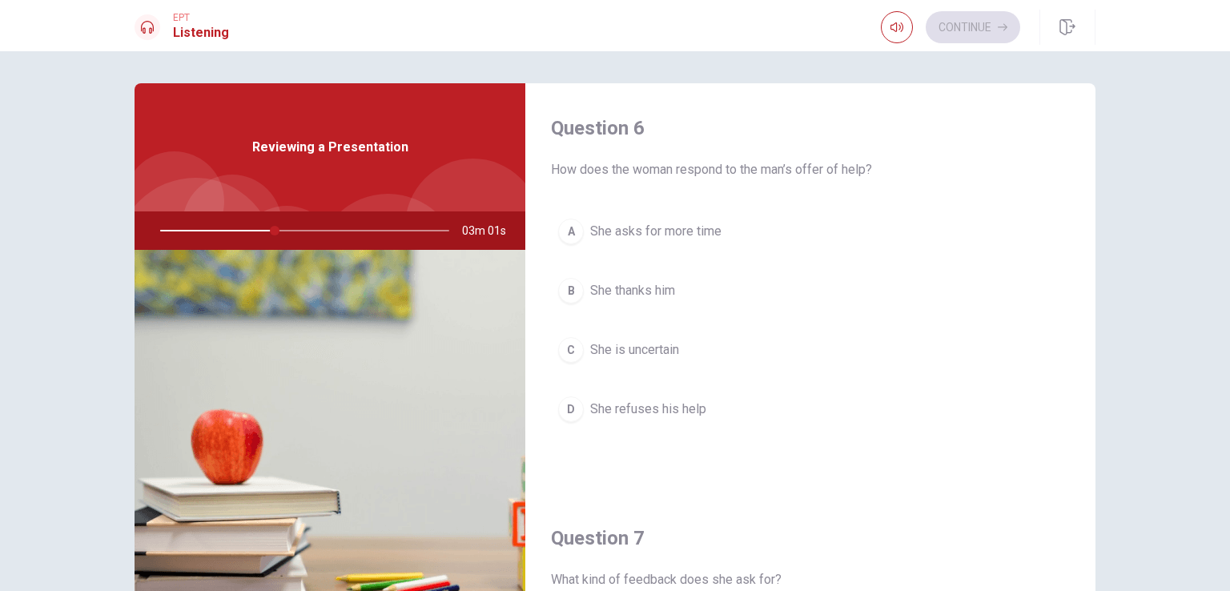
scroll to position [0, 0]
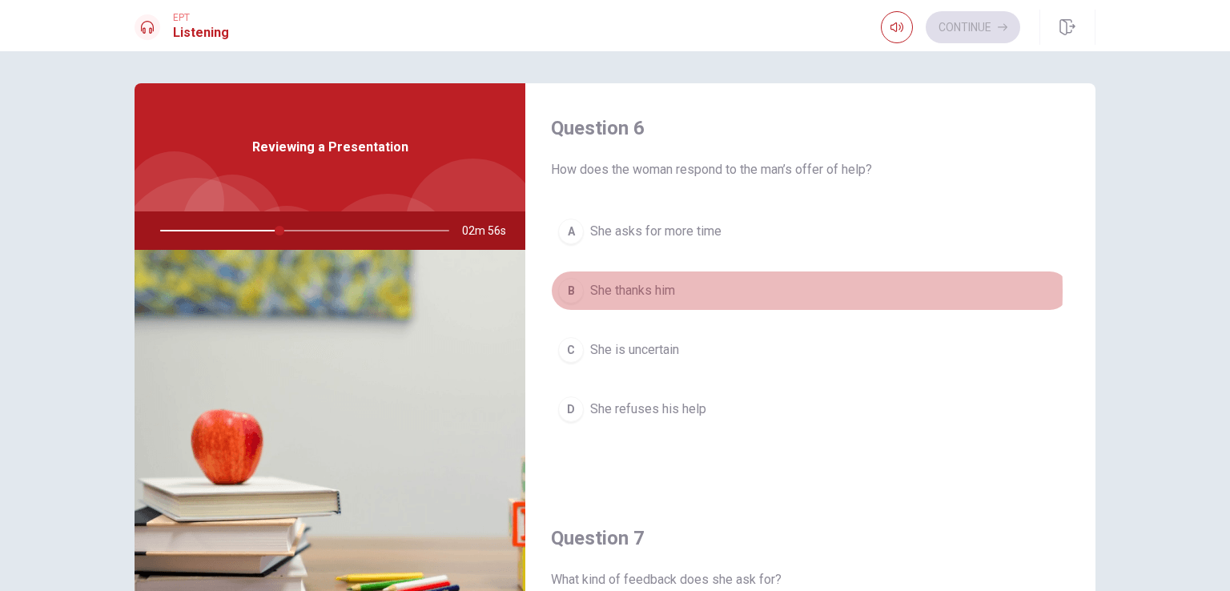
click at [650, 290] on span "She thanks him" at bounding box center [632, 290] width 85 height 19
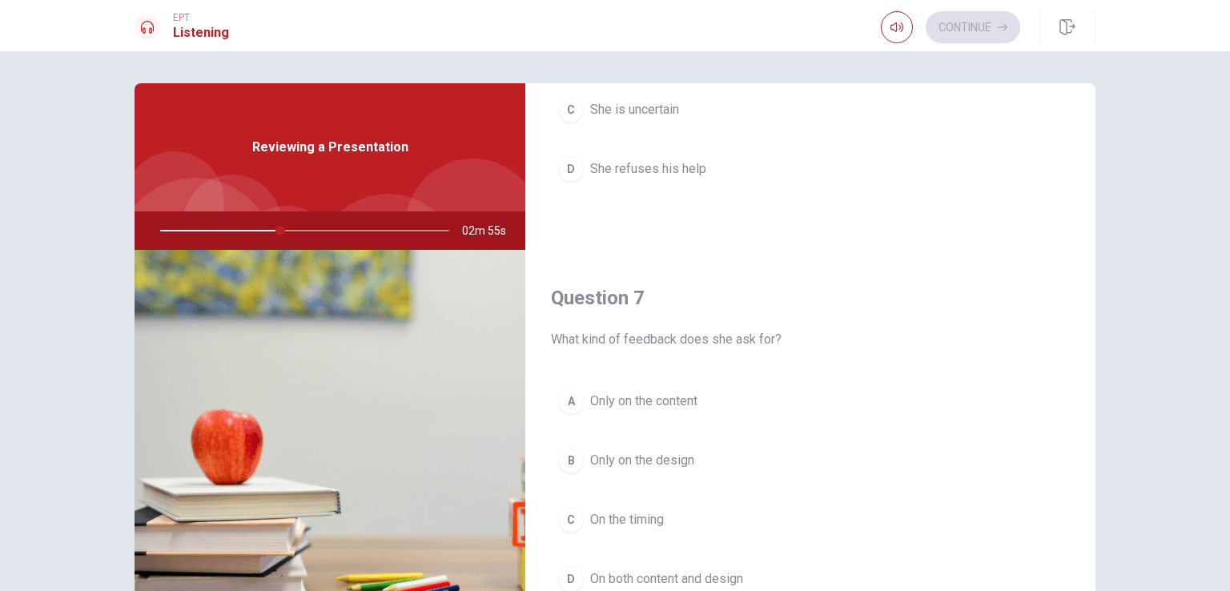
scroll to position [400, 0]
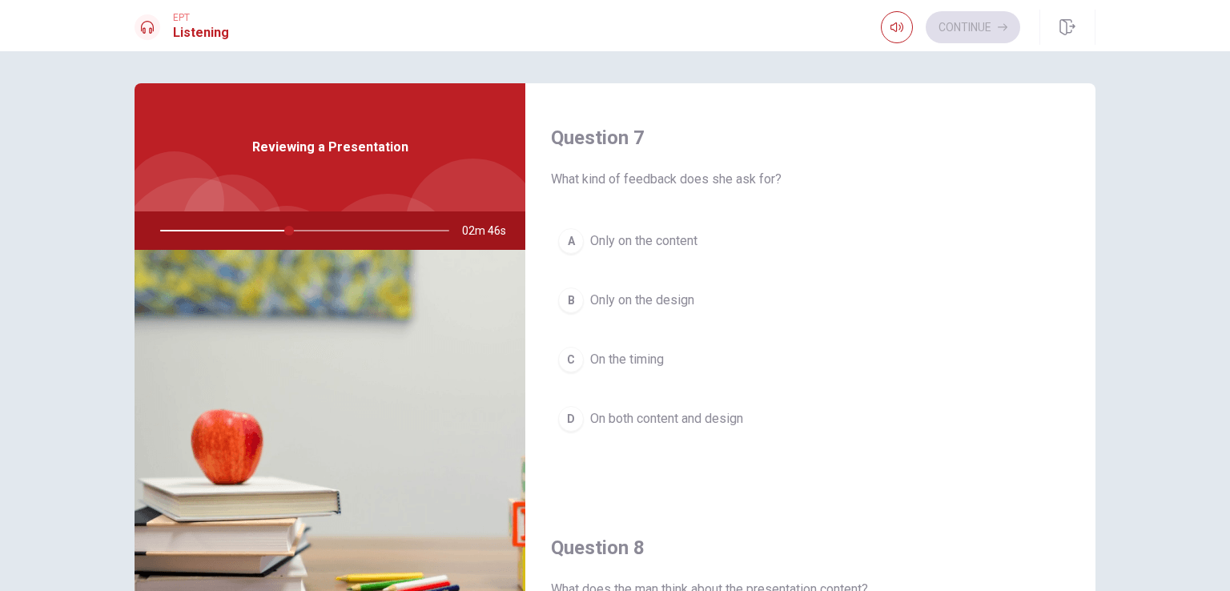
click at [632, 419] on span "On both content and design" at bounding box center [666, 418] width 153 height 19
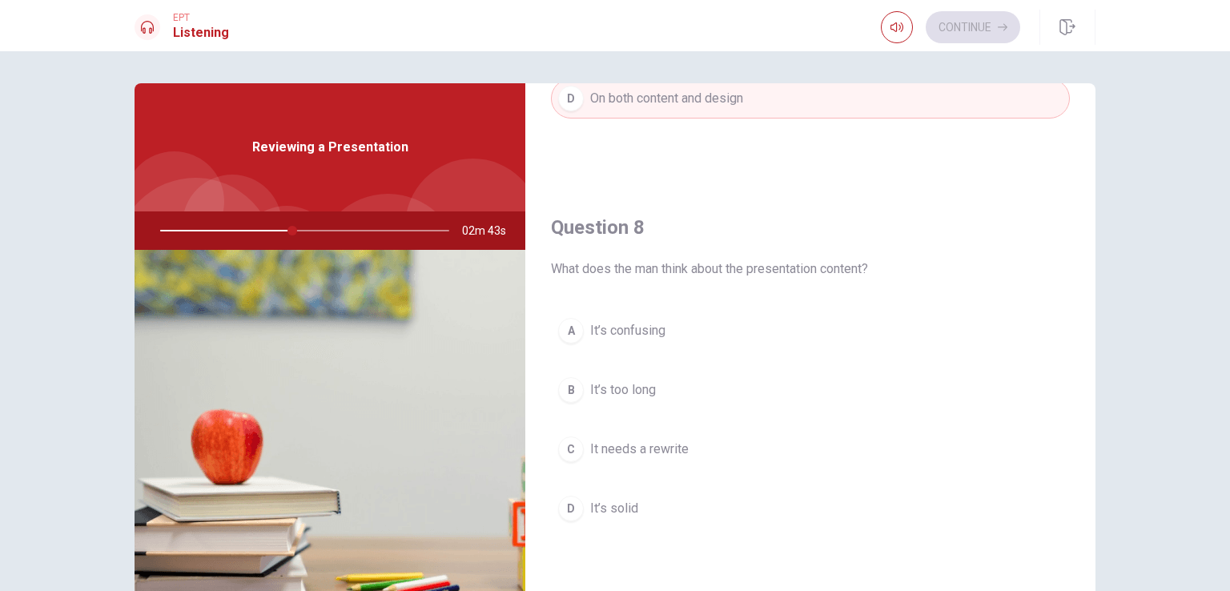
scroll to position [801, 0]
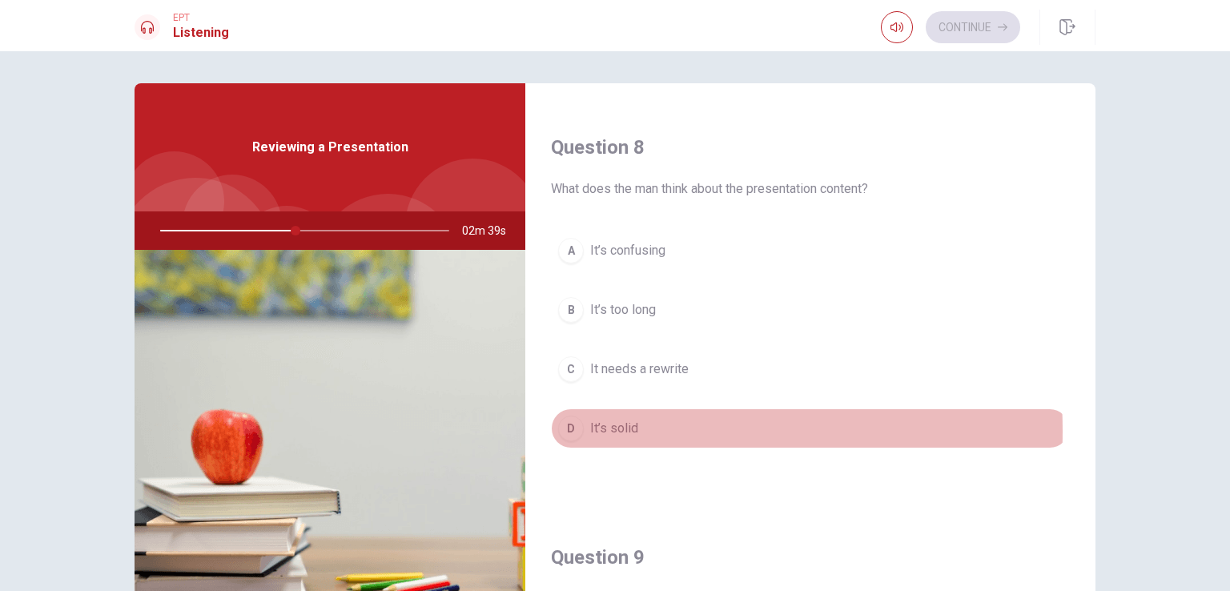
click at [600, 427] on span "It’s solid" at bounding box center [614, 428] width 48 height 19
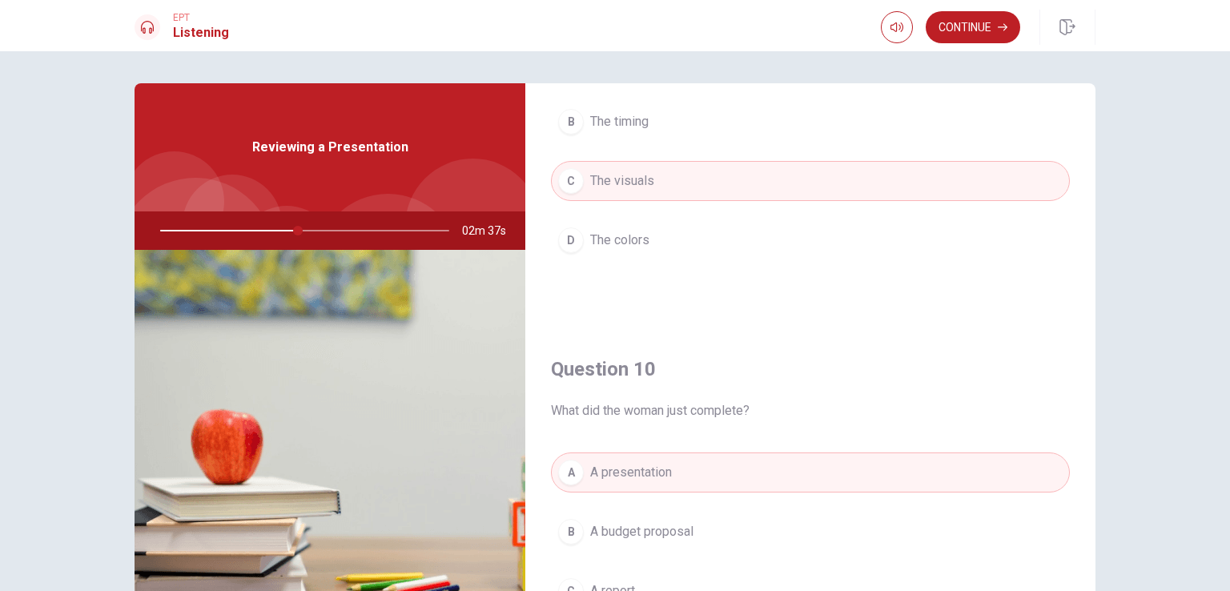
scroll to position [1486, 0]
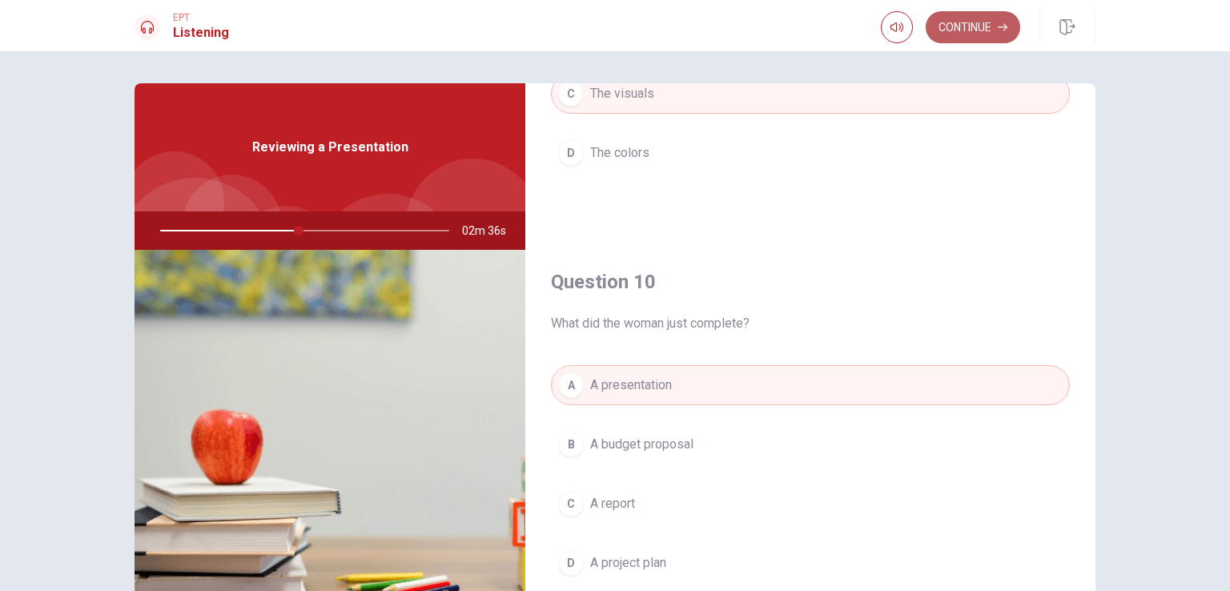
click at [980, 26] on button "Continue" at bounding box center [972, 27] width 94 height 32
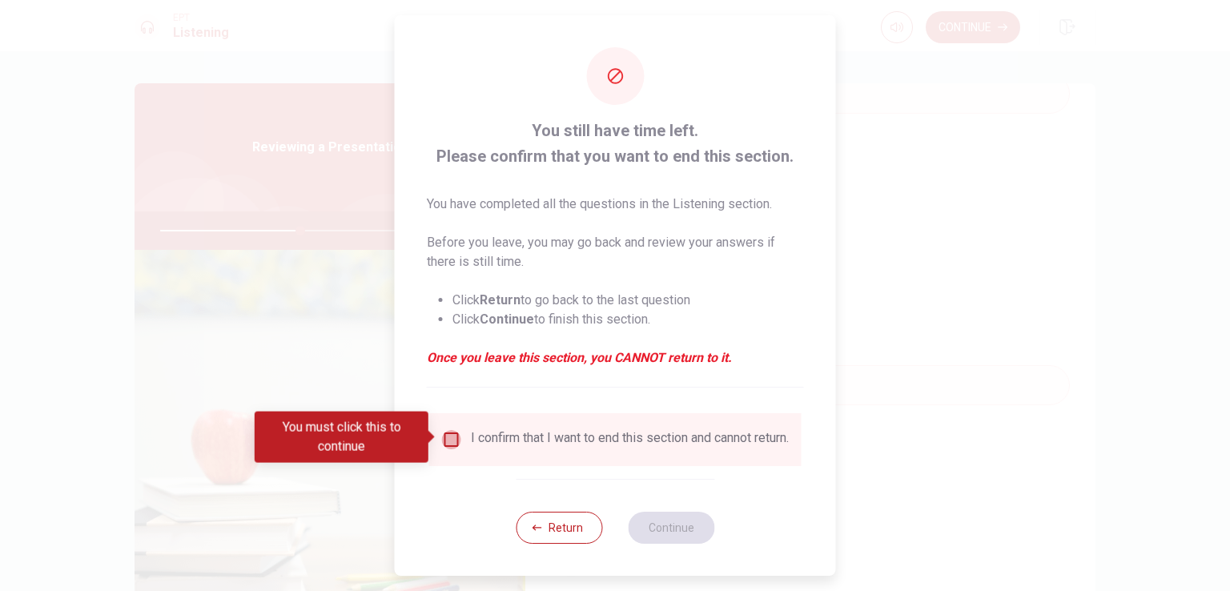
click at [452, 440] on input "You must click this to continue" at bounding box center [451, 439] width 19 height 19
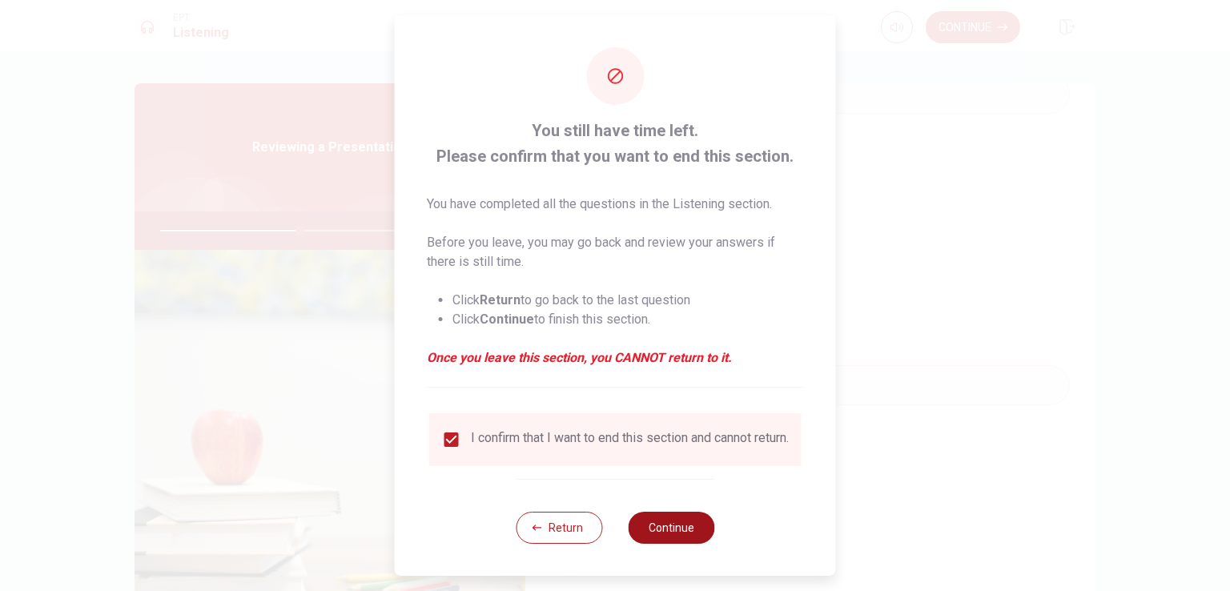
click at [669, 537] on button "Continue" at bounding box center [671, 528] width 86 height 32
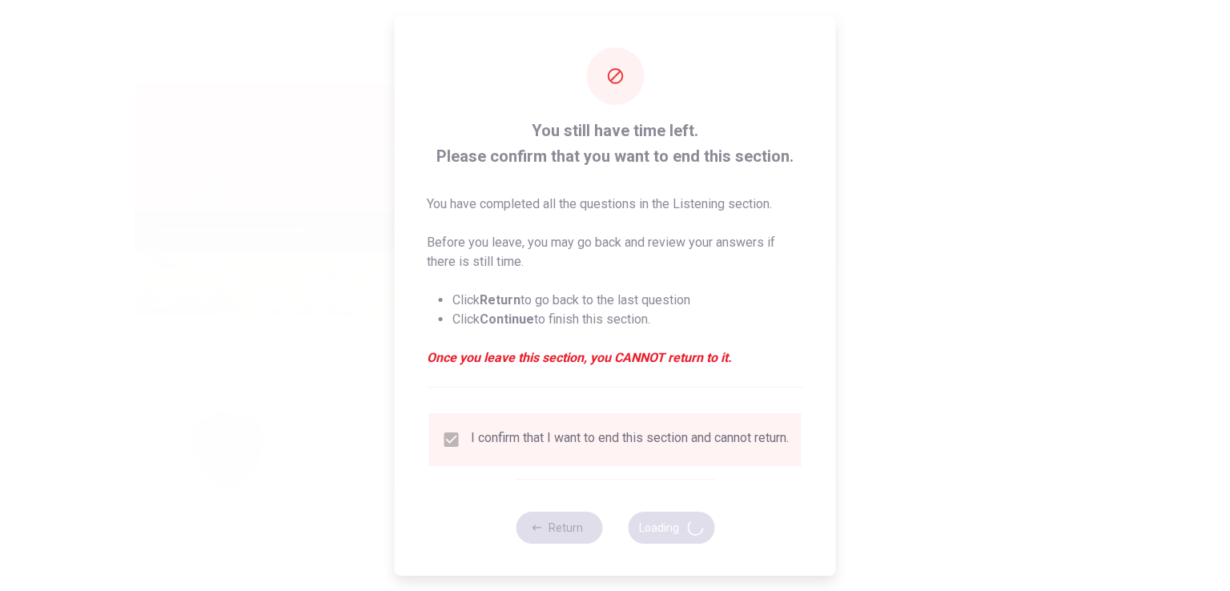
type input "50"
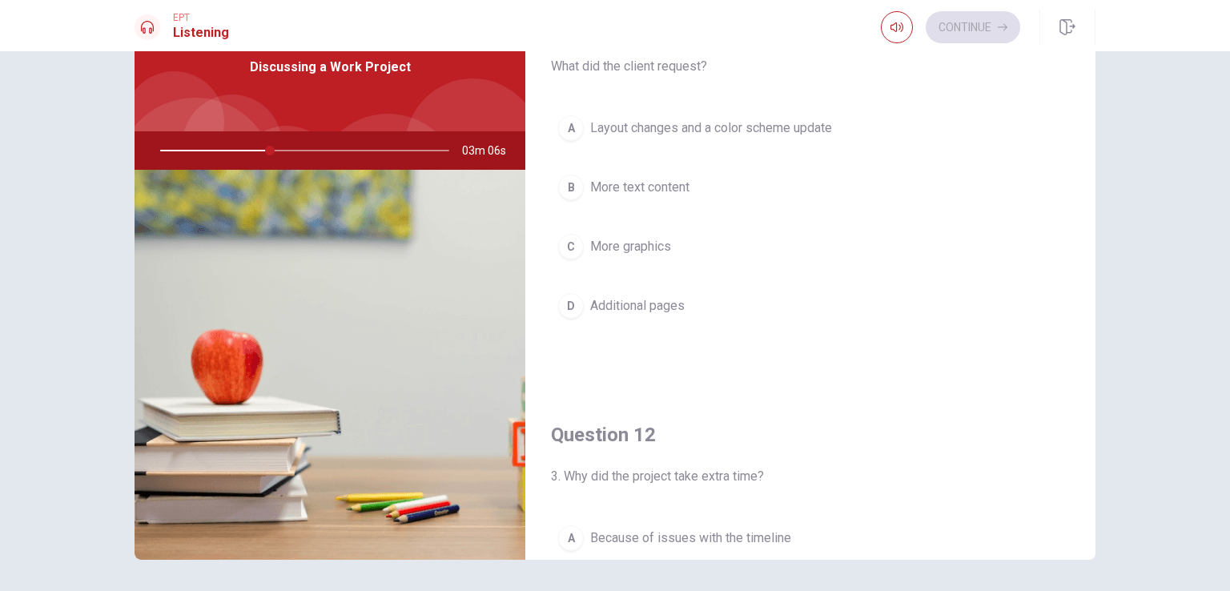
scroll to position [0, 0]
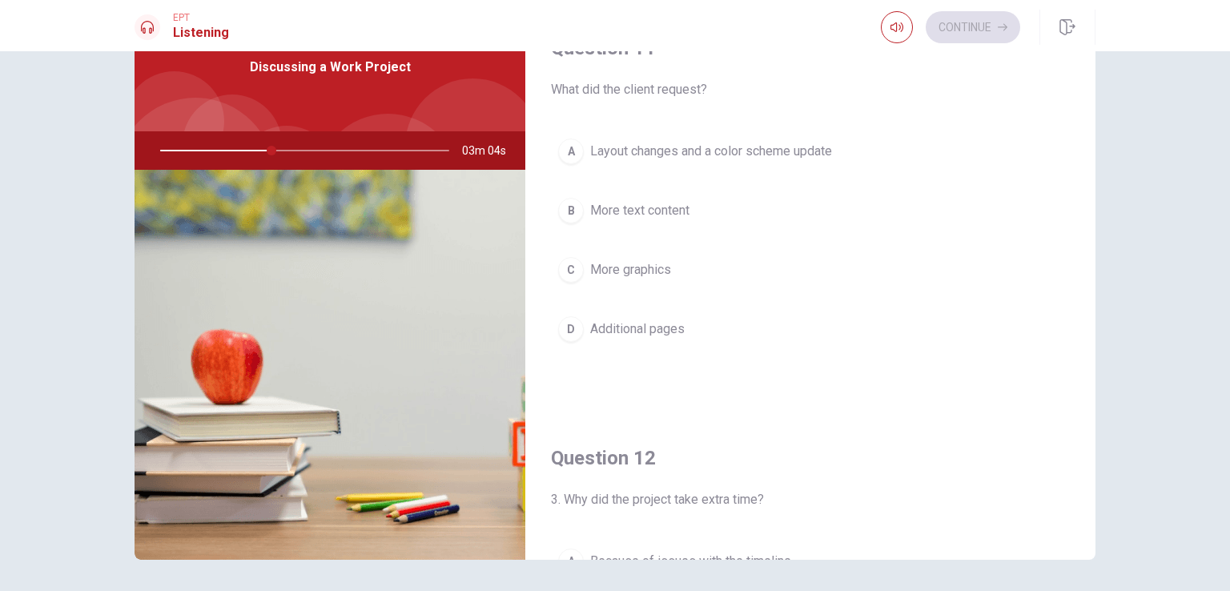
click at [742, 155] on span "Layout changes and a color scheme update" at bounding box center [711, 151] width 242 height 19
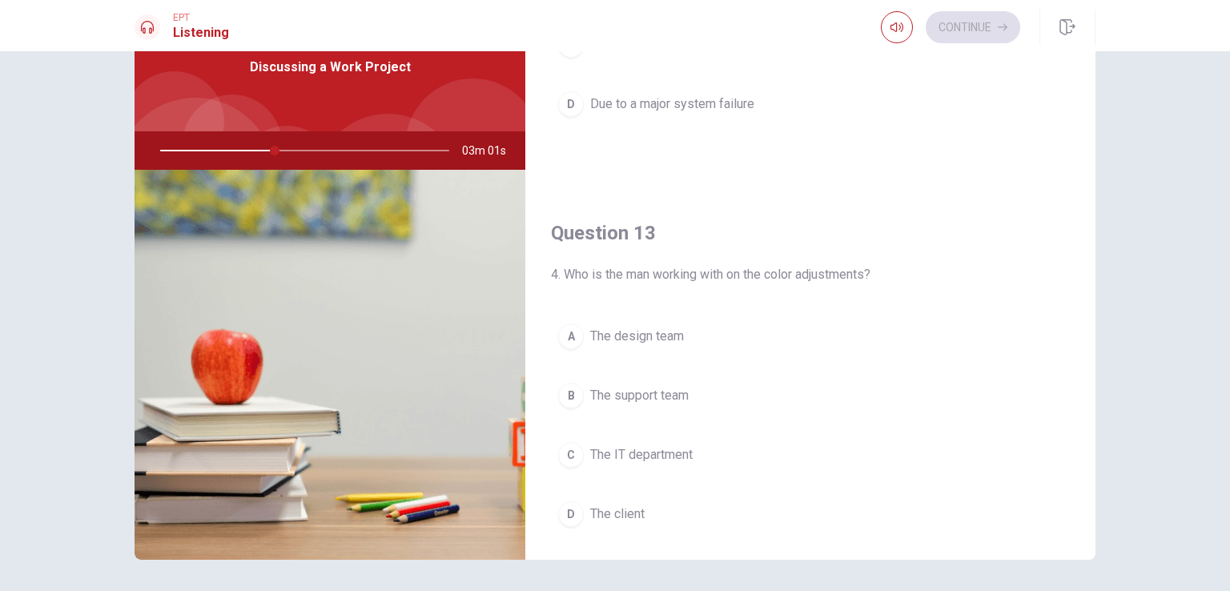
scroll to position [640, 0]
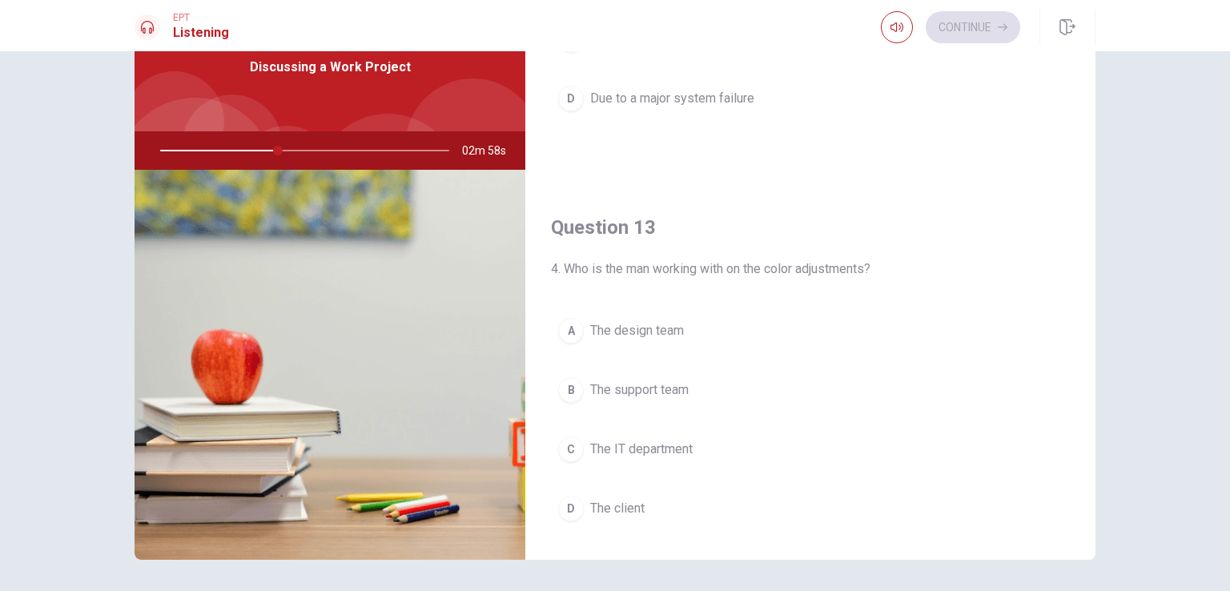
click at [641, 328] on span "The design team" at bounding box center [637, 330] width 94 height 19
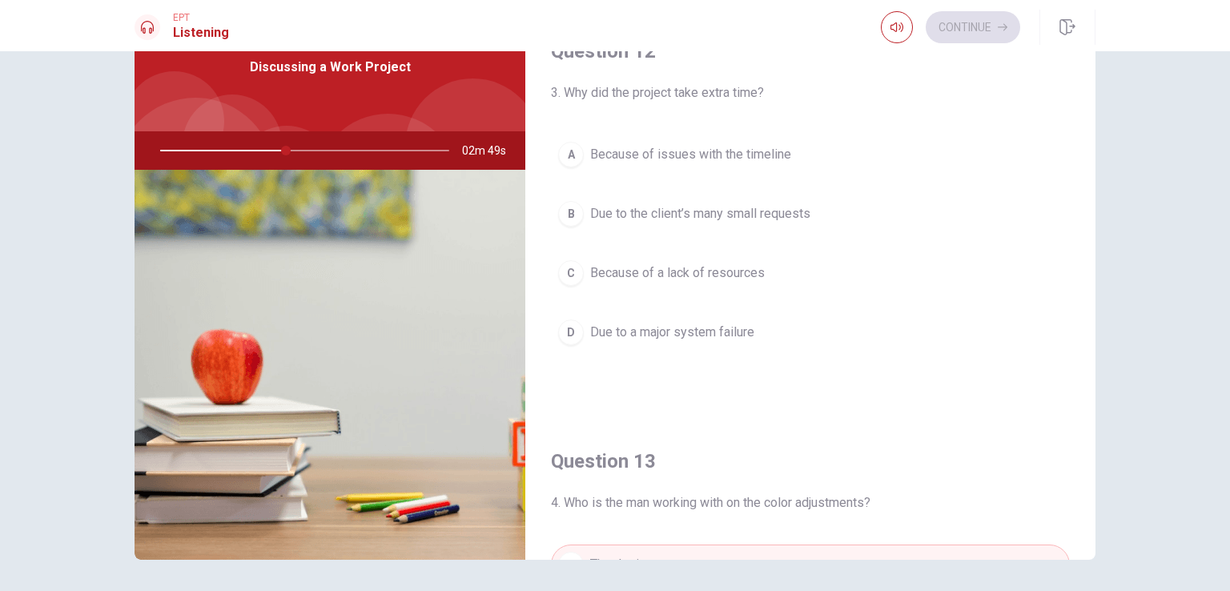
scroll to position [400, 0]
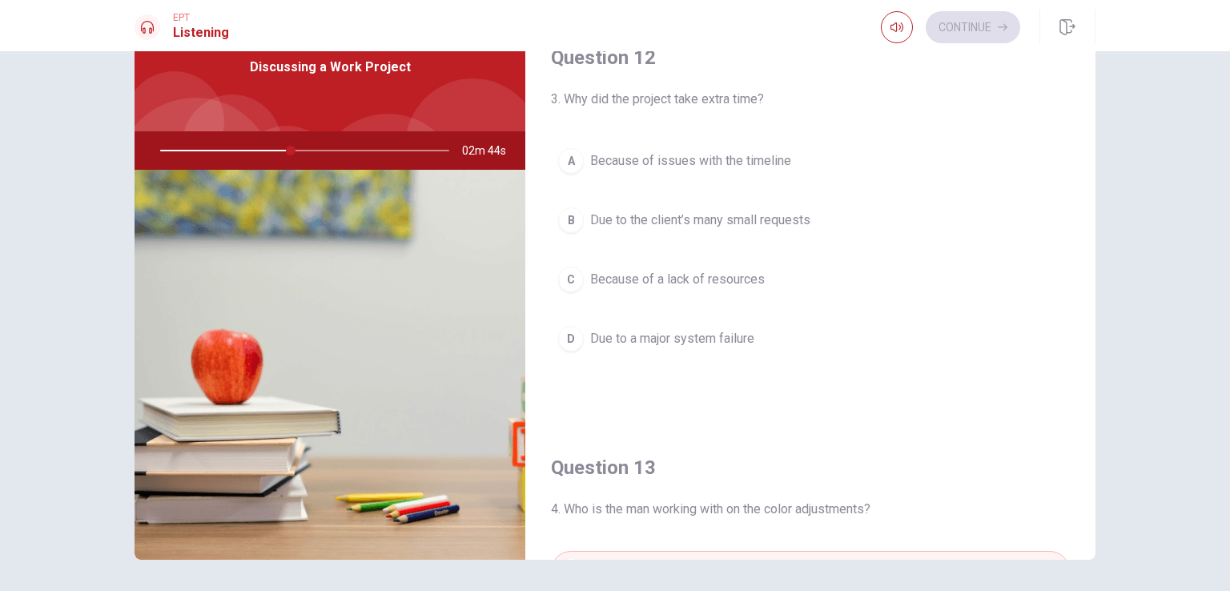
click at [720, 221] on span "Due to the client’s many small requests" at bounding box center [700, 220] width 220 height 19
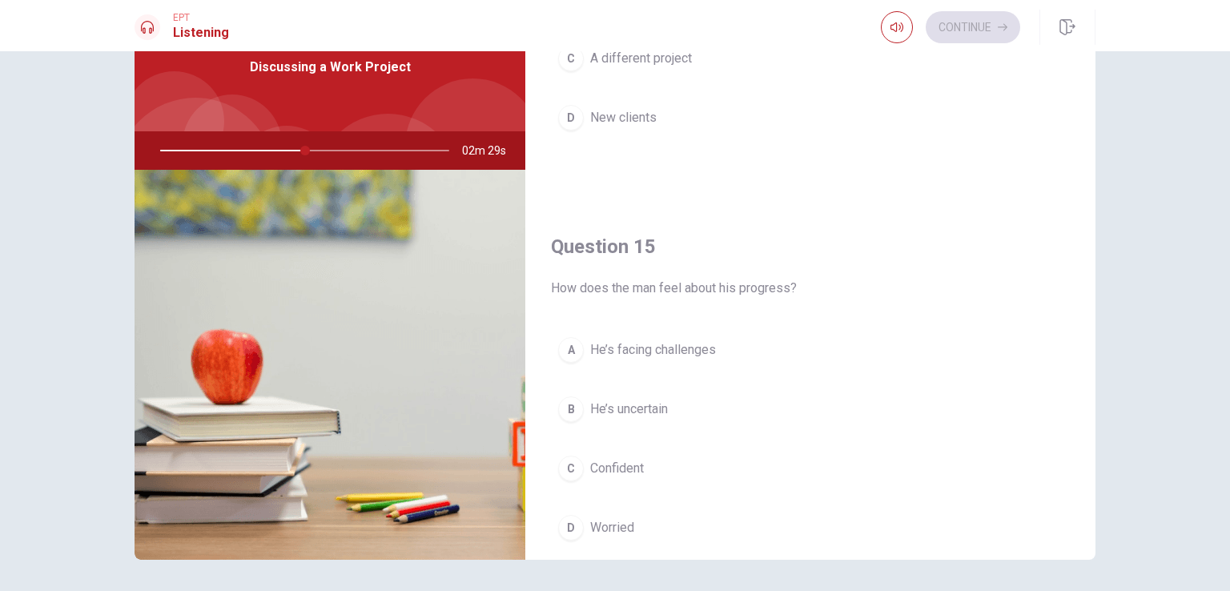
scroll to position [1486, 0]
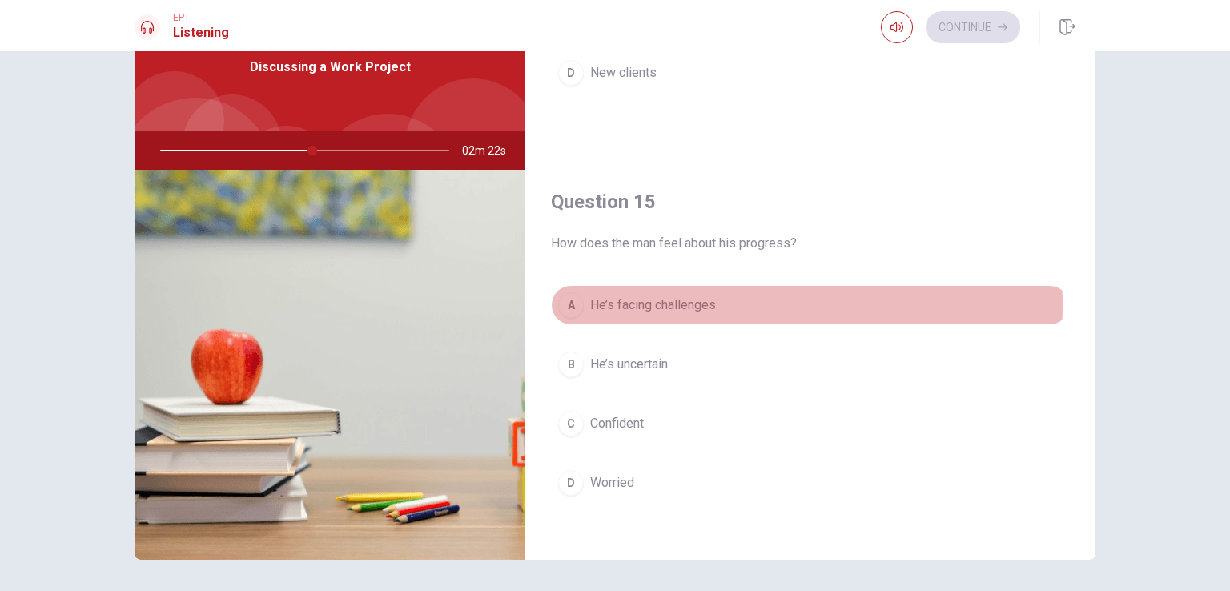
click at [688, 299] on span "He’s facing challenges" at bounding box center [653, 304] width 126 height 19
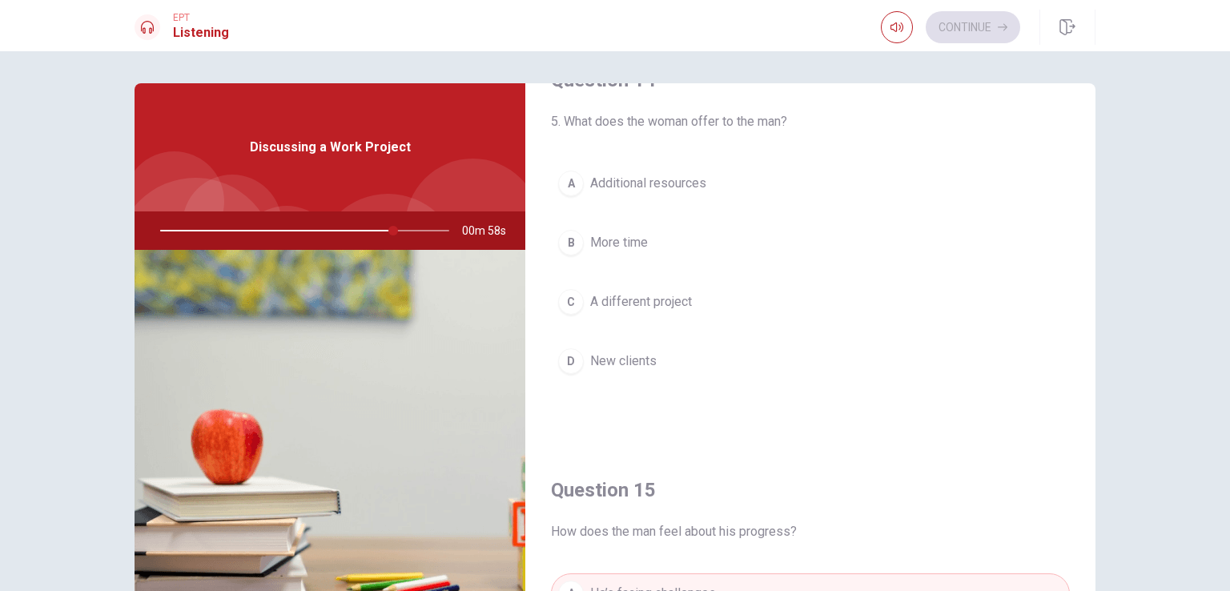
scroll to position [1281, 0]
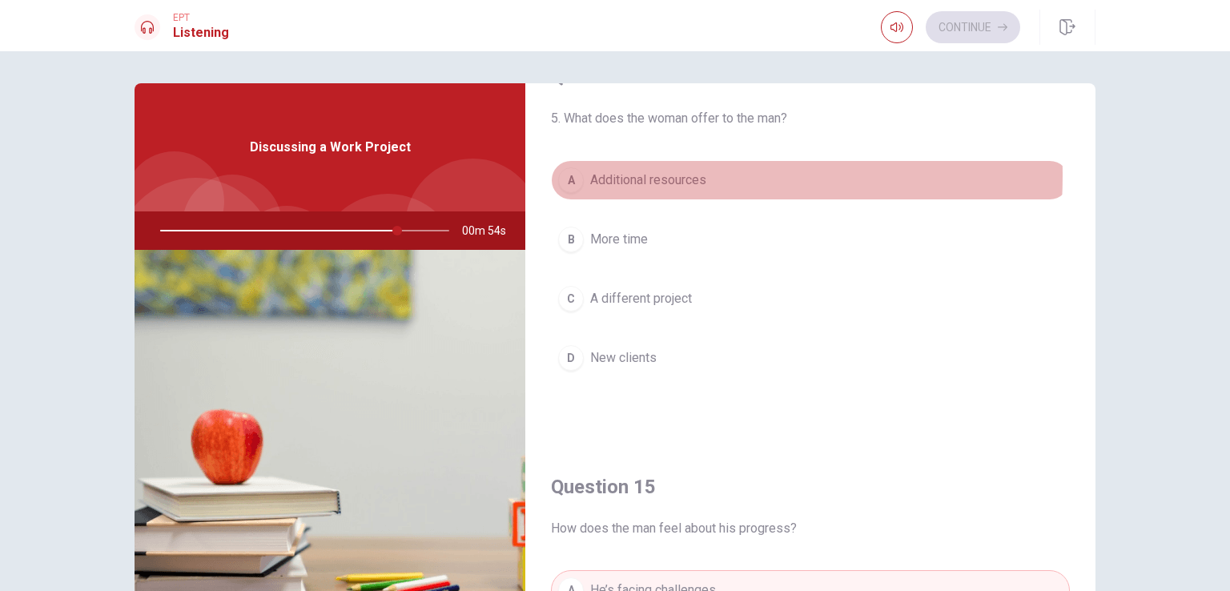
click at [580, 171] on button "A Additional resources" at bounding box center [810, 180] width 519 height 40
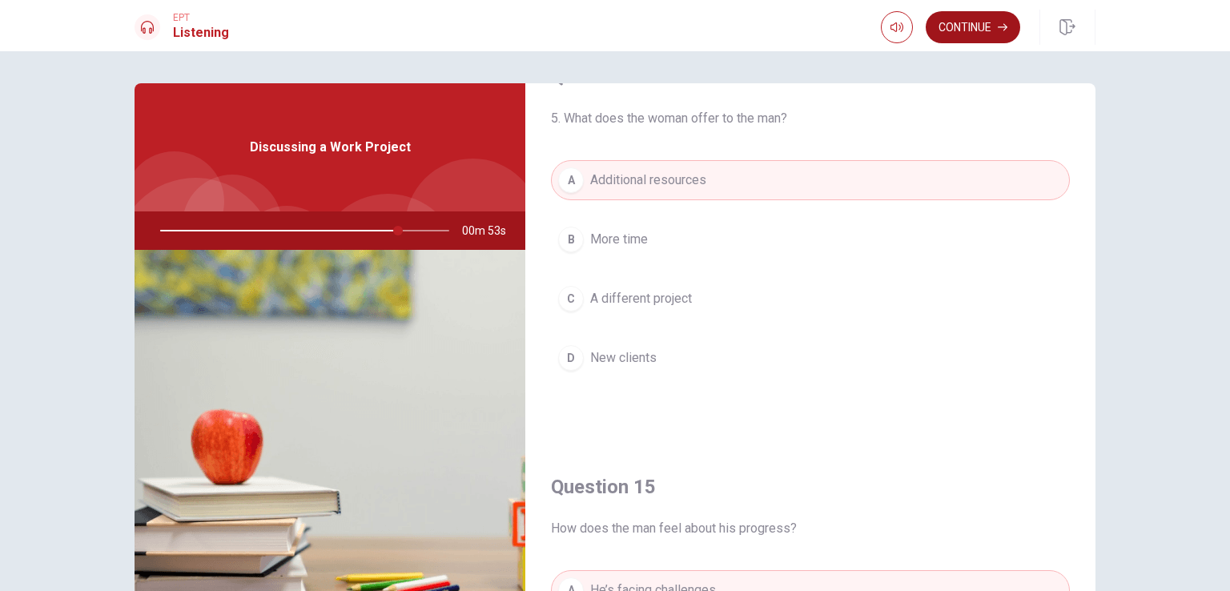
click at [977, 34] on button "Continue" at bounding box center [972, 27] width 94 height 32
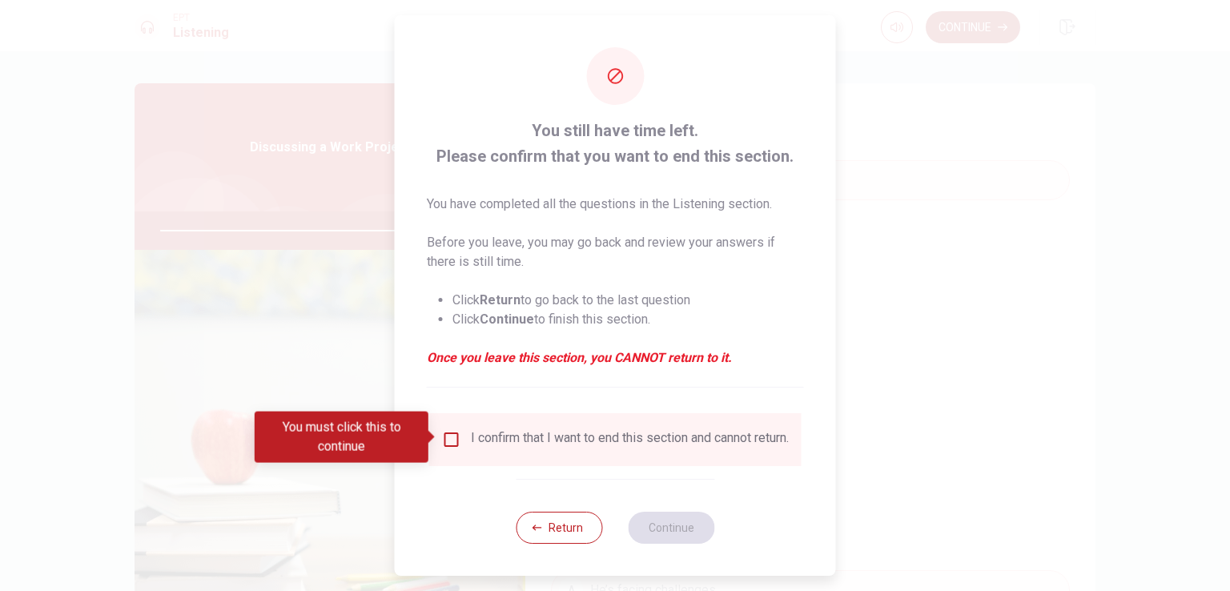
type input "0"
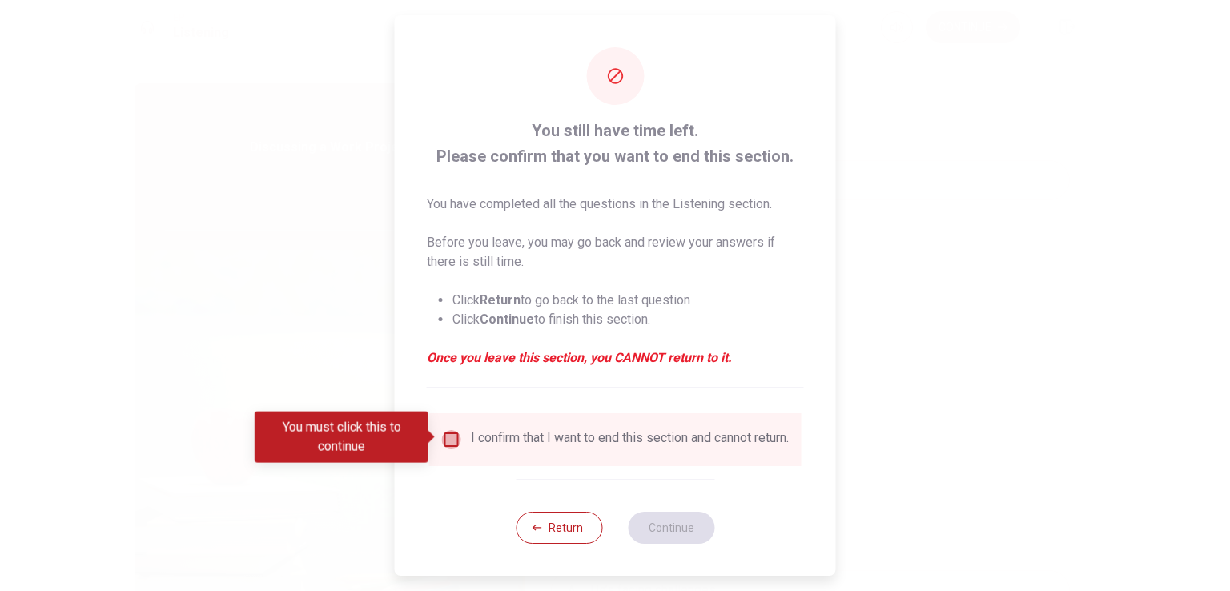
click at [445, 440] on input "You must click this to continue" at bounding box center [451, 439] width 19 height 19
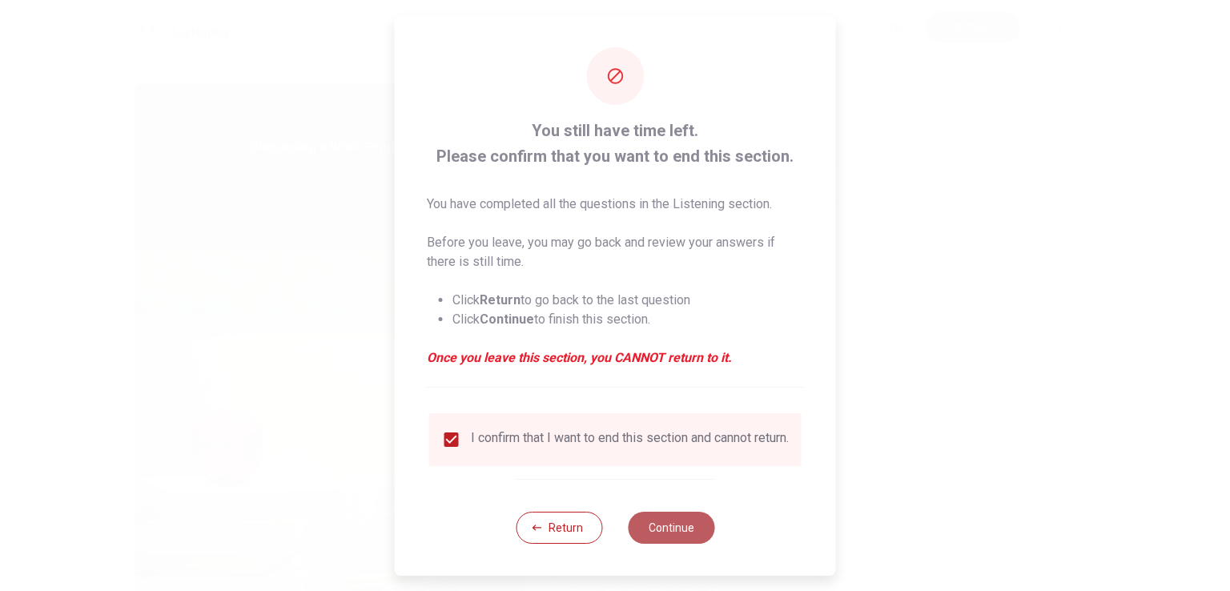
click at [691, 532] on button "Continue" at bounding box center [671, 528] width 86 height 32
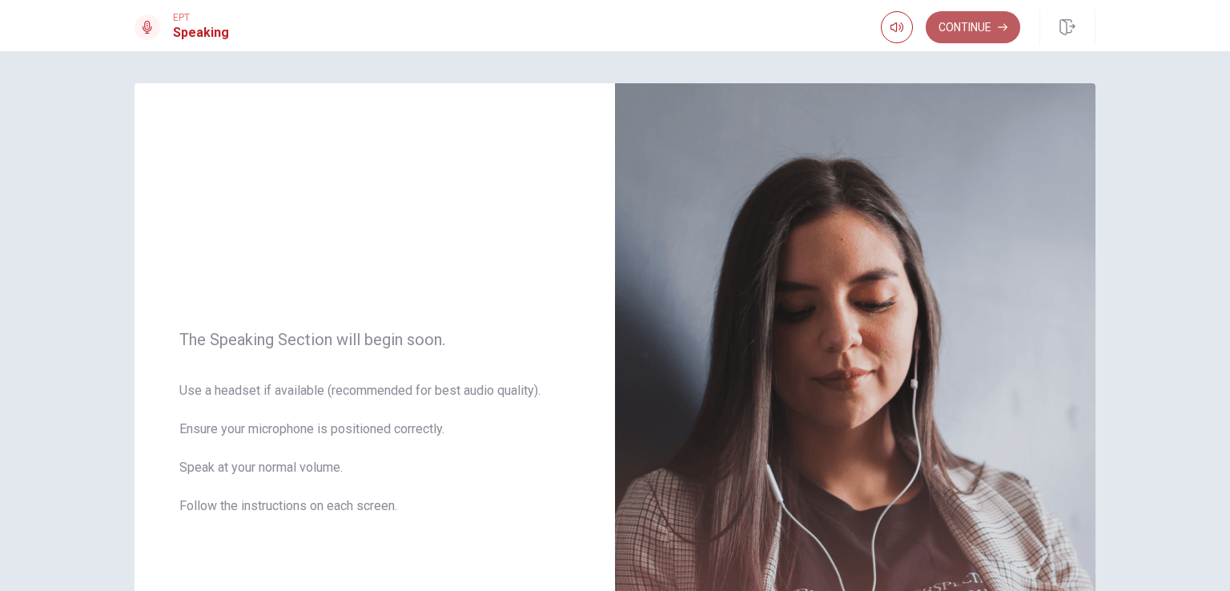
click at [954, 41] on button "Continue" at bounding box center [972, 27] width 94 height 32
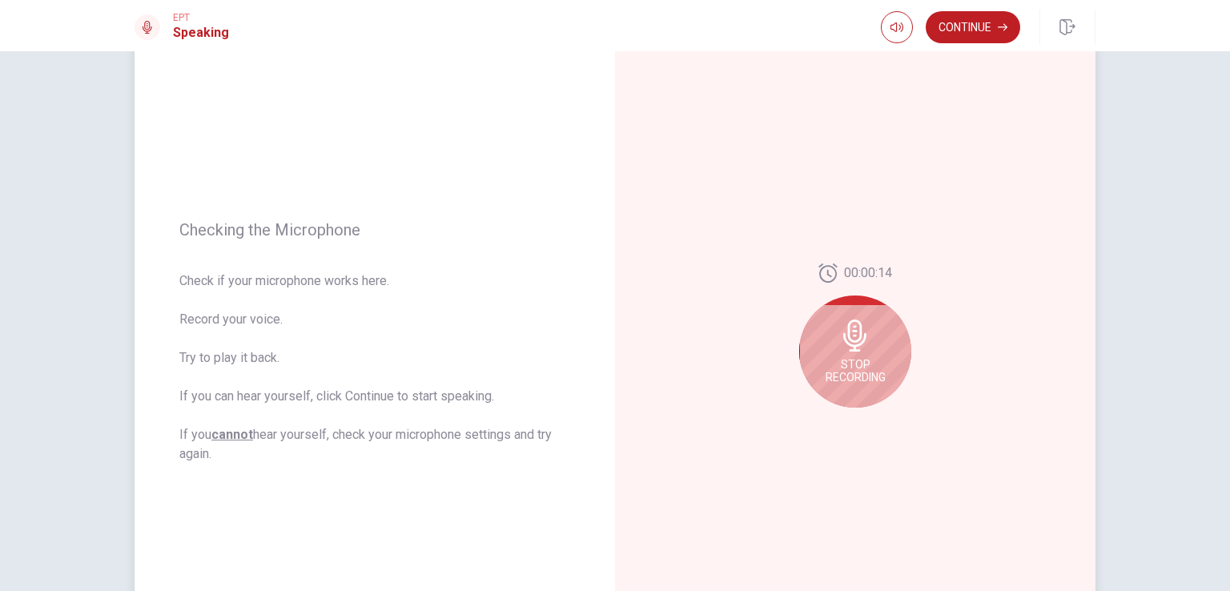
scroll to position [160, 0]
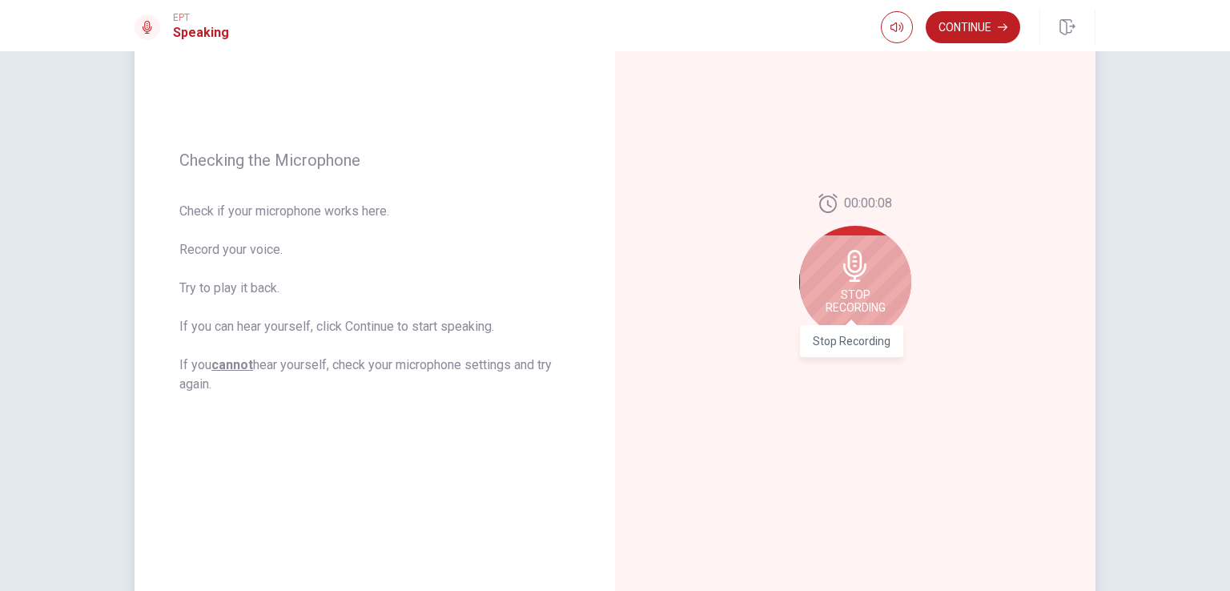
click at [855, 295] on span "Stop Recording" at bounding box center [855, 301] width 60 height 26
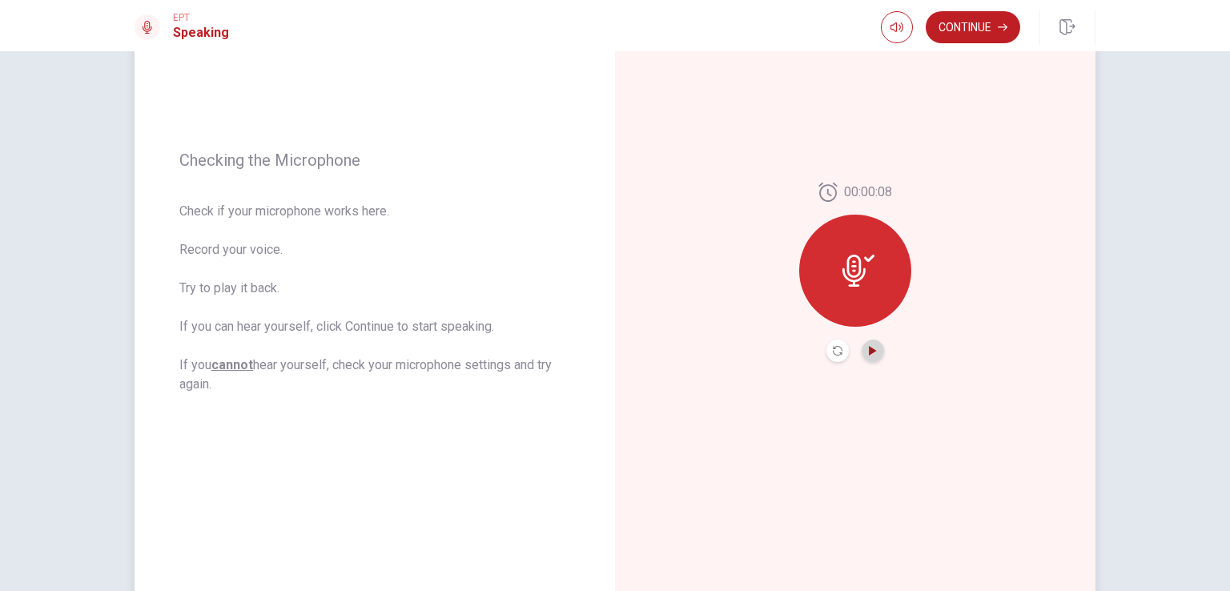
click at [868, 346] on icon "Play Audio" at bounding box center [873, 351] width 10 height 10
click at [955, 304] on div "00:00:08" at bounding box center [855, 272] width 480 height 698
click at [832, 344] on button "Record Again" at bounding box center [837, 350] width 22 height 22
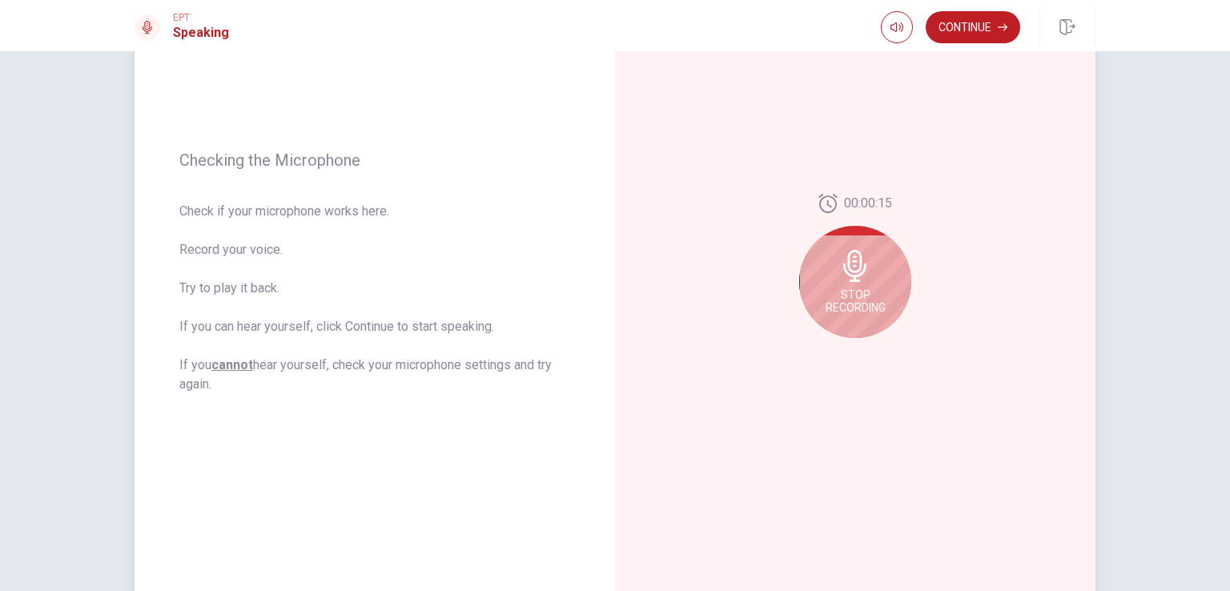
click at [850, 265] on icon at bounding box center [854, 266] width 23 height 32
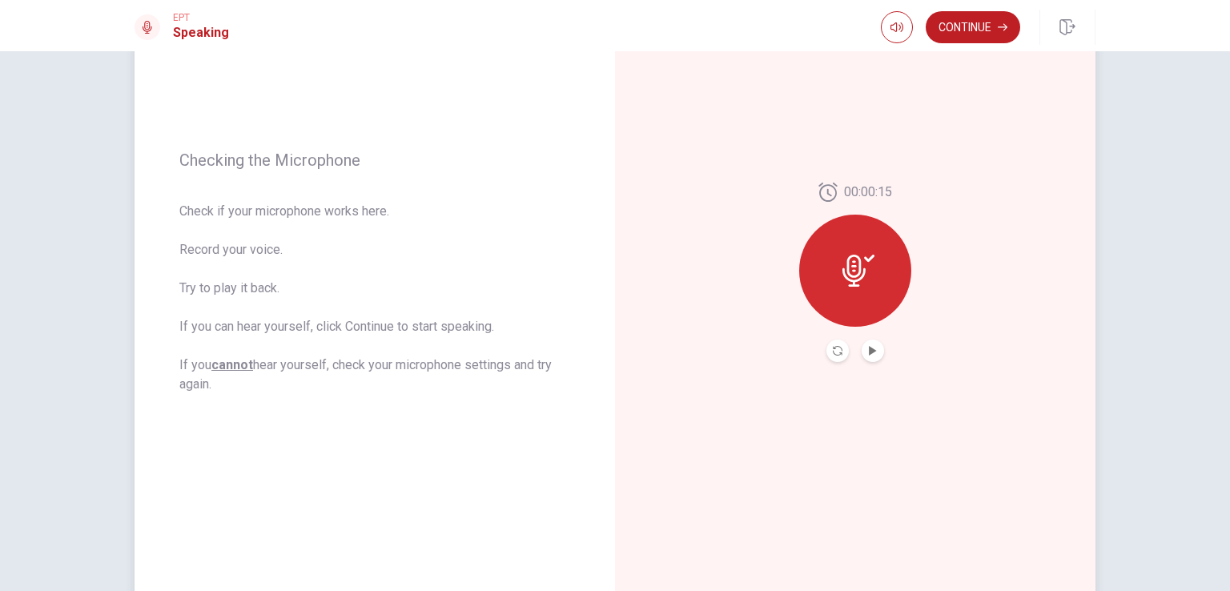
click at [850, 265] on icon at bounding box center [853, 271] width 23 height 32
click at [833, 353] on icon "Record Again" at bounding box center [838, 351] width 10 height 10
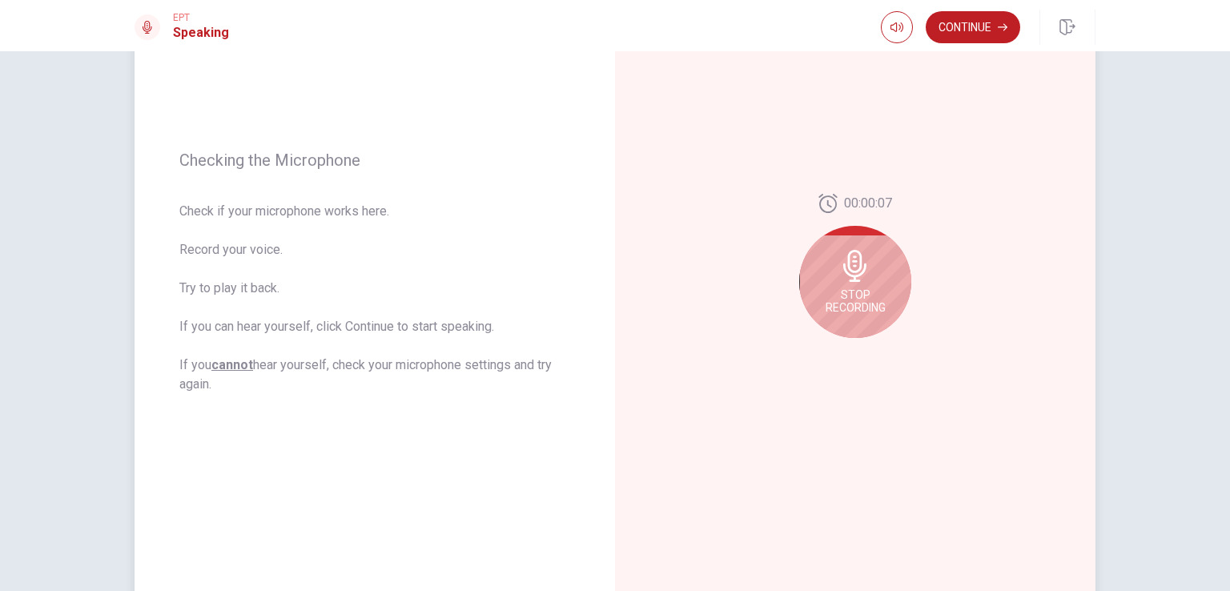
click at [856, 281] on icon at bounding box center [854, 266] width 23 height 32
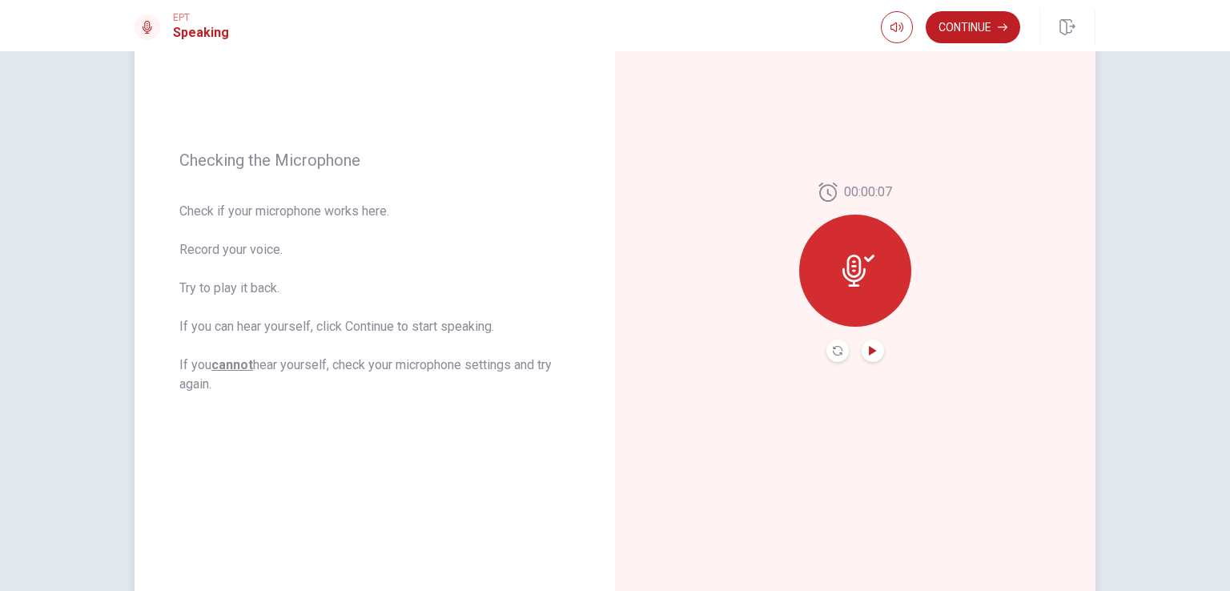
click at [869, 349] on icon "Play Audio" at bounding box center [872, 351] width 7 height 10
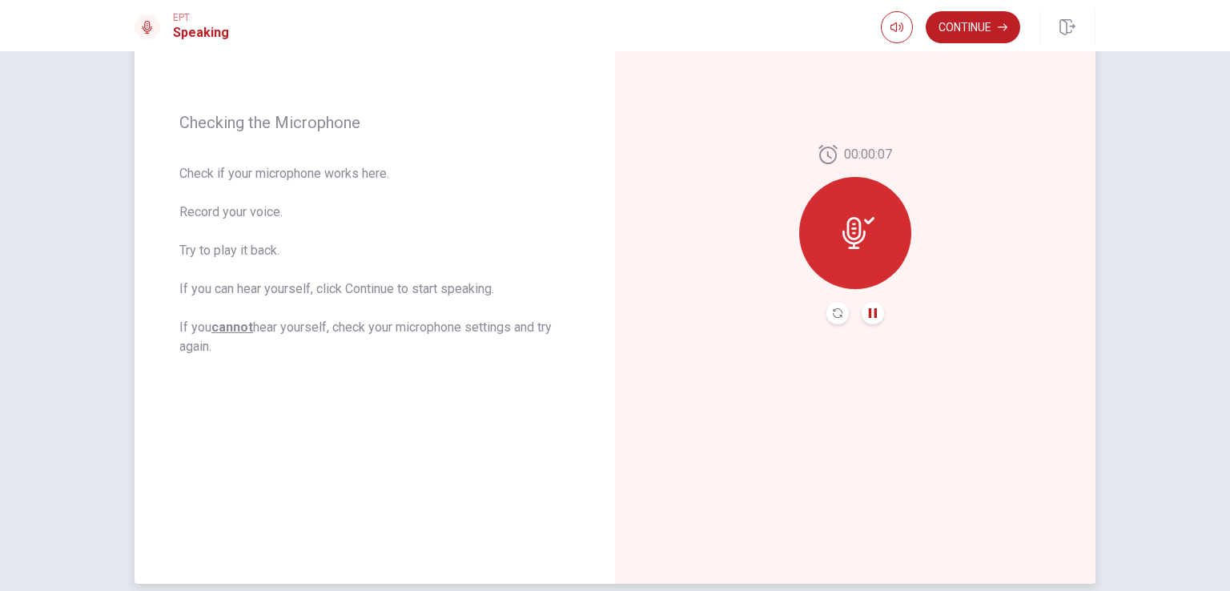
scroll to position [240, 0]
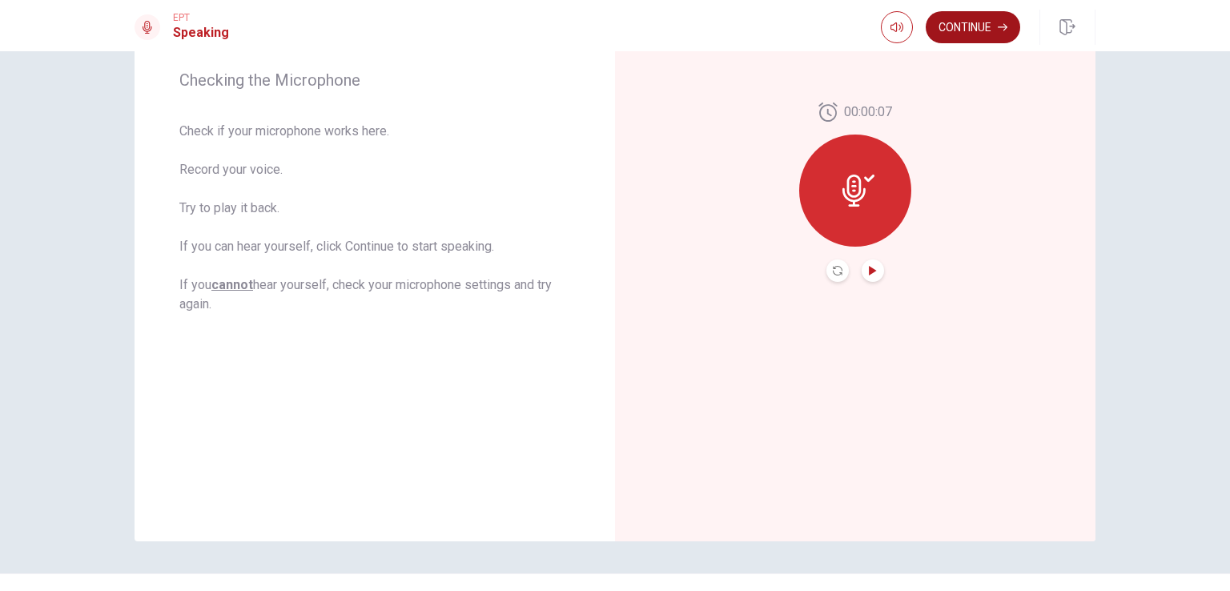
click at [981, 28] on button "Continue" at bounding box center [972, 27] width 94 height 32
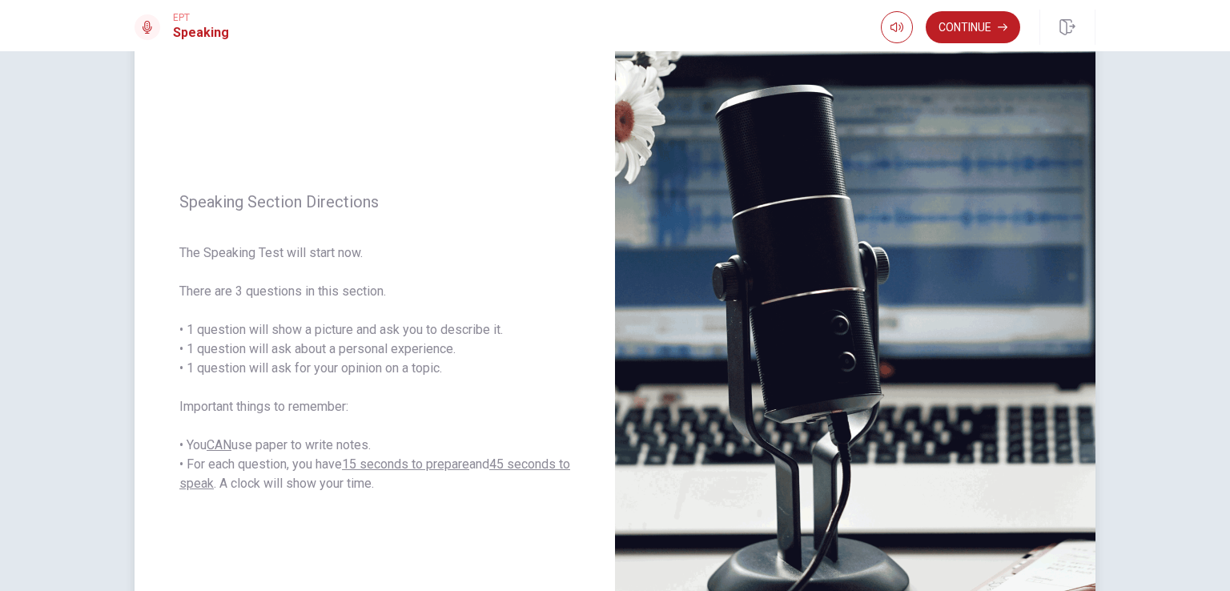
scroll to position [80, 0]
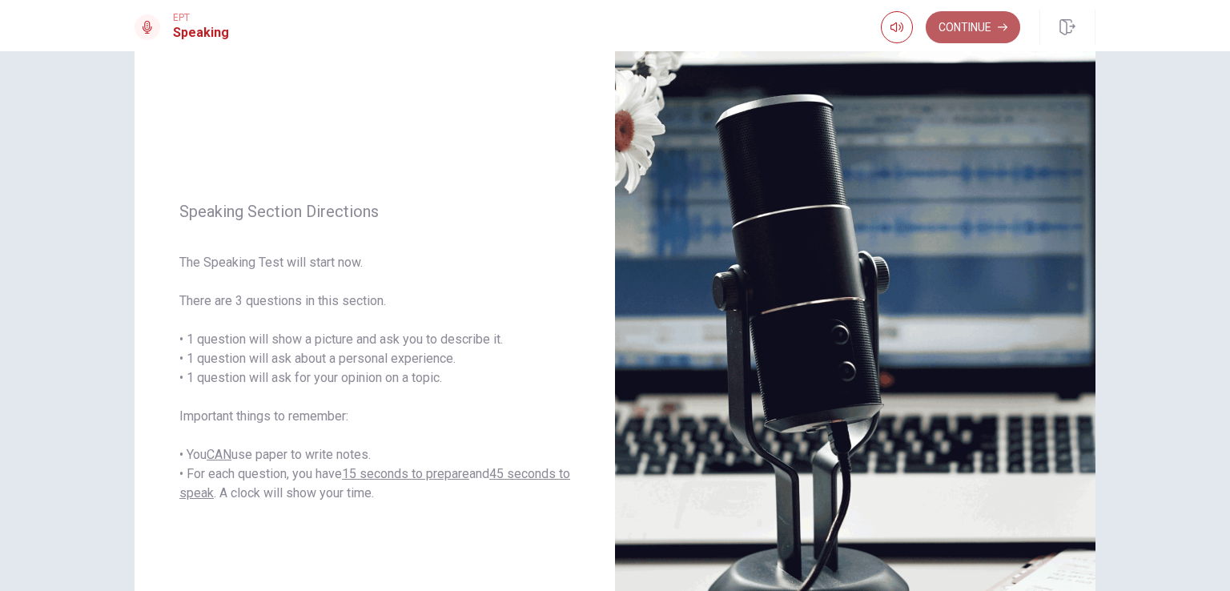
click at [989, 30] on button "Continue" at bounding box center [972, 27] width 94 height 32
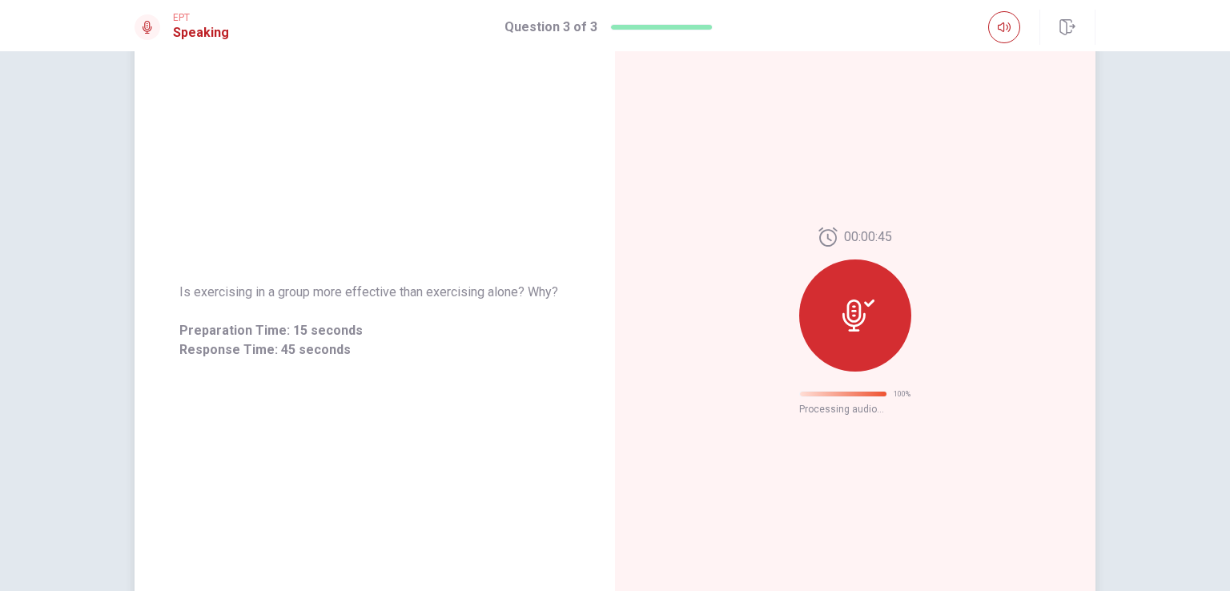
scroll to position [0, 0]
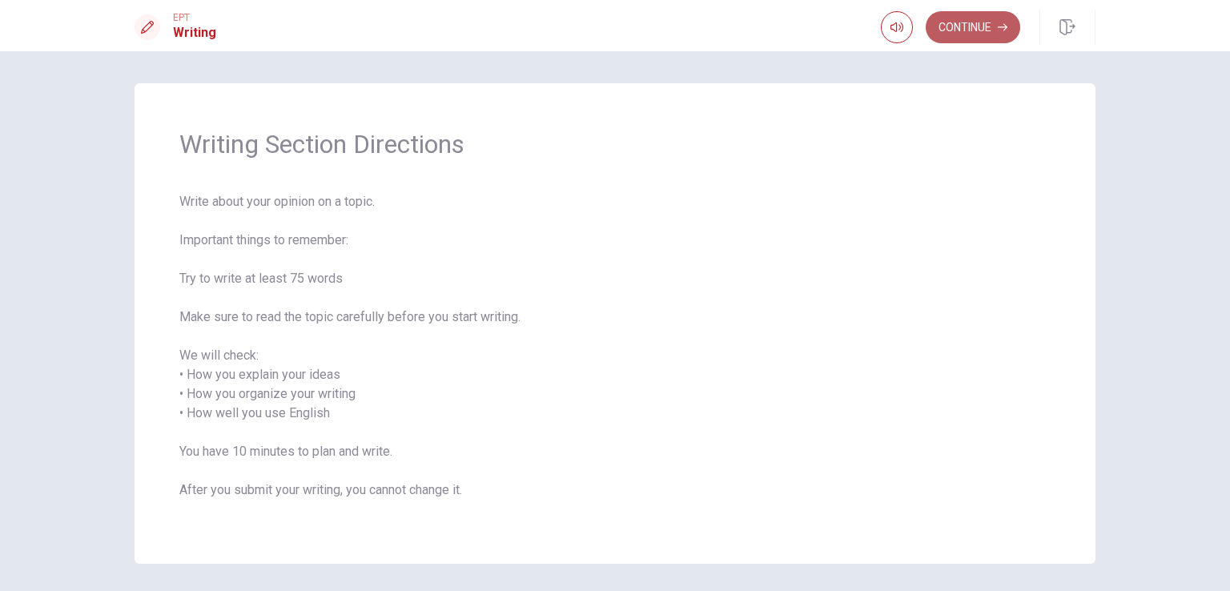
click at [992, 18] on button "Continue" at bounding box center [972, 27] width 94 height 32
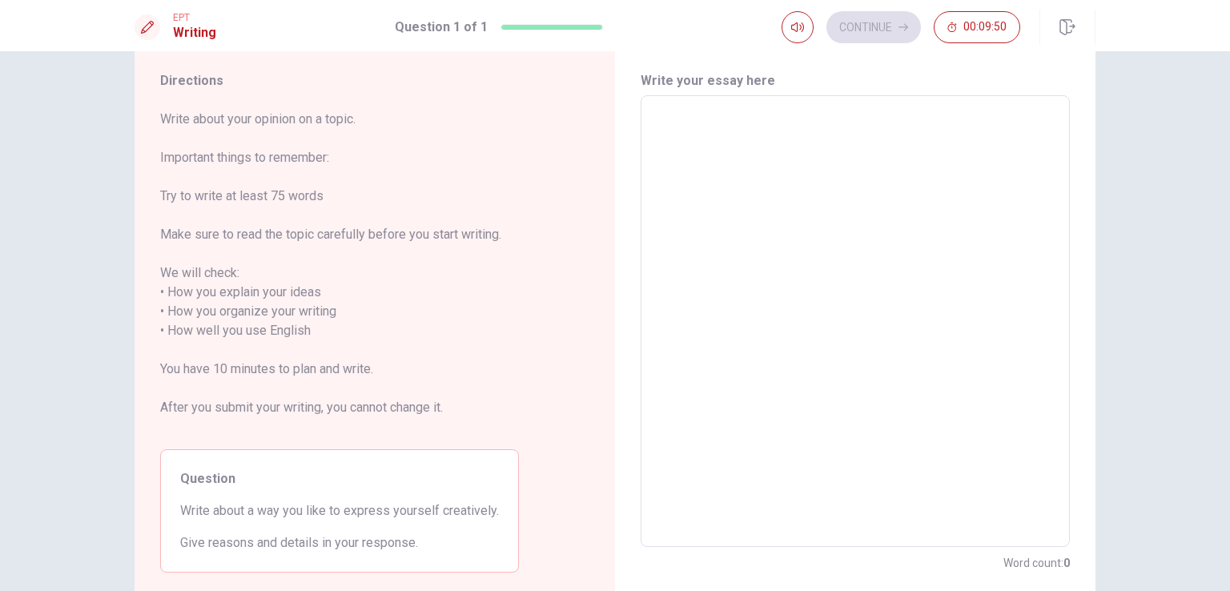
scroll to position [141, 0]
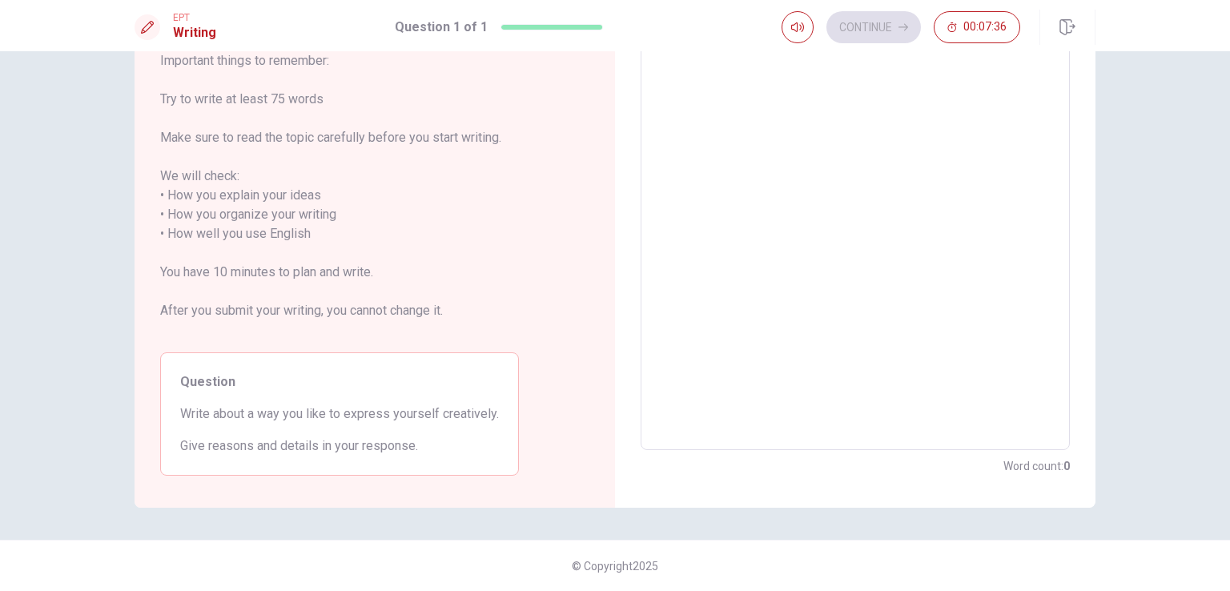
drag, startPoint x: 256, startPoint y: 412, endPoint x: 327, endPoint y: 414, distance: 70.5
click at [381, 402] on div "Question Write about a way you like to express yourself creatively. Give reason…" at bounding box center [339, 413] width 359 height 123
drag, startPoint x: 270, startPoint y: 415, endPoint x: 419, endPoint y: 411, distance: 149.8
click at [418, 411] on span "Write about a way you like to express yourself creatively." at bounding box center [339, 413] width 319 height 19
click at [426, 409] on span "Write about a way you like to express yourself creatively." at bounding box center [339, 413] width 319 height 19
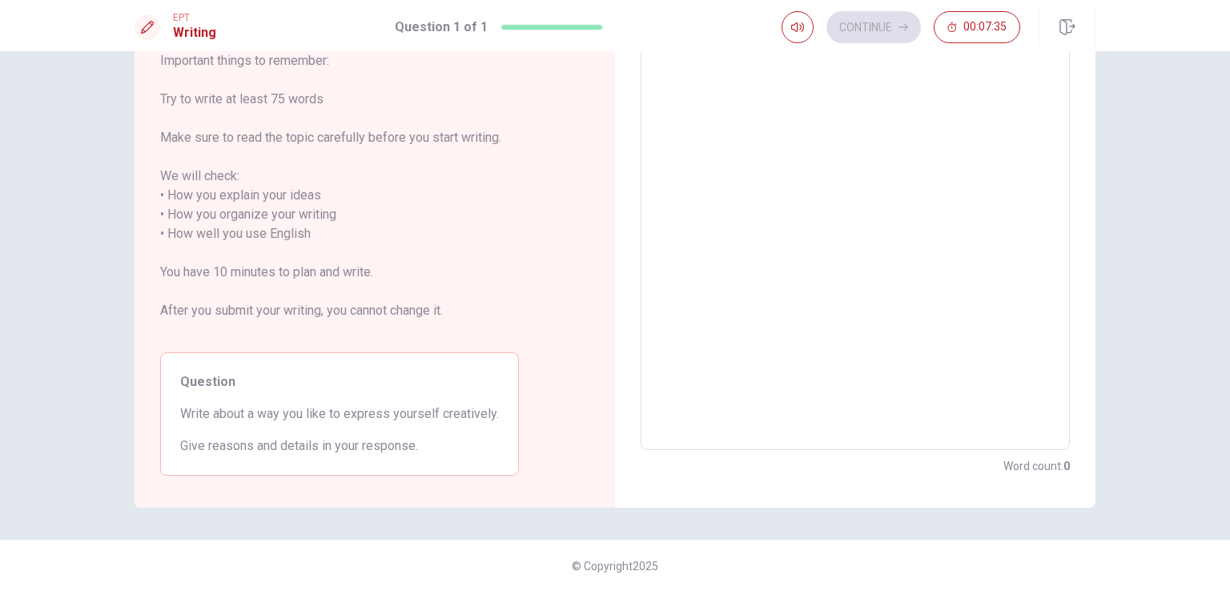
click at [426, 409] on span "Write about a way you like to express yourself creatively." at bounding box center [339, 413] width 319 height 19
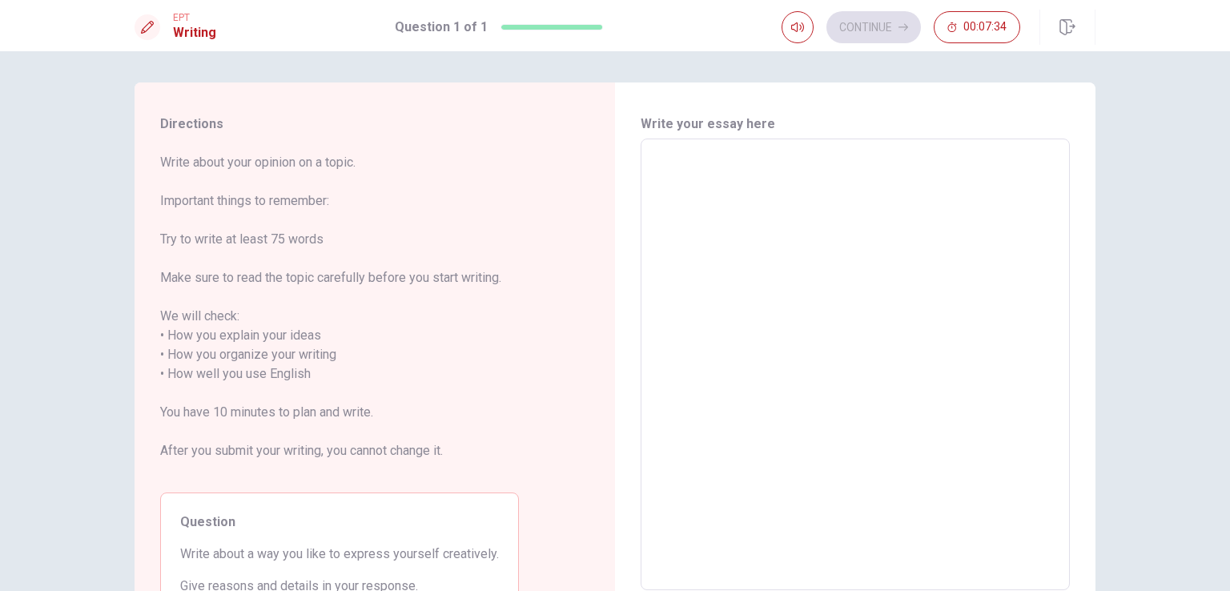
scroll to position [0, 0]
click at [714, 212] on textarea at bounding box center [855, 365] width 407 height 425
type textarea "I"
type textarea "x"
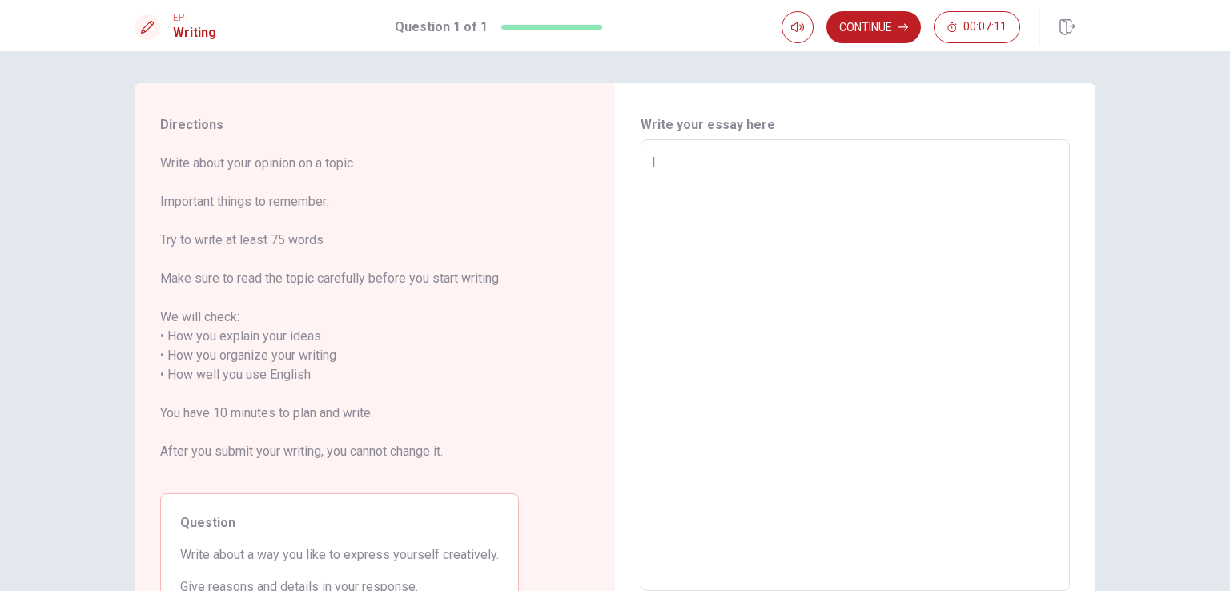
type textarea "I"
type textarea "x"
type textarea "I l"
type textarea "x"
type textarea "I li"
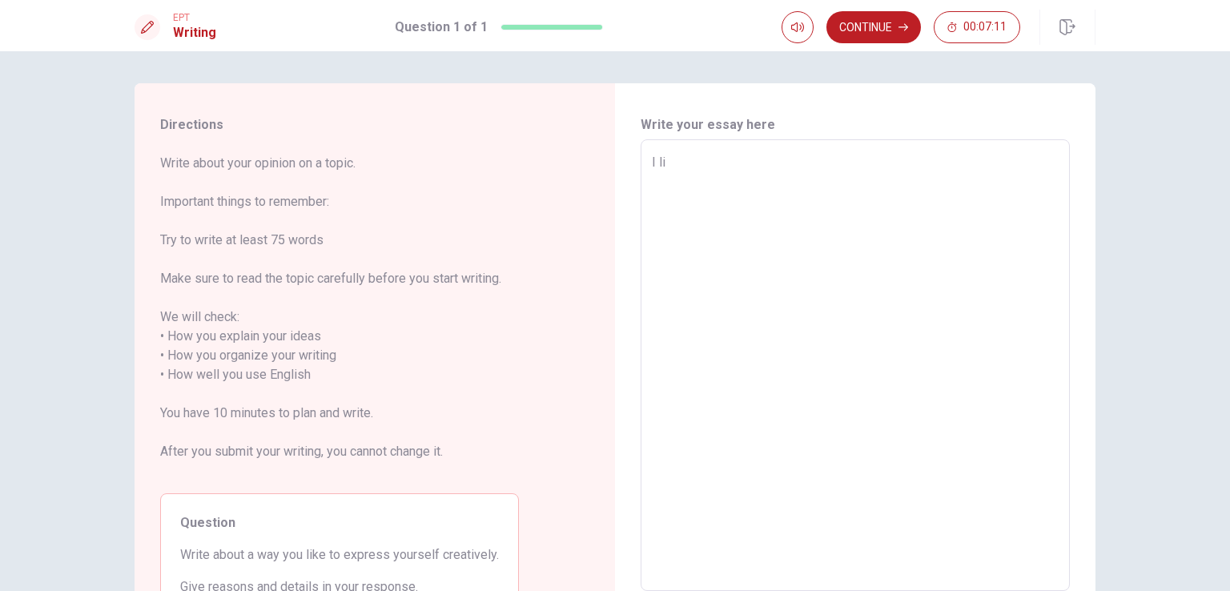
type textarea "x"
type textarea "I lik"
type textarea "x"
type textarea "I like"
type textarea "x"
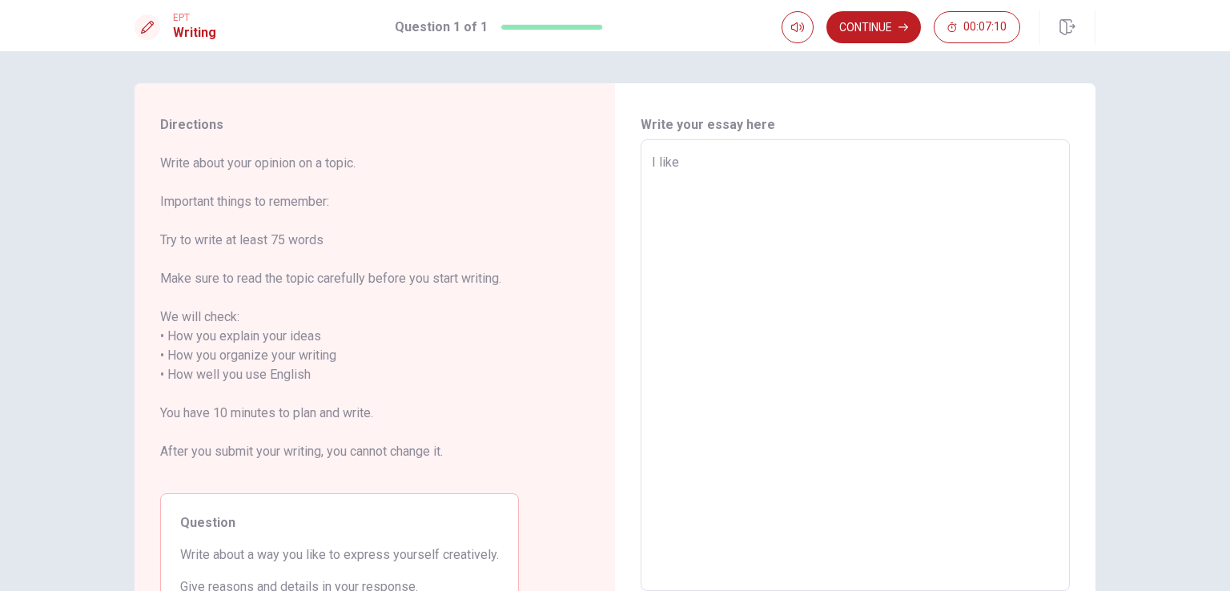
type textarea "I like"
type textarea "x"
type textarea "I like t"
type textarea "x"
type textarea "I like to"
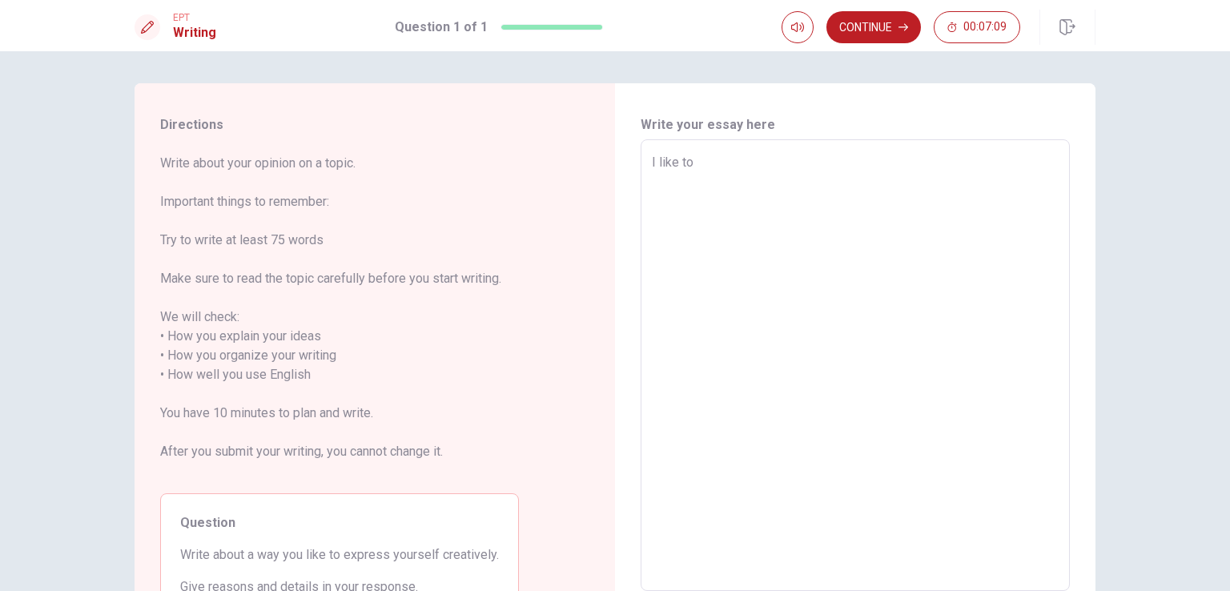
type textarea "x"
type textarea "I like to"
type textarea "x"
type textarea "I like to e"
type textarea "x"
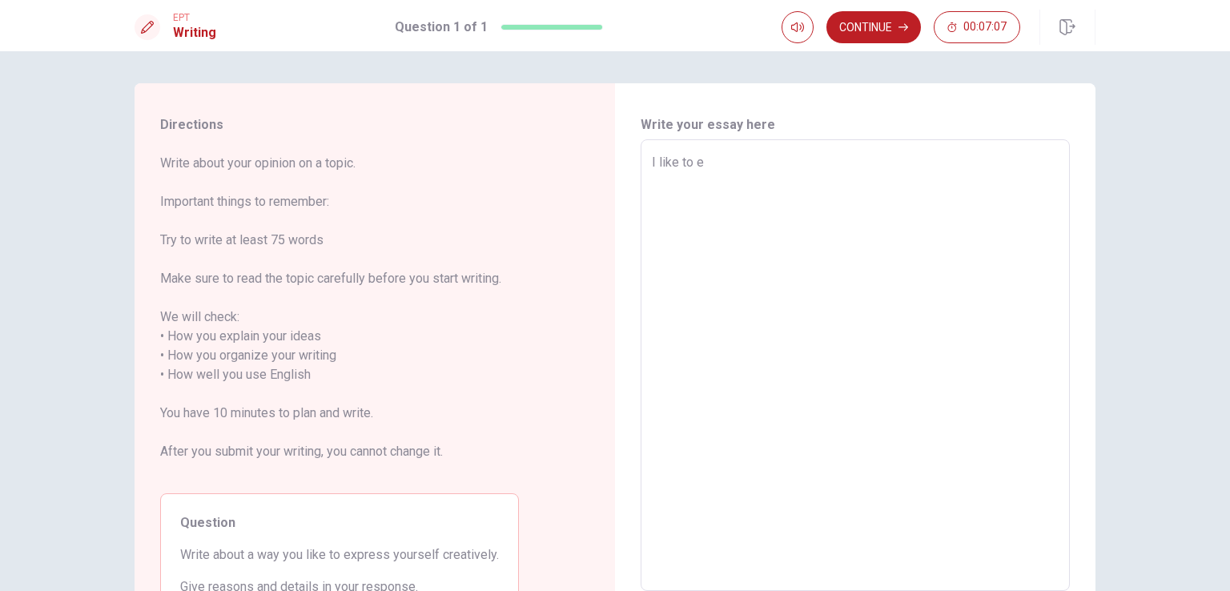
type textarea "I like to ẽ"
type textarea "x"
type textarea "I like to ex"
type textarea "x"
type textarea "I like to exp"
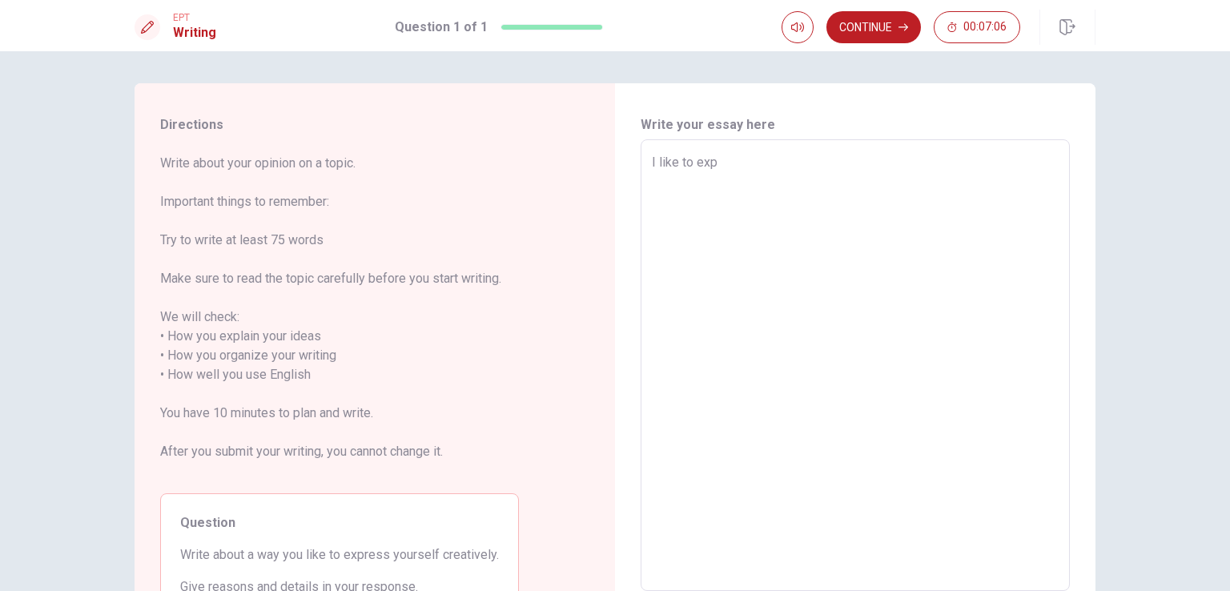
type textarea "x"
type textarea "I like to expe"
type textarea "x"
type textarea "I like to exp"
type textarea "x"
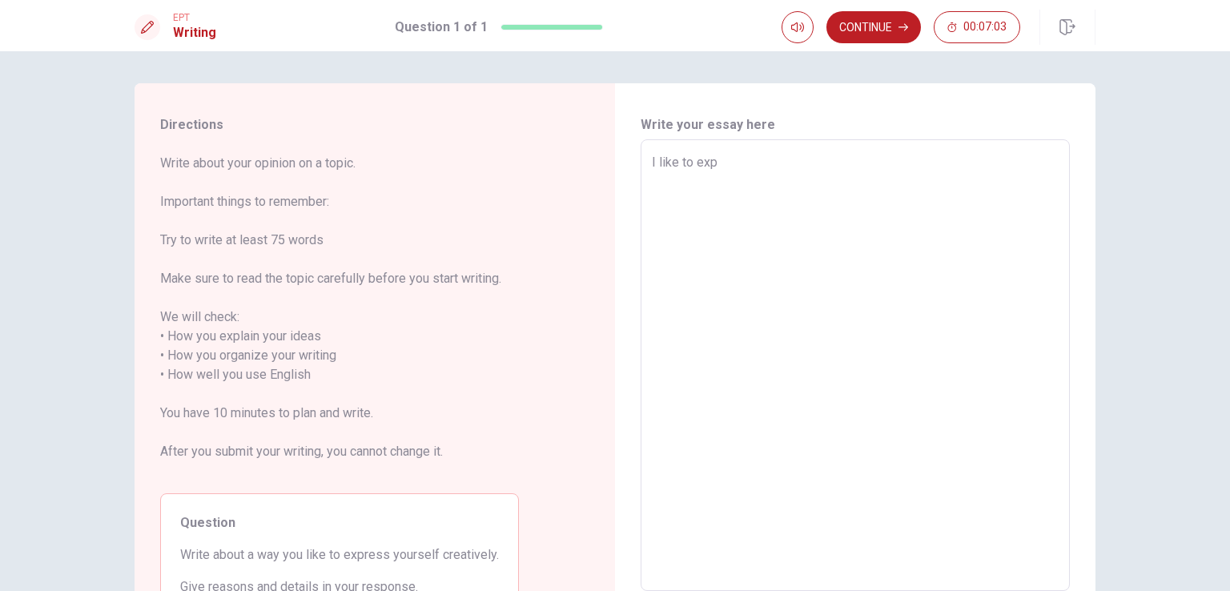
type textarea "I like to expr"
type textarea "x"
type textarea "I like to expre"
type textarea "x"
type textarea "I like to expres"
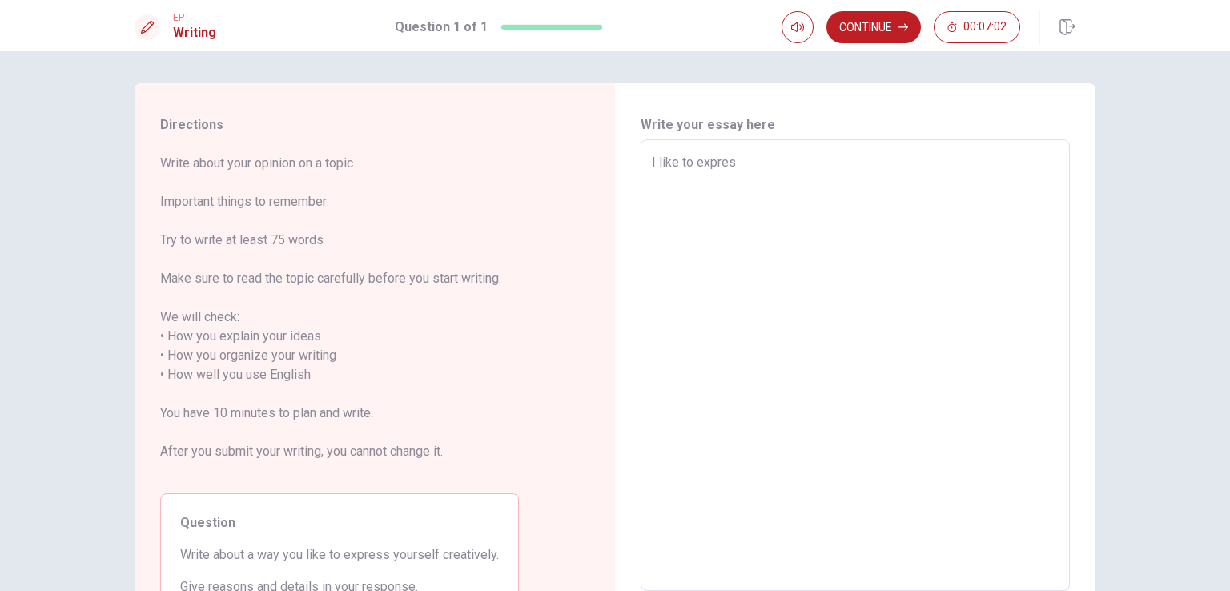
type textarea "x"
type textarea "I like to express"
type textarea "x"
type textarea "I like to express"
type textarea "x"
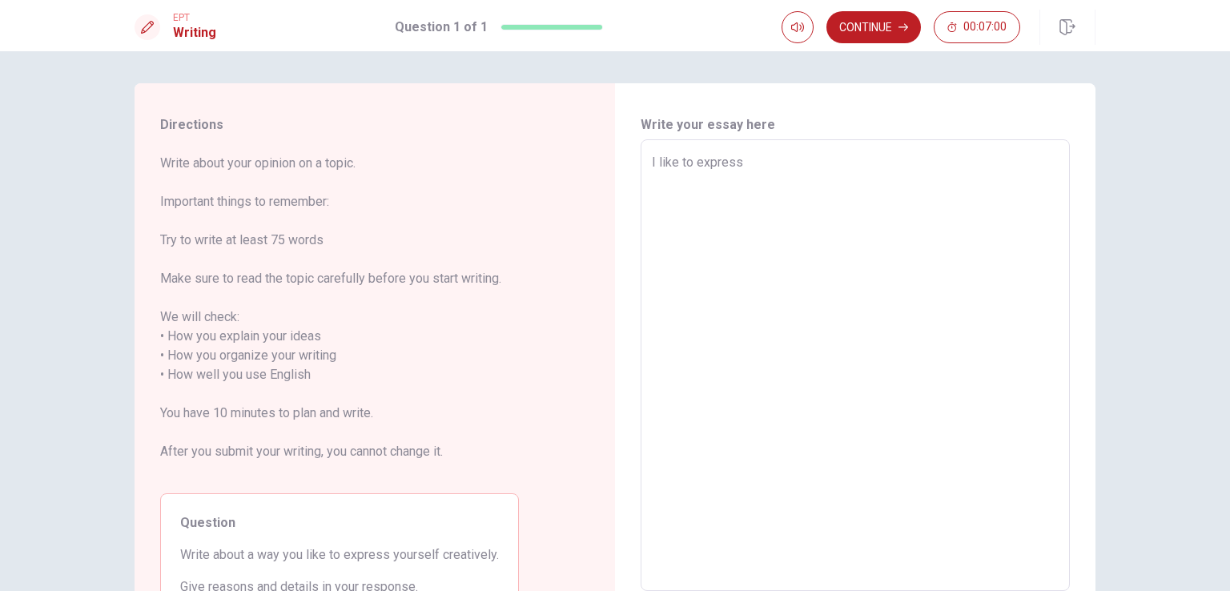
type textarea "I like to express ,"
type textarea "x"
type textarea "I like to express"
type textarea "x"
type textarea "I like to express m"
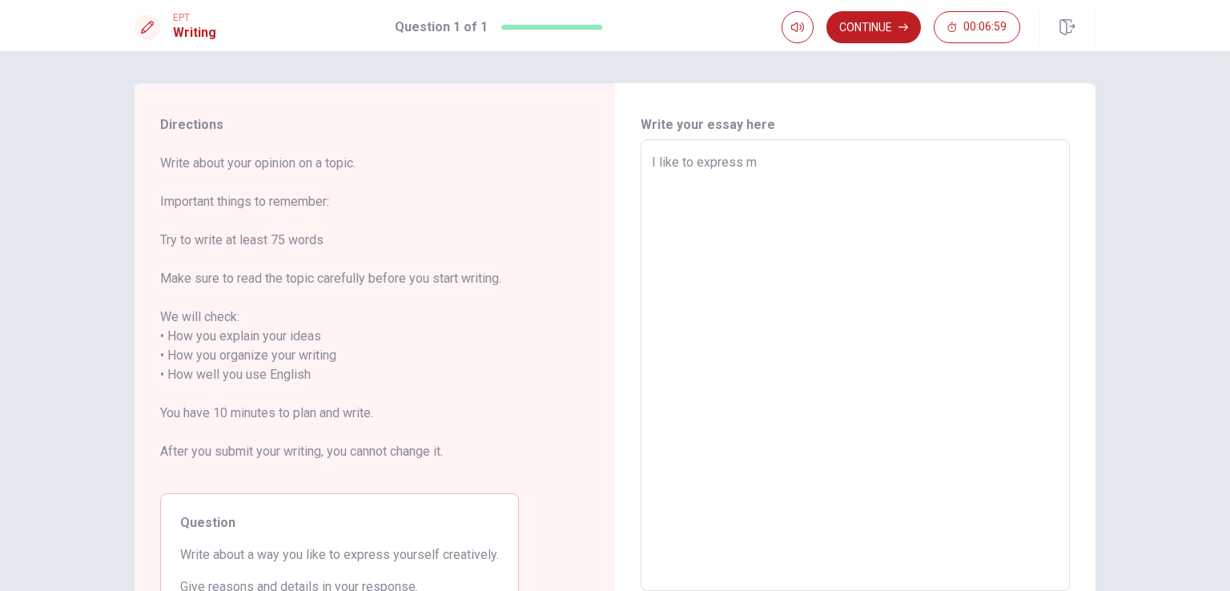
type textarea "x"
type textarea "I like to express my"
type textarea "x"
type textarea "I like to express my"
type textarea "x"
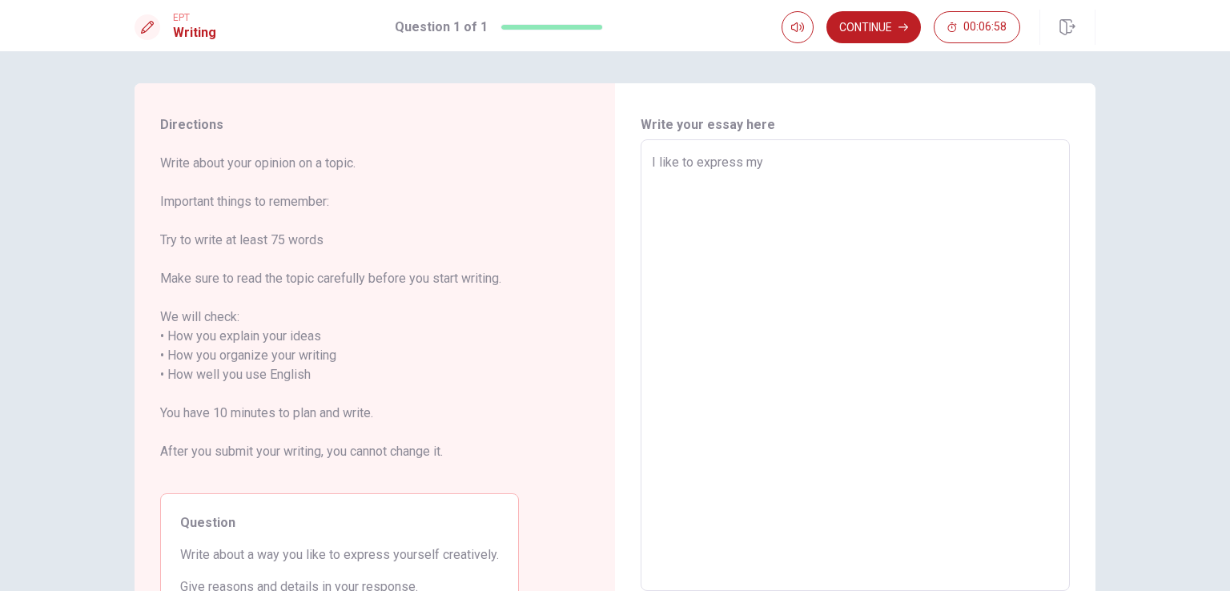
type textarea "I like to express my"
type textarea "x"
type textarea "I like to express mý"
type textarea "x"
type textarea "I like to express myé"
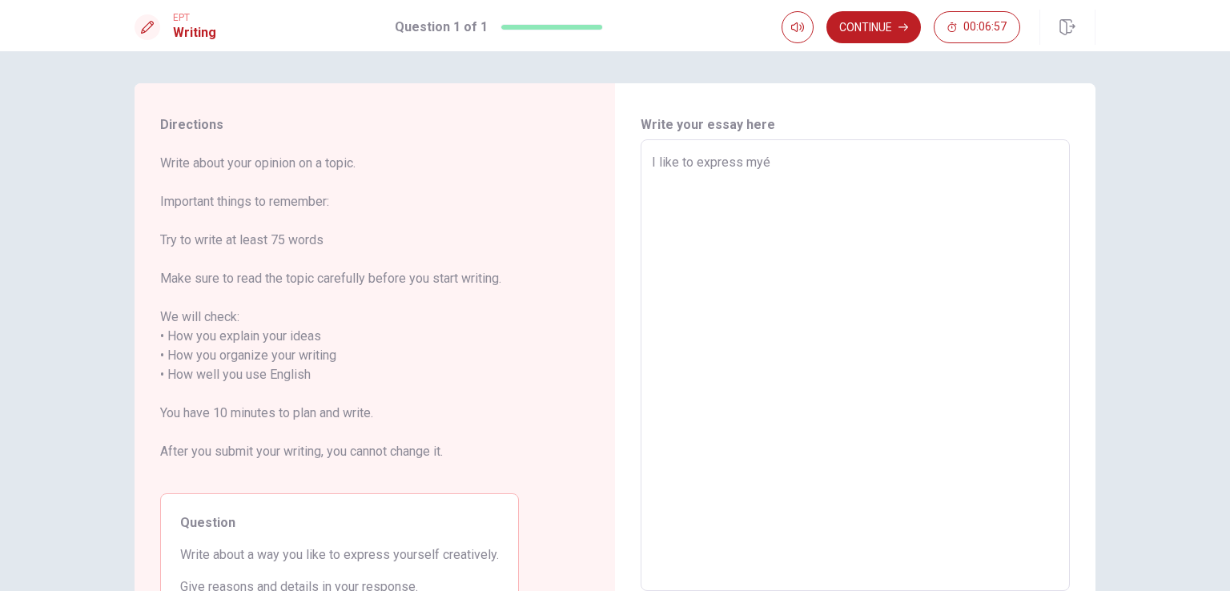
type textarea "x"
type textarea "I like to express myél"
type textarea "x"
type textarea "I like to express myé"
type textarea "x"
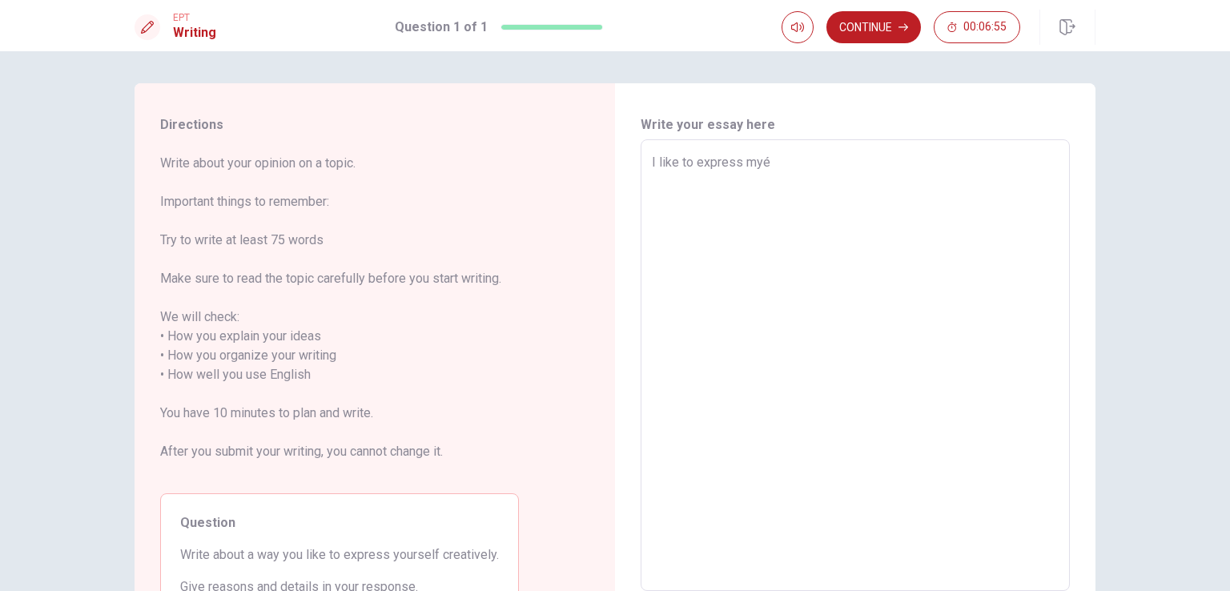
type textarea "I like to express my"
type textarea "x"
type textarea "I like to express mý"
type textarea "x"
type textarea "I like to express mys"
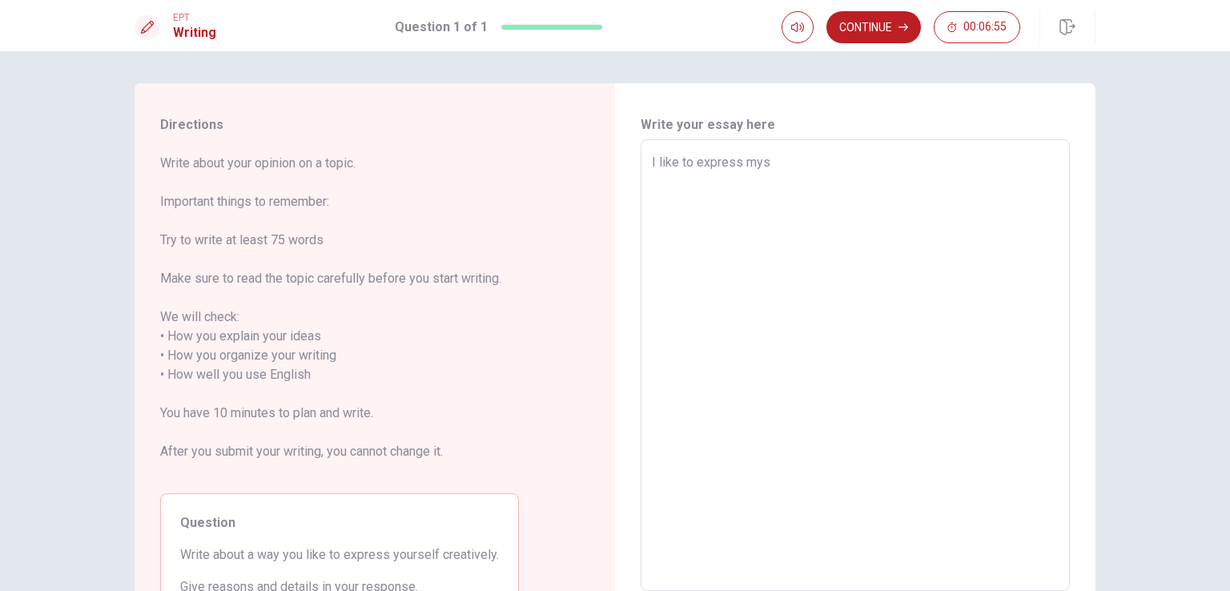
type textarea "x"
type textarea "I like to express myse"
type textarea "x"
type textarea "I like to express mysel"
type textarea "x"
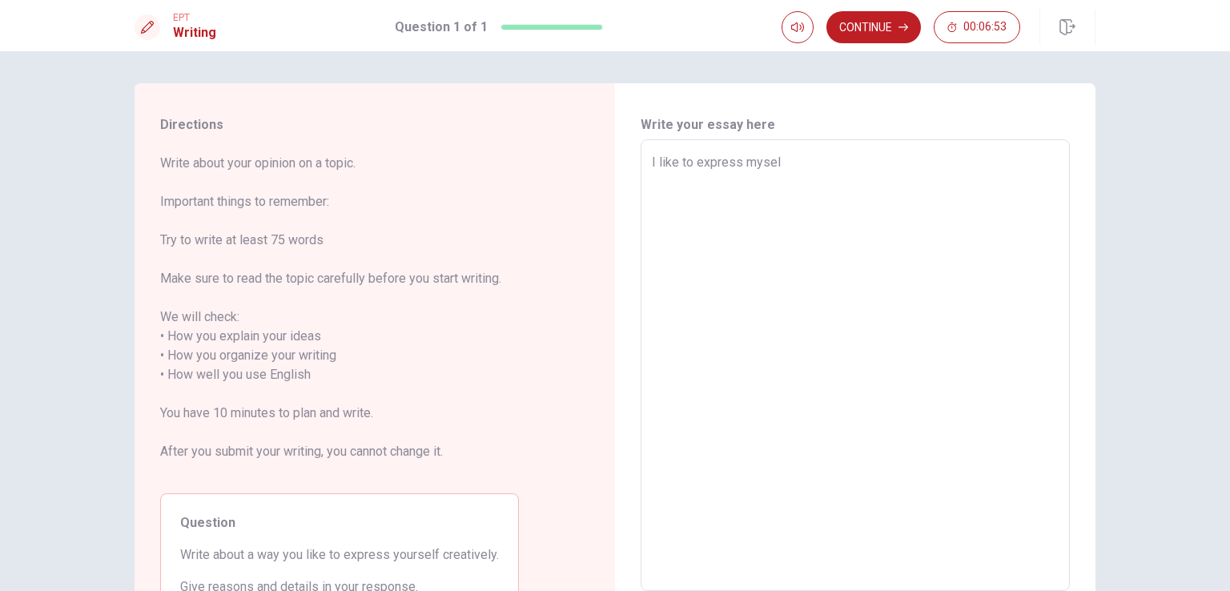
type textarea "I like to express myself"
type textarea "x"
type textarea "I like to express myself"
type textarea "x"
type textarea "I like to express myself c"
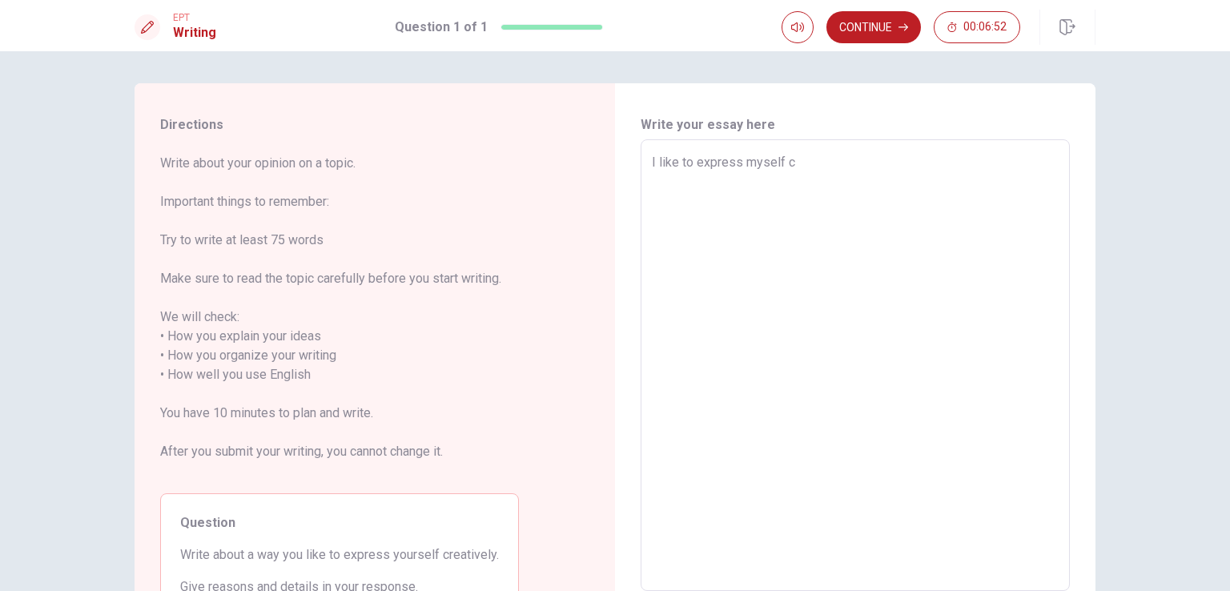
type textarea "x"
type textarea "I like to express myself cr"
type textarea "x"
type textarea "I like to express myself cre"
type textarea "x"
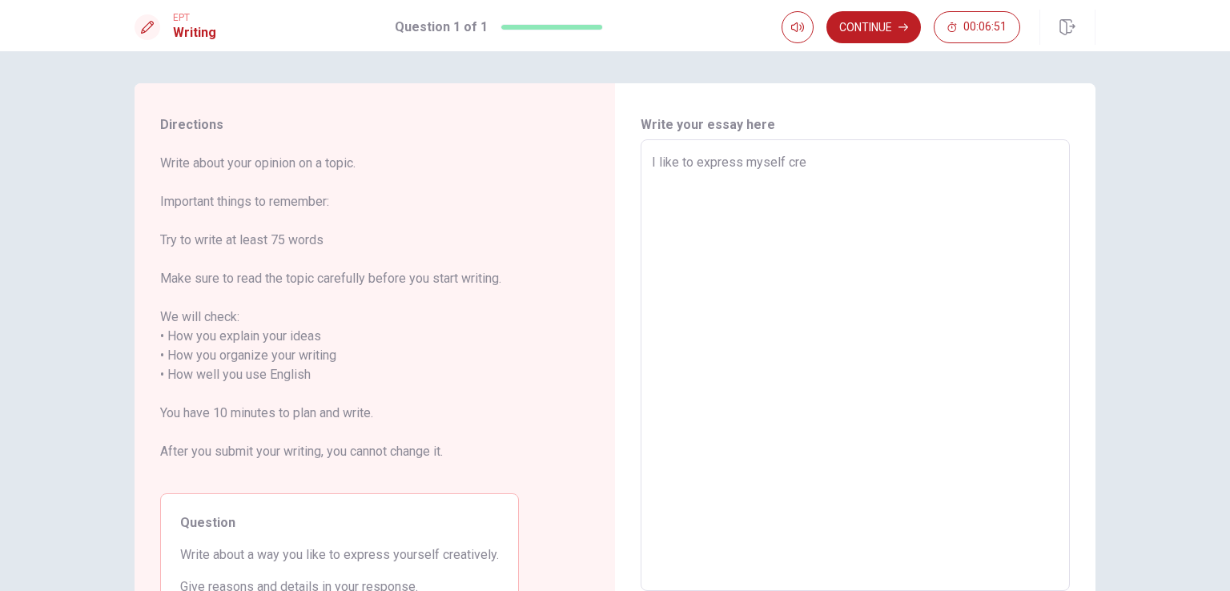
type textarea "I like to express myself crea"
type textarea "x"
type textarea "I like to express myself creat"
type textarea "x"
type textarea "I like to express myself creati"
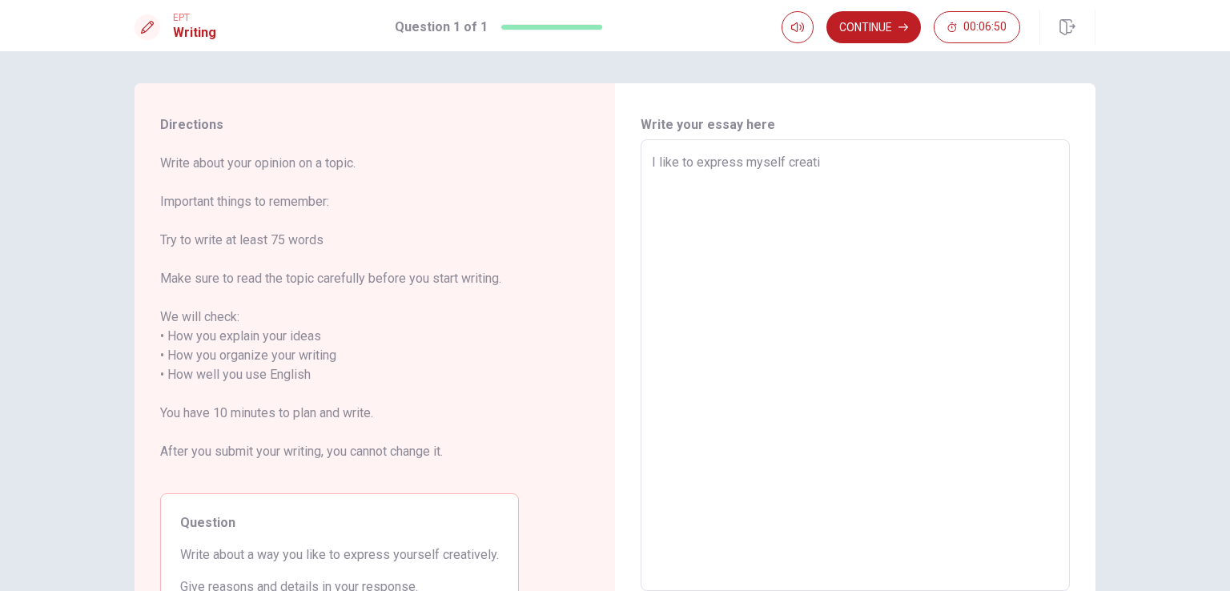
type textarea "x"
type textarea "I like to express myself creativ"
type textarea "x"
type textarea "I like to express myself creative"
type textarea "x"
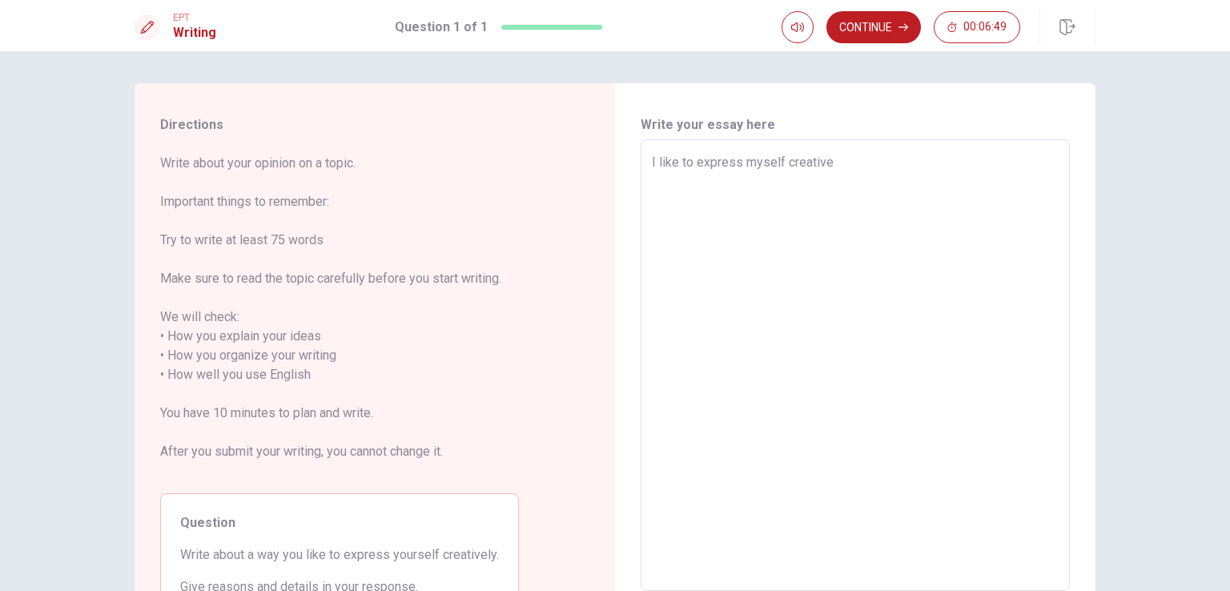
type textarea "I like to express myself creativel"
type textarea "x"
type textarea "I like to express myself creatively"
type textarea "x"
type textarea "I like to express myself creatively"
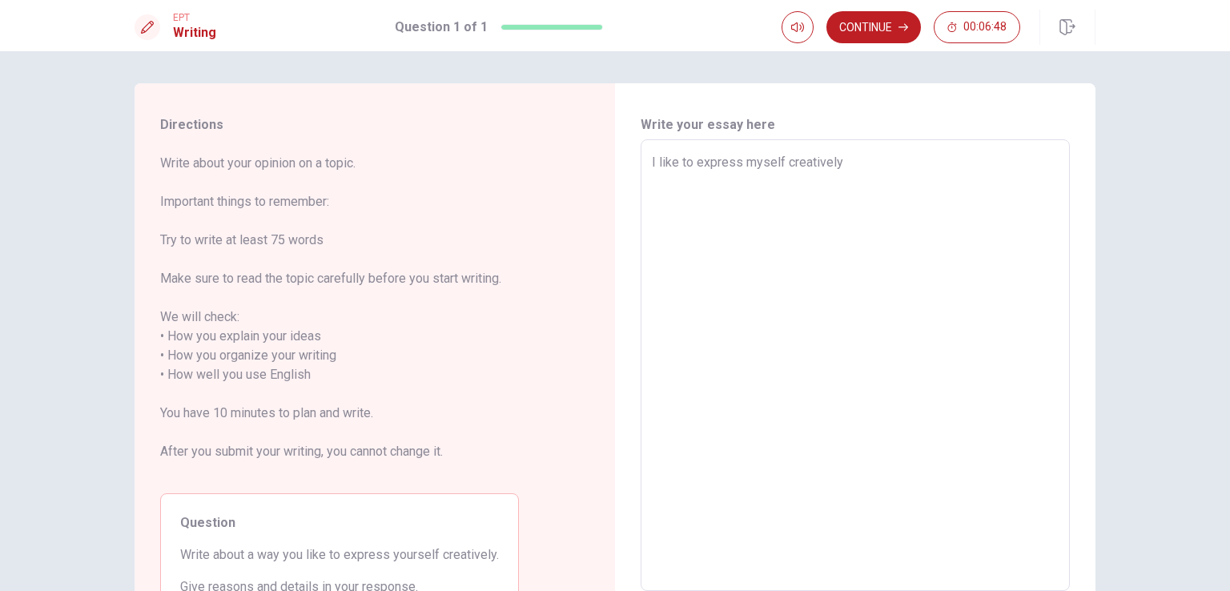
type textarea "x"
type textarea "I like to express myself creatively y"
type textarea "x"
type textarea "I like to express myself creatively"
type textarea "x"
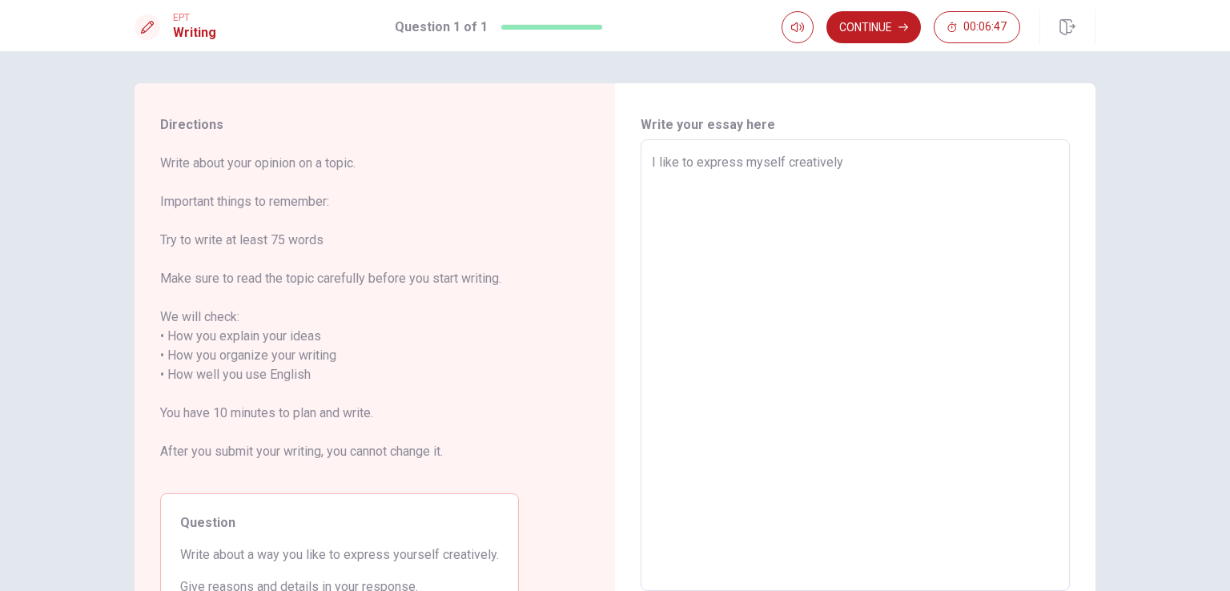
type textarea "I like to express myself creatively t"
type textarea "x"
type textarea "I like to express myself creatively th"
type textarea "x"
type textarea "I like to express myself creatively thr"
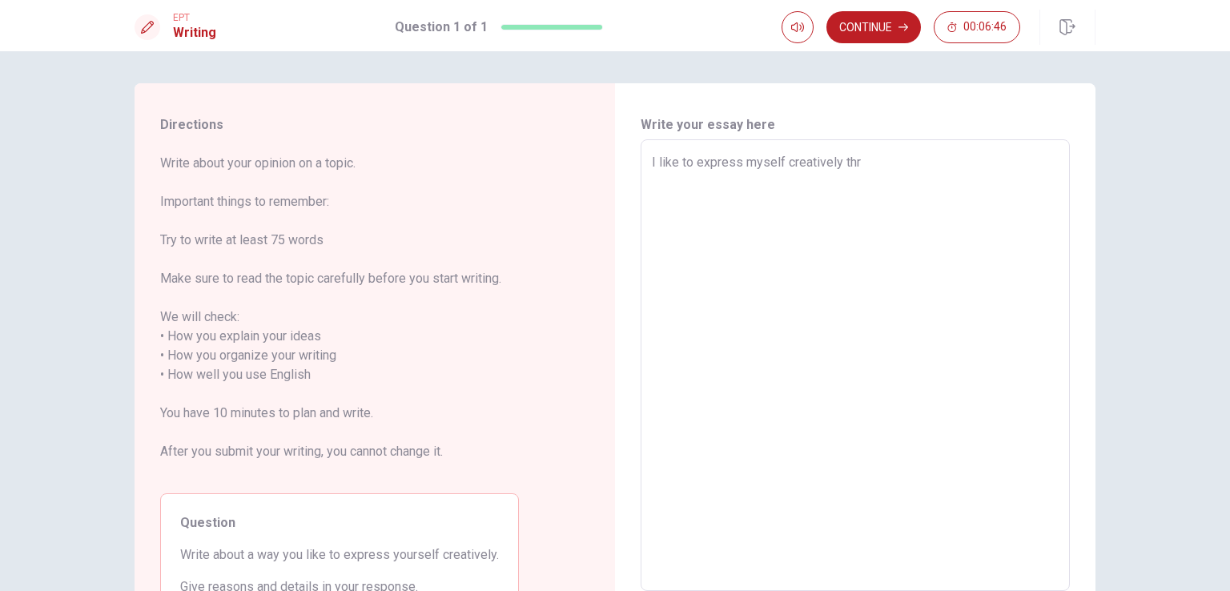
type textarea "x"
type textarea "I like to express myself creatively thro"
type textarea "x"
type textarea "I like to express myself creatively throu"
type textarea "x"
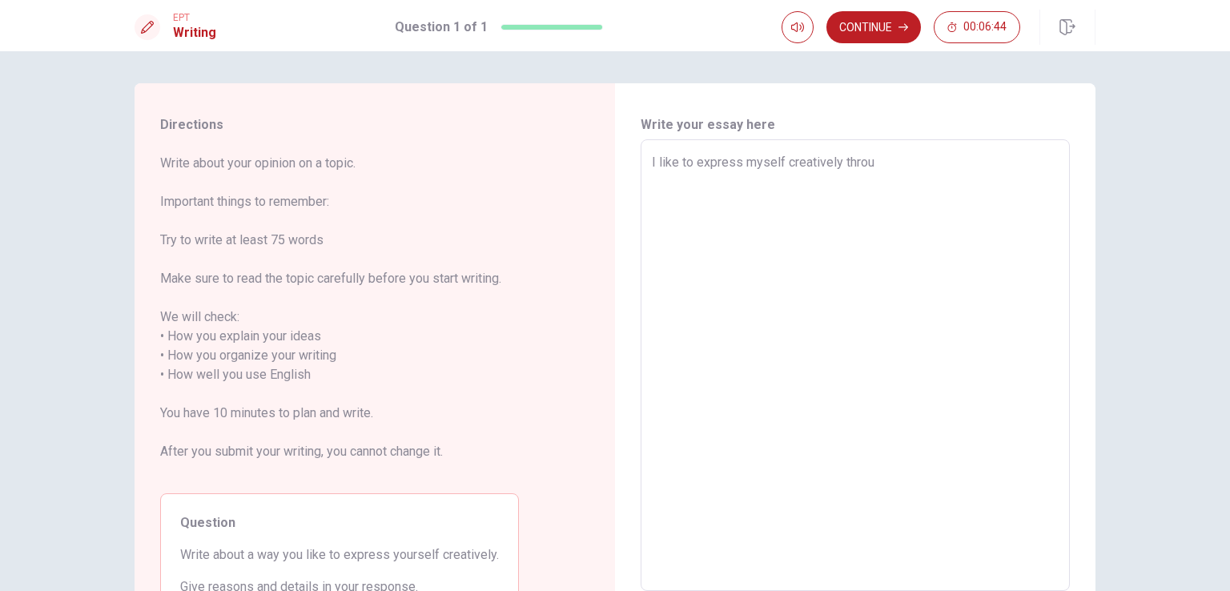
type textarea "I like to express myself creatively throug"
type textarea "x"
type textarea "I like to express myself creatively through"
type textarea "x"
type textarea "I like to express myself creatively through"
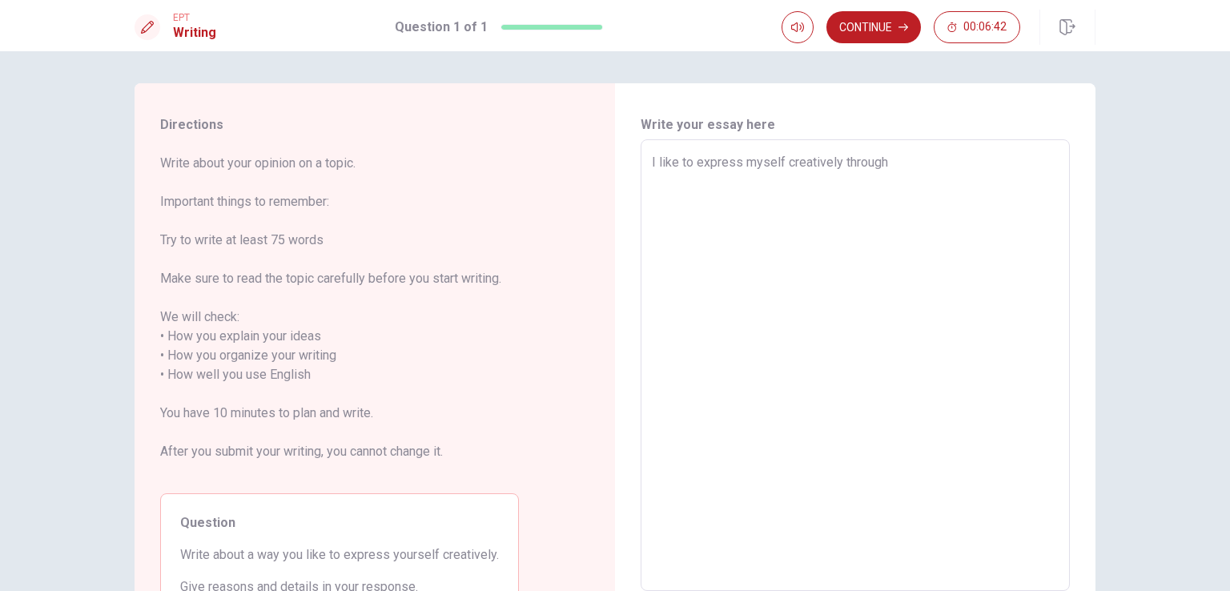
type textarea "x"
type textarea "I like to express myself creatively through d"
type textarea "x"
type textarea "I like to express myself creatively through dr"
type textarea "x"
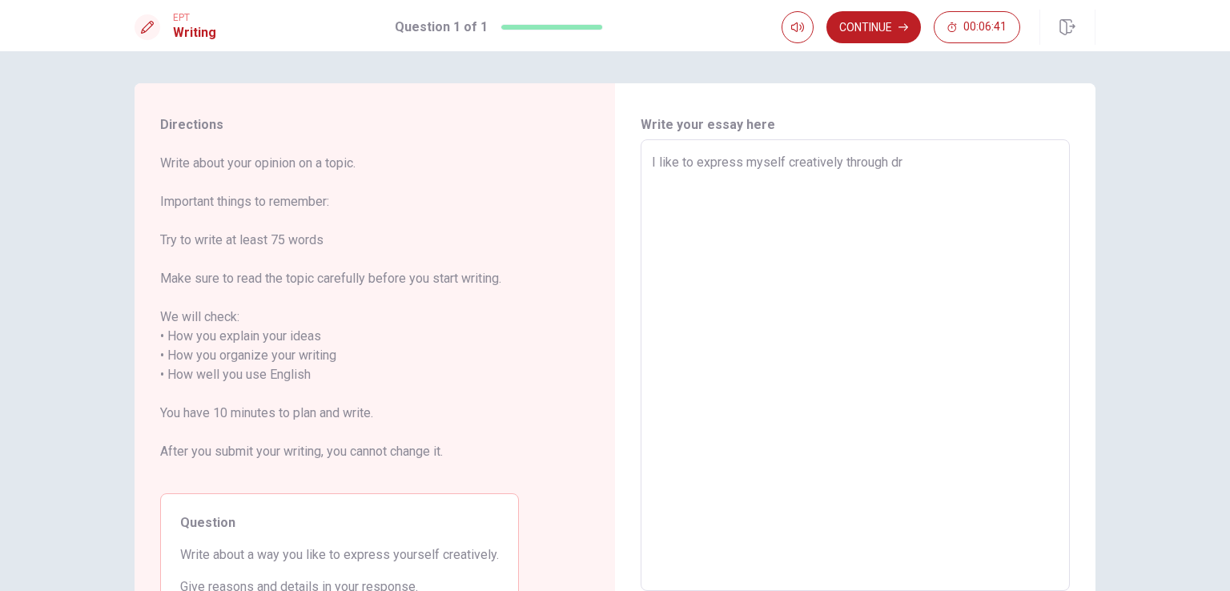
type textarea "I like to express myself creatively through drr"
type textarea "x"
type textarea "I like to express myself creatively through drra"
type textarea "x"
type textarea "I like to express myself creatively through drr"
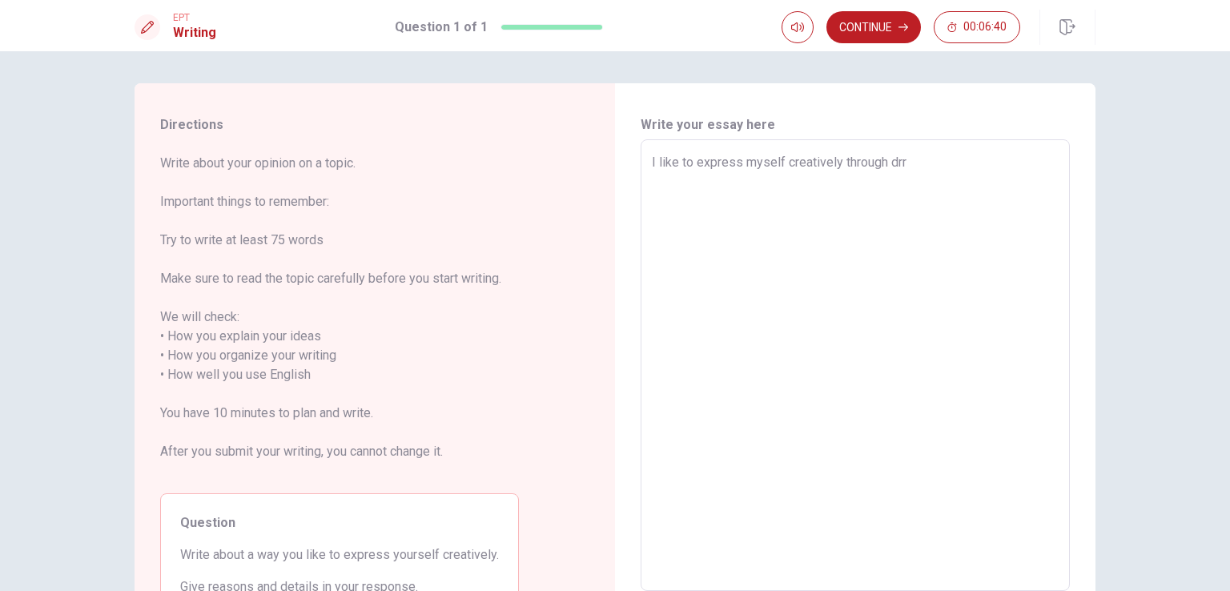
type textarea "x"
type textarea "I like to express myself creatively through dr"
type textarea "x"
type textarea "I like to express myself creatively through dra"
type textarea "x"
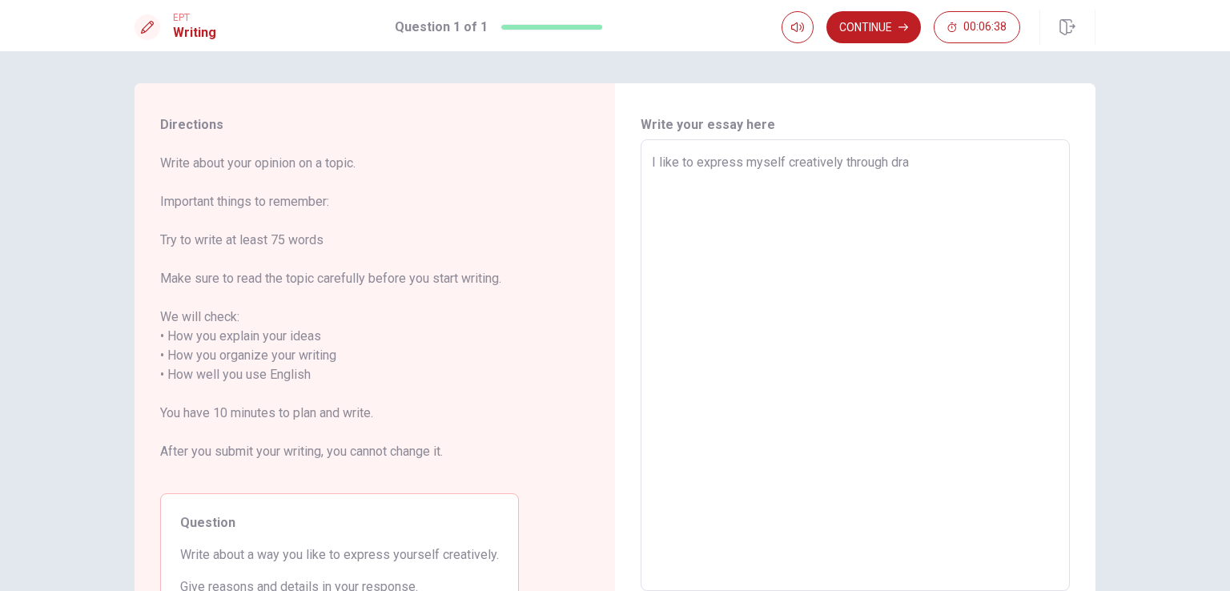
type textarea "I like to express myself creatively through draw"
type textarea "x"
type textarea "I like to express myself creatively through drawi"
type textarea "x"
type textarea "I like to express myself creatively through drawin"
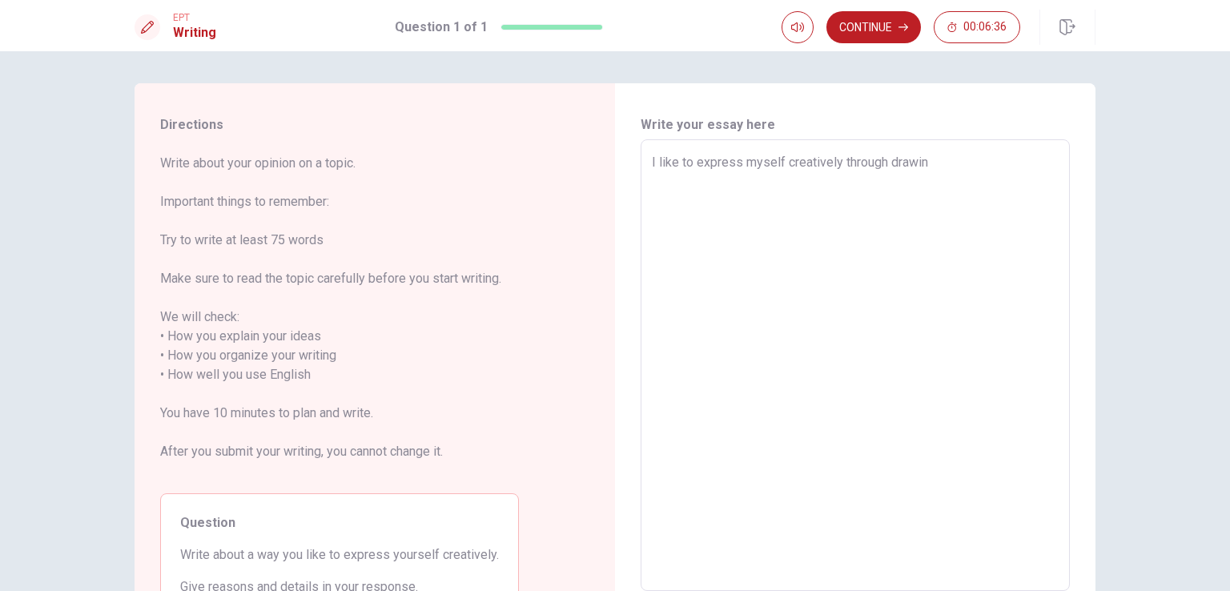
type textarea "x"
type textarea "I like to express myself creatively through drawing"
type textarea "x"
type textarea "I like to express myself creatively through drawing."
type textarea "x"
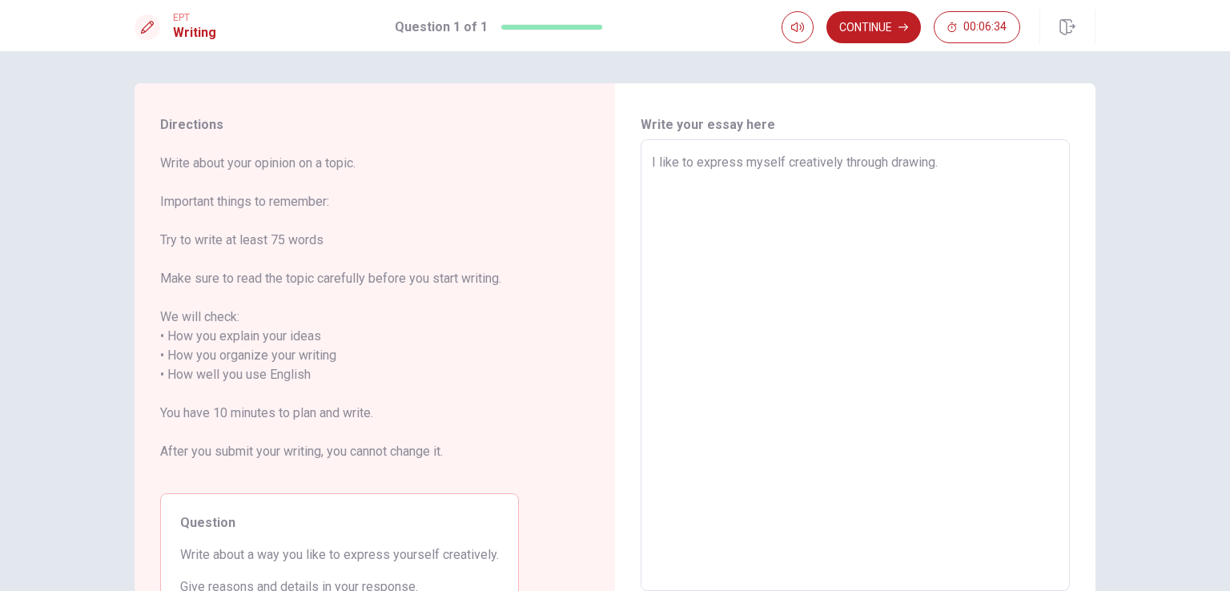
type textarea "I like to express myself creatively through drawing."
type textarea "x"
type textarea "I like to express myself creatively through drawing. Ư"
type textarea "x"
type textarea "I like to express myself creatively through drawing. W"
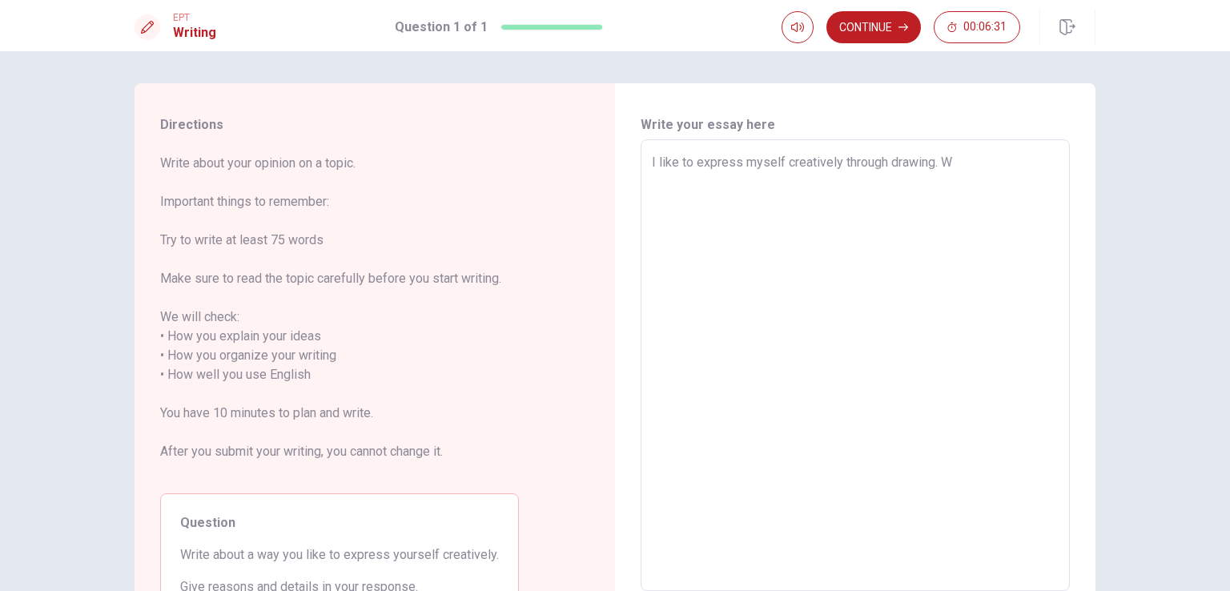
type textarea "x"
type textarea "I like to express myself creatively through drawing. Wh"
type textarea "x"
type textarea "I like to express myself creatively through drawing. Whe"
type textarea "x"
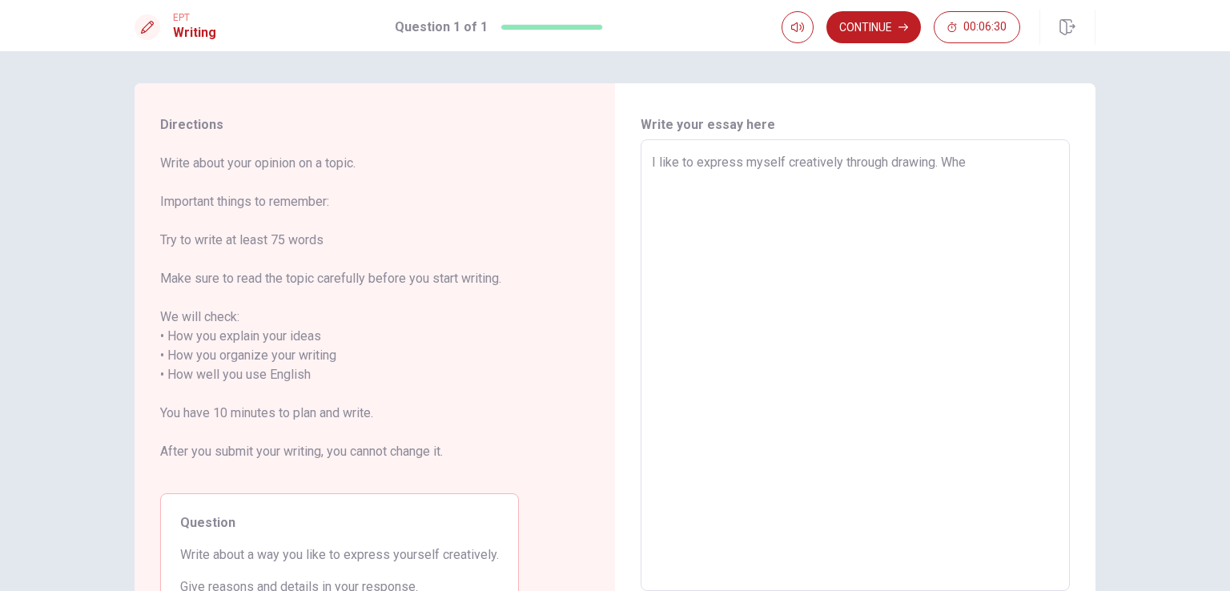
type textarea "I like to express myself creatively through drawing. When"
type textarea "x"
type textarea "I like to express myself creatively through drawing. When"
type textarea "x"
type textarea "I like to express myself creatively through drawing. When I"
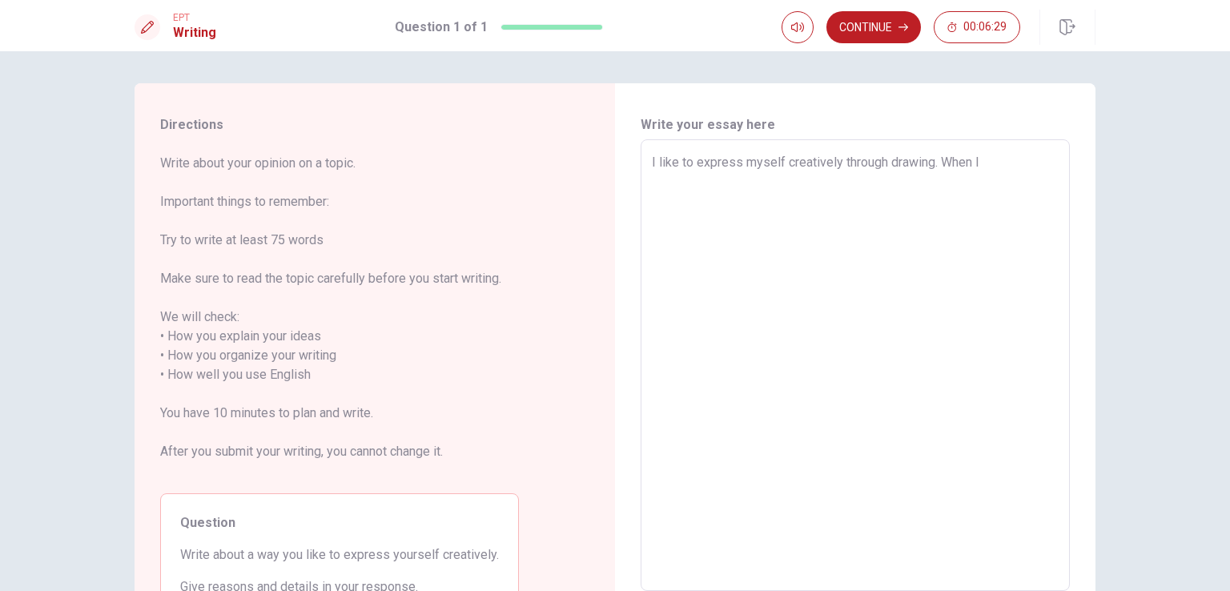
type textarea "x"
type textarea "I like to express myself creatively through drawing. When I"
type textarea "x"
type textarea "I like to express myself creatively through drawing. When I d"
type textarea "x"
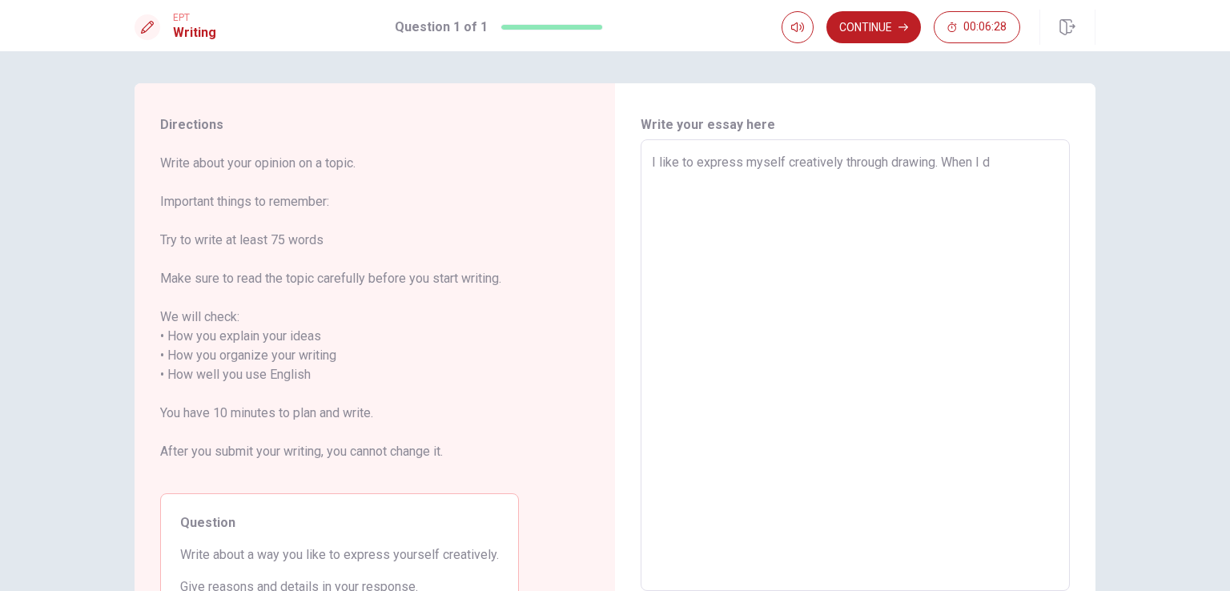
type textarea "I like to express myself creatively through drawing. When I dr"
type textarea "x"
type textarea "I like to express myself creatively through drawing. When I dra"
type textarea "x"
type textarea "I like to express myself creatively through drawing. When I draw"
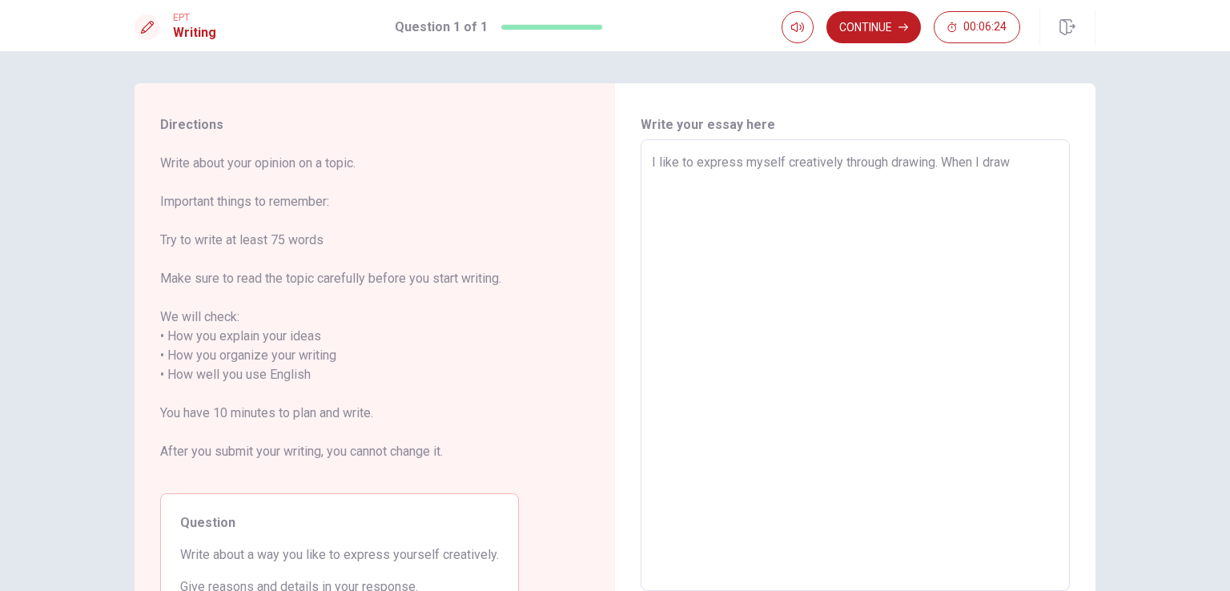
type textarea "x"
type textarea "I like to express myself creatively through drawing. When I draw,"
type textarea "x"
type textarea "I like to express myself creatively through drawing. When I draw,"
type textarea "x"
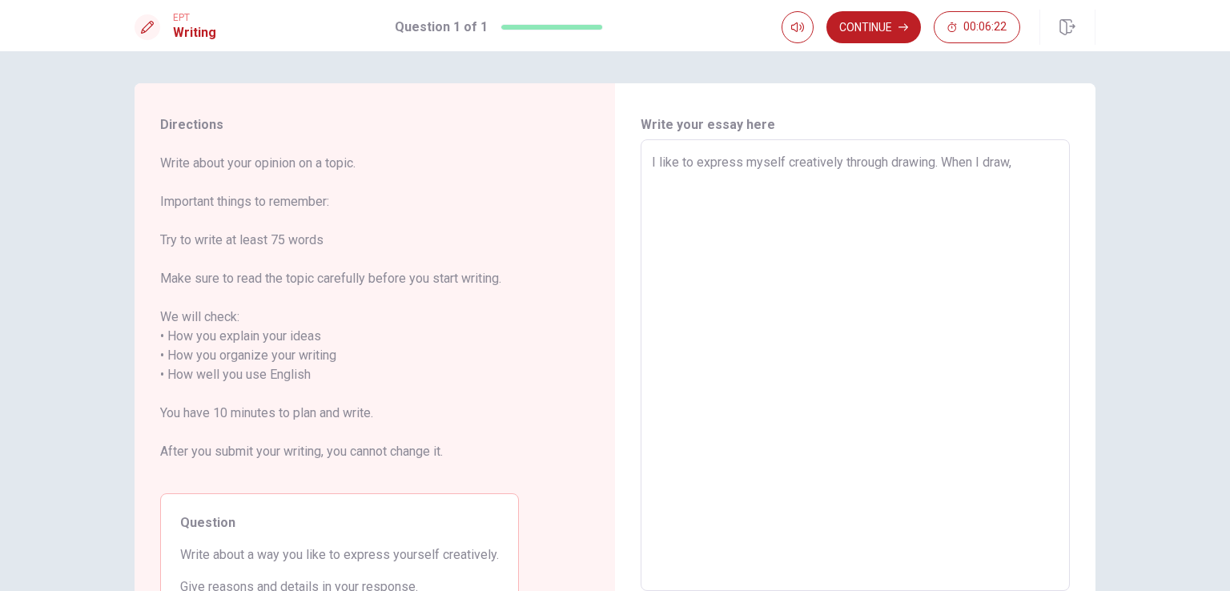
type textarea "I like to express myself creatively through drawing. When I draw, I"
type textarea "x"
type textarea "I like to express myself creatively through drawing. When I draw, I"
type textarea "x"
type textarea "I like to express myself creatively through drawing. When I draw, I c"
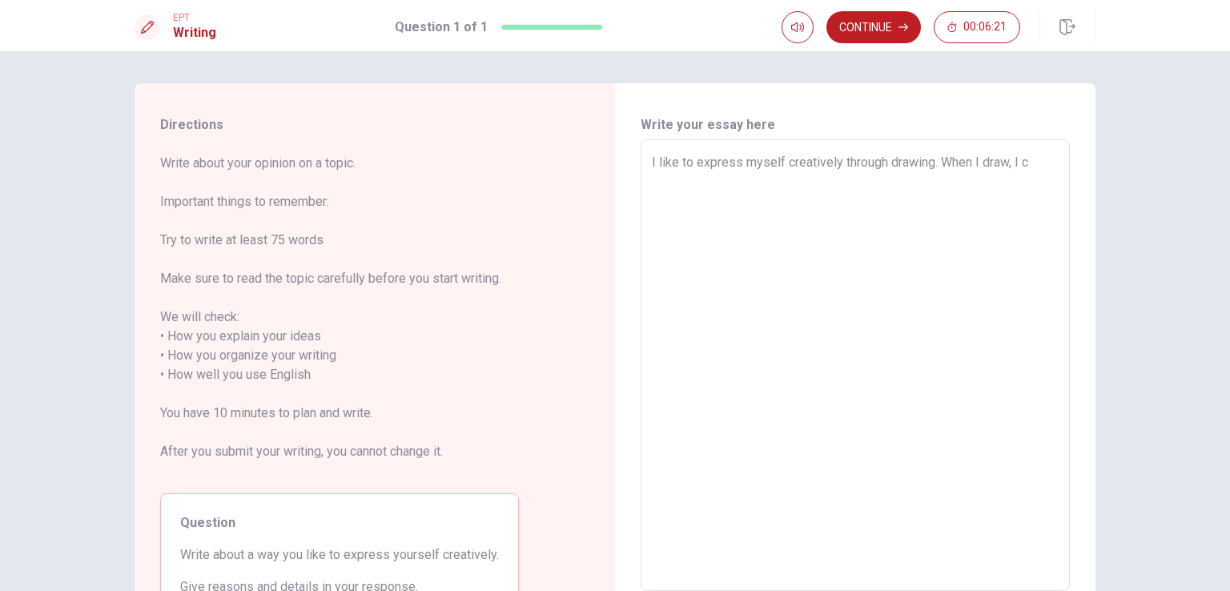
type textarea "x"
type textarea "I like to express myself creatively through drawing. When I draw, I ca"
type textarea "x"
type textarea "I like to express myself creatively through drawing. When I draw, I can"
type textarea "x"
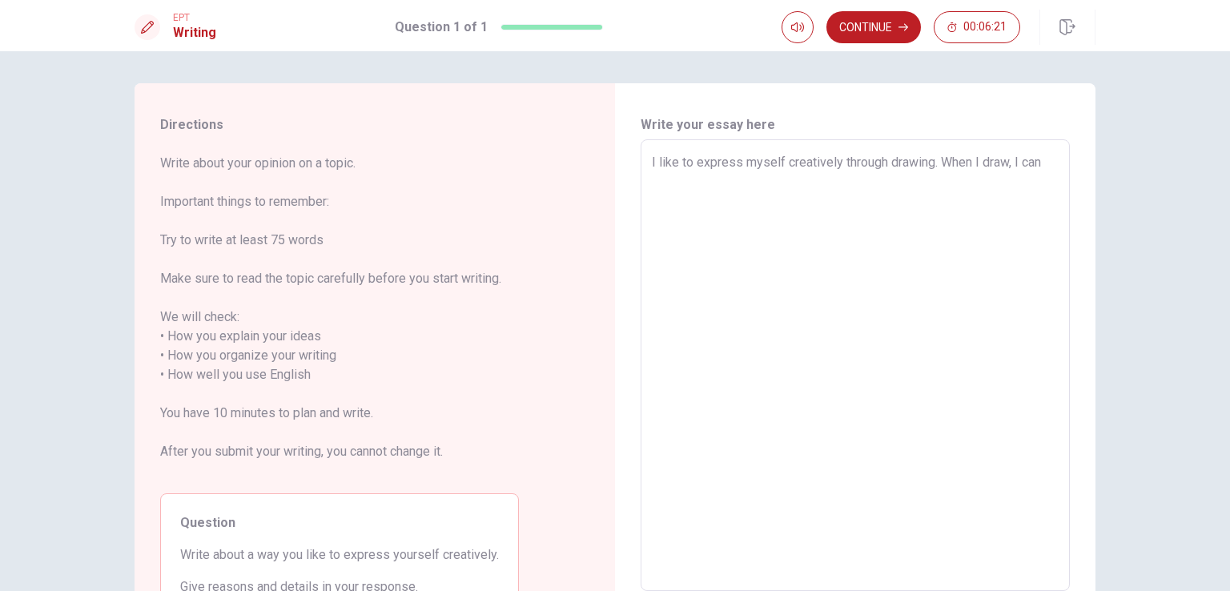
type textarea "I like to express myself creatively through drawing. When I draw, I can"
type textarea "x"
type textarea "I like to express myself creatively through drawing. When I draw, I can s"
type textarea "x"
type textarea "I like to express myself creatively through drawing. When I draw, I can sh"
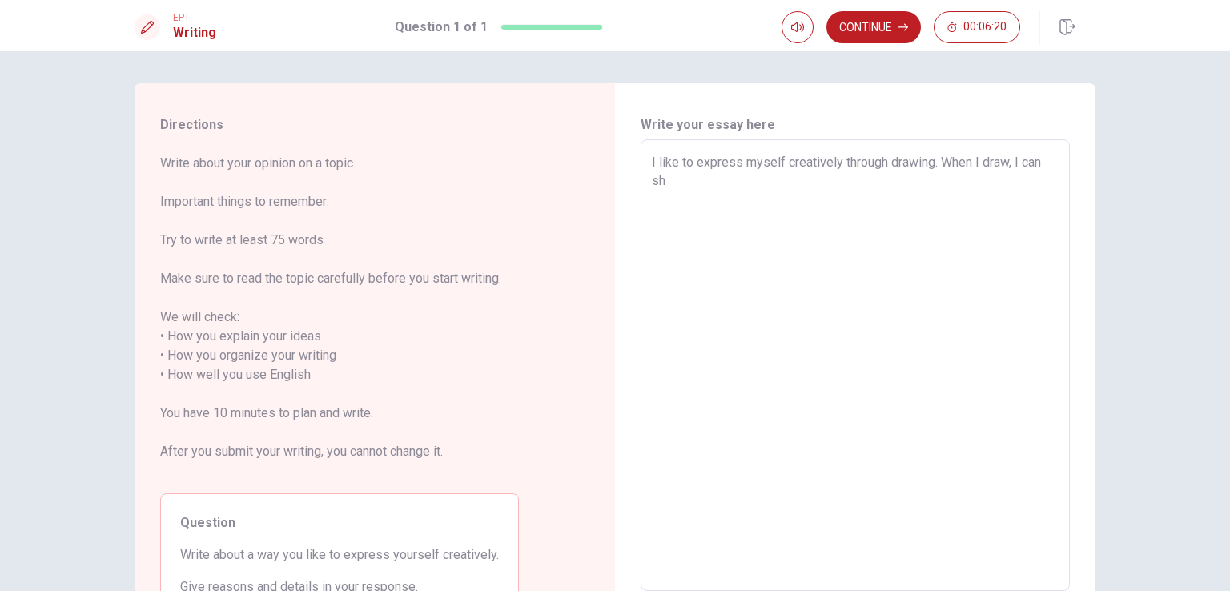
type textarea "x"
type textarea "I like to express myself creatively through drawing. When I draw, I can sho"
type textarea "x"
type textarea "I like to express myself creatively through drawing. When I draw, I can show"
type textarea "x"
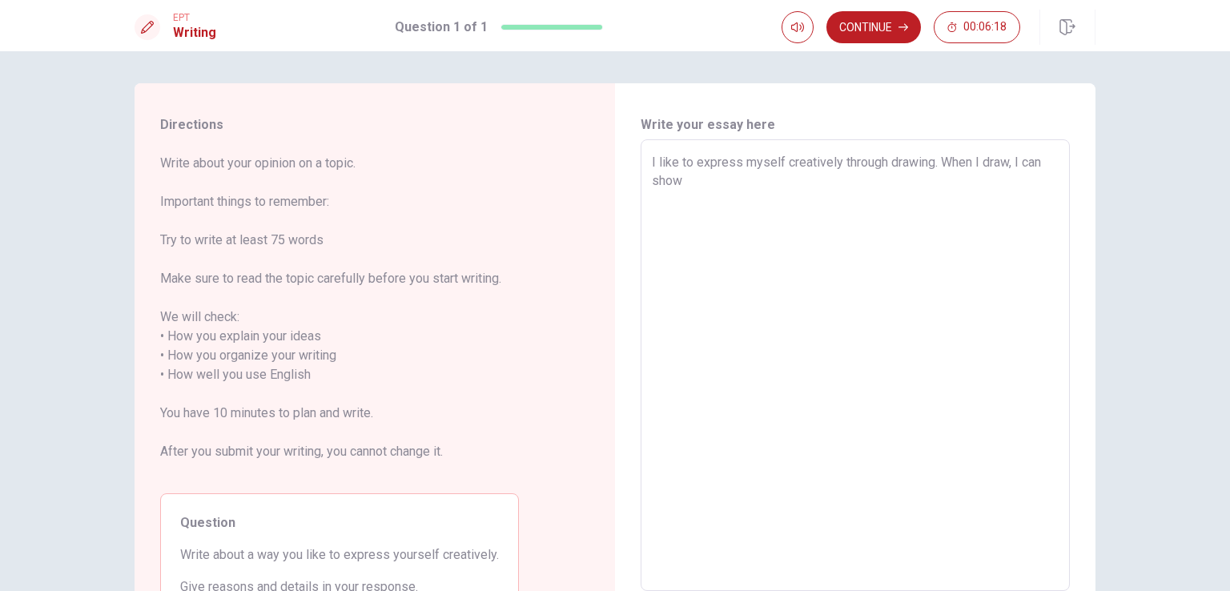
type textarea "I like to express myself creatively through drawing. When I draw, I can show"
type textarea "x"
type textarea "I like to express myself creatively through drawing. When I draw, I can show m"
type textarea "x"
type textarea "I like to express myself creatively through drawing. When I draw, I can show my"
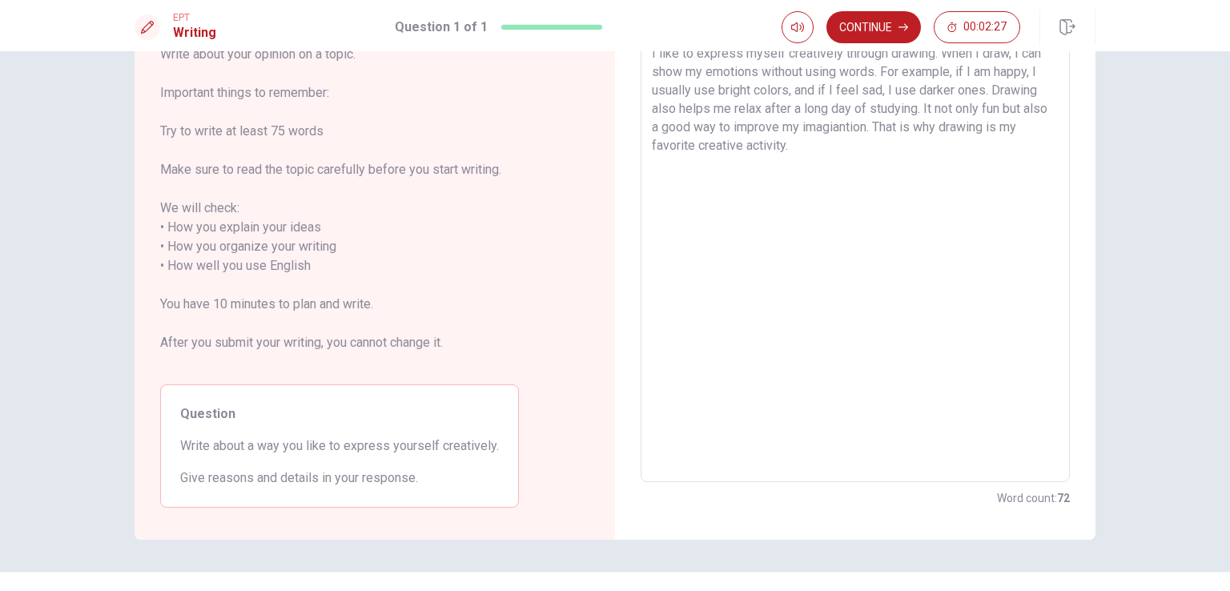
scroll to position [141, 0]
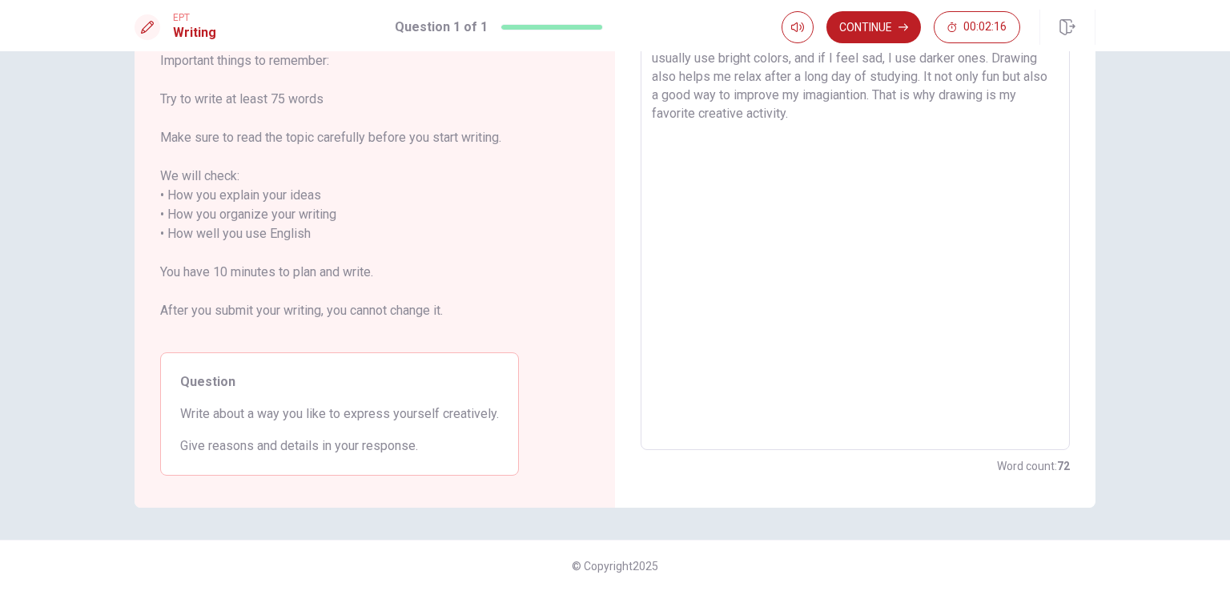
click at [872, 94] on textarea "I like to express myself creatively through drawing. When I draw, I can show my…" at bounding box center [855, 224] width 407 height 425
click at [772, 252] on textarea "I like to express myself creatively through drawing. When I draw, I can show my…" at bounding box center [855, 224] width 407 height 425
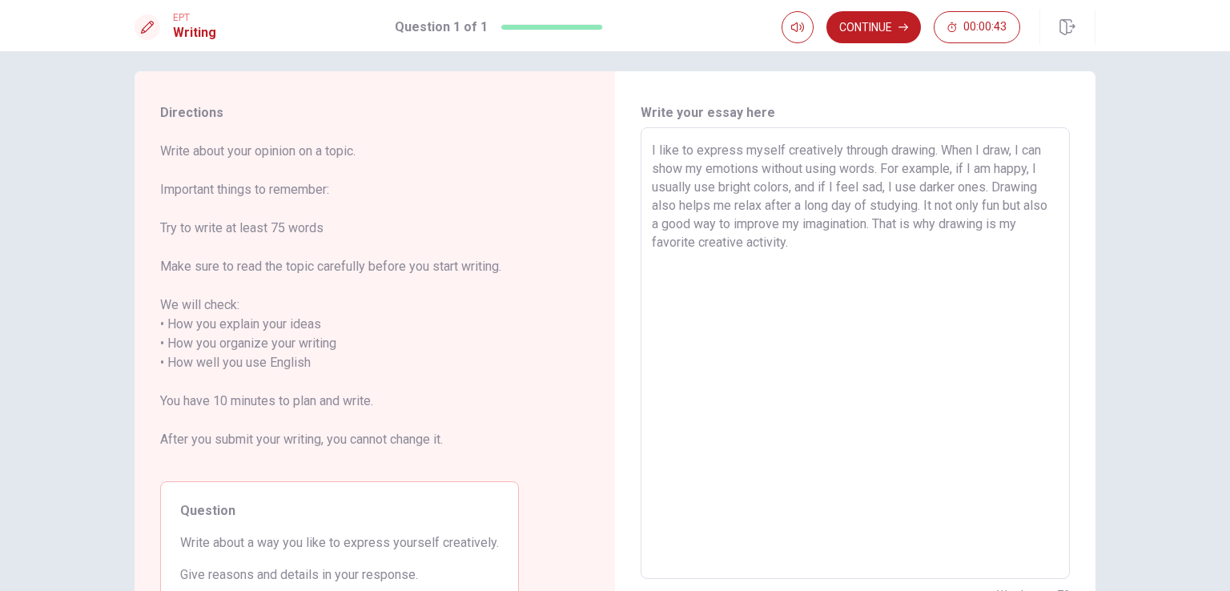
scroll to position [0, 0]
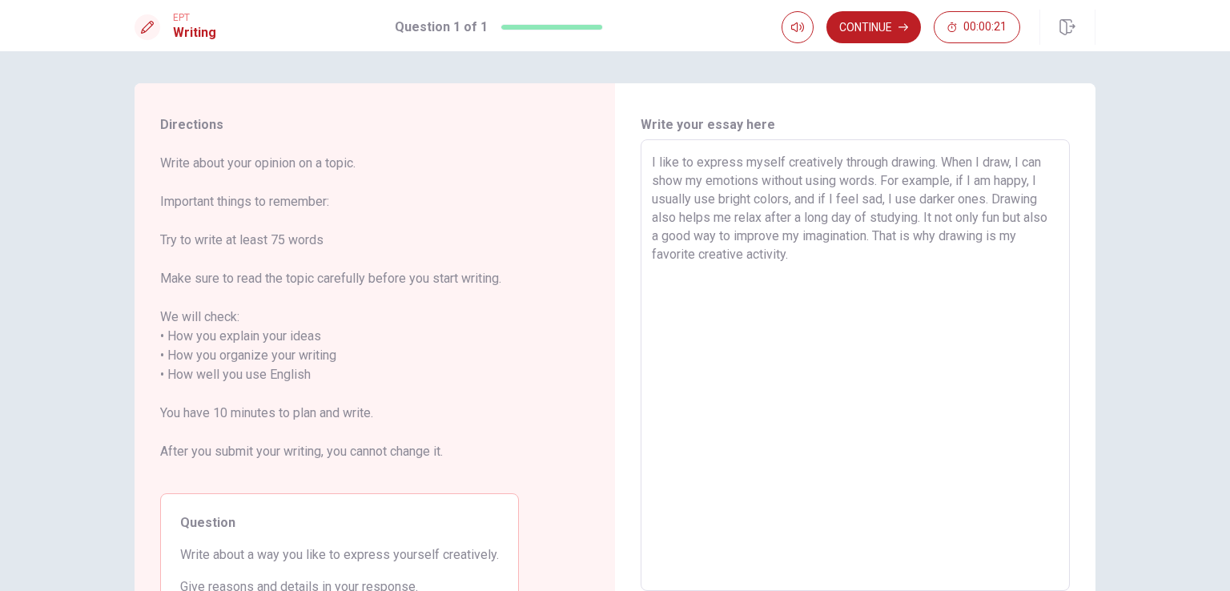
click at [813, 249] on textarea "I like to express myself creatively through drawing. When I draw, I can show my…" at bounding box center [855, 365] width 407 height 425
click at [903, 231] on textarea "I like to express myself creatively through drawing. When I draw, I can show my…" at bounding box center [855, 365] width 407 height 425
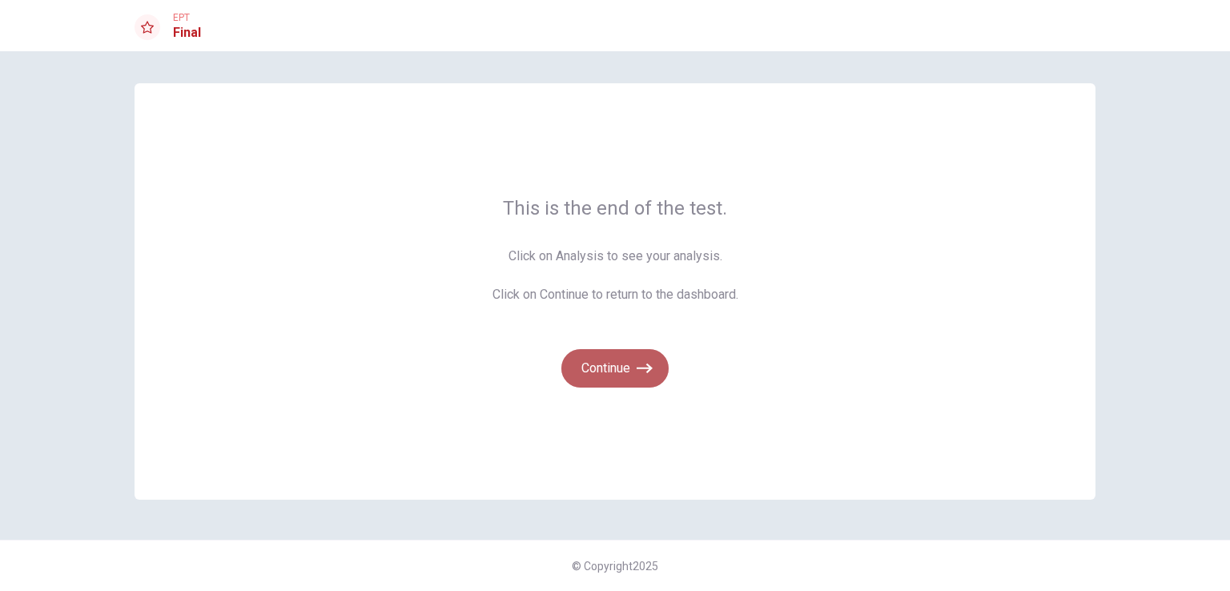
click at [632, 359] on button "Continue" at bounding box center [614, 368] width 107 height 38
